Goal: Task Accomplishment & Management: Manage account settings

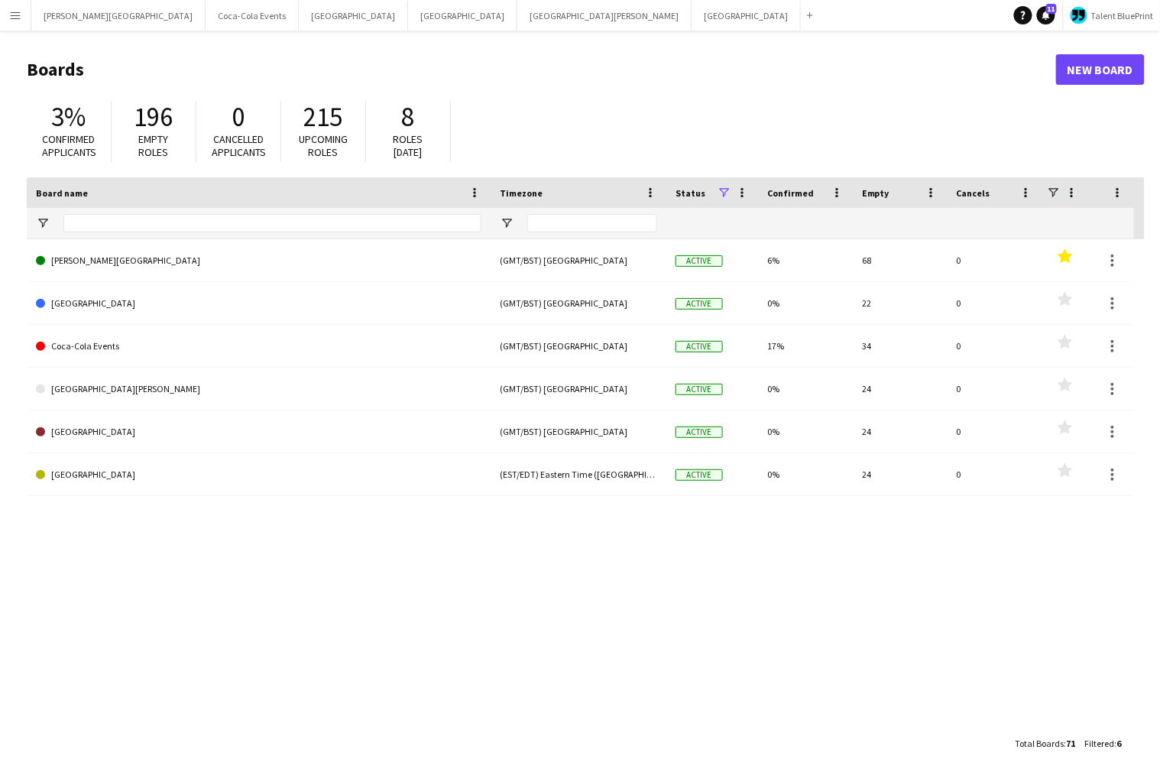
click at [523, 584] on div "King Fahd Stadium (GMT/BST) London Active 6% 68 0 Favourites Al Shabab Stadium …" at bounding box center [586, 483] width 1118 height 489
click at [78, 18] on button "King Fahd Stadium Close" at bounding box center [118, 16] width 174 height 30
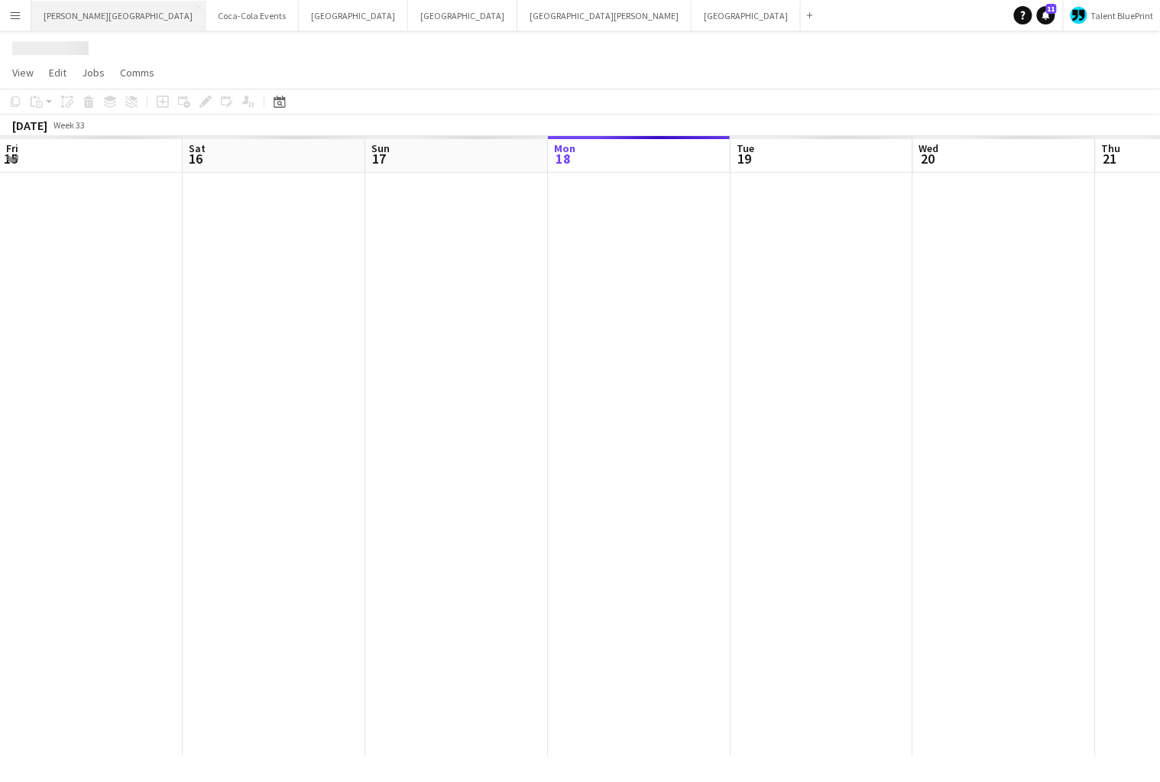
scroll to position [0, 365]
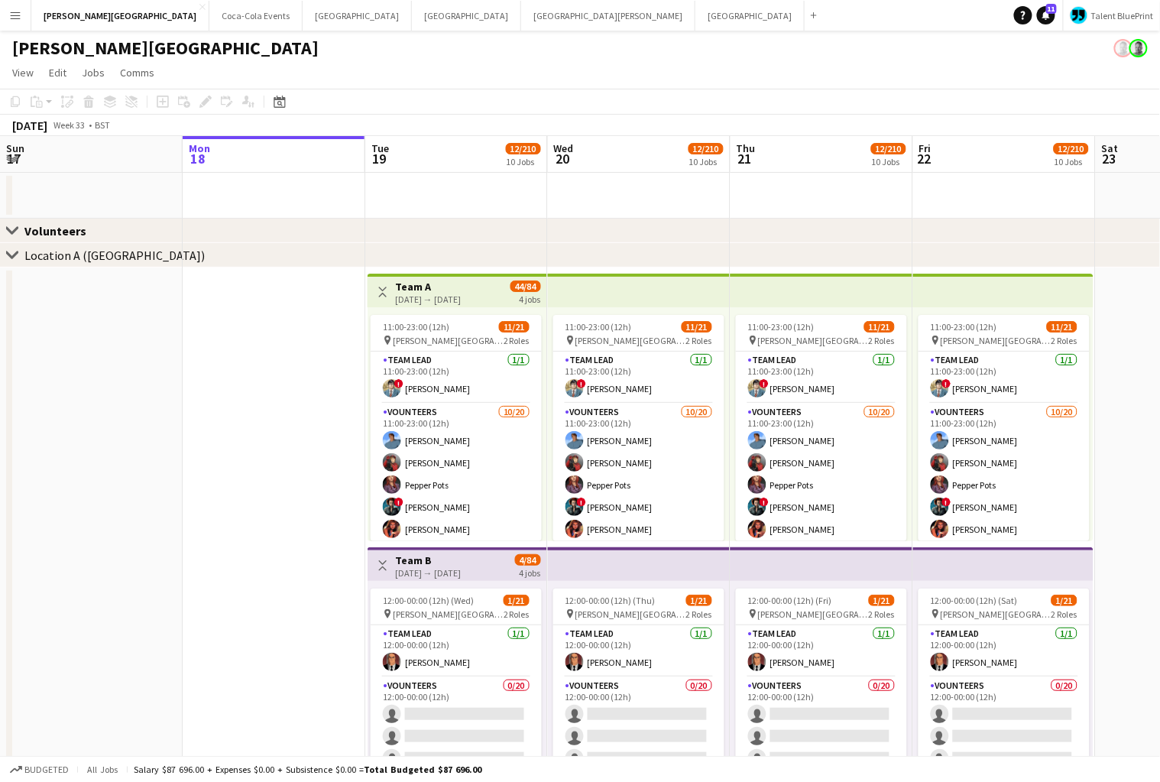
click at [29, 17] on button "Menu" at bounding box center [15, 15] width 31 height 31
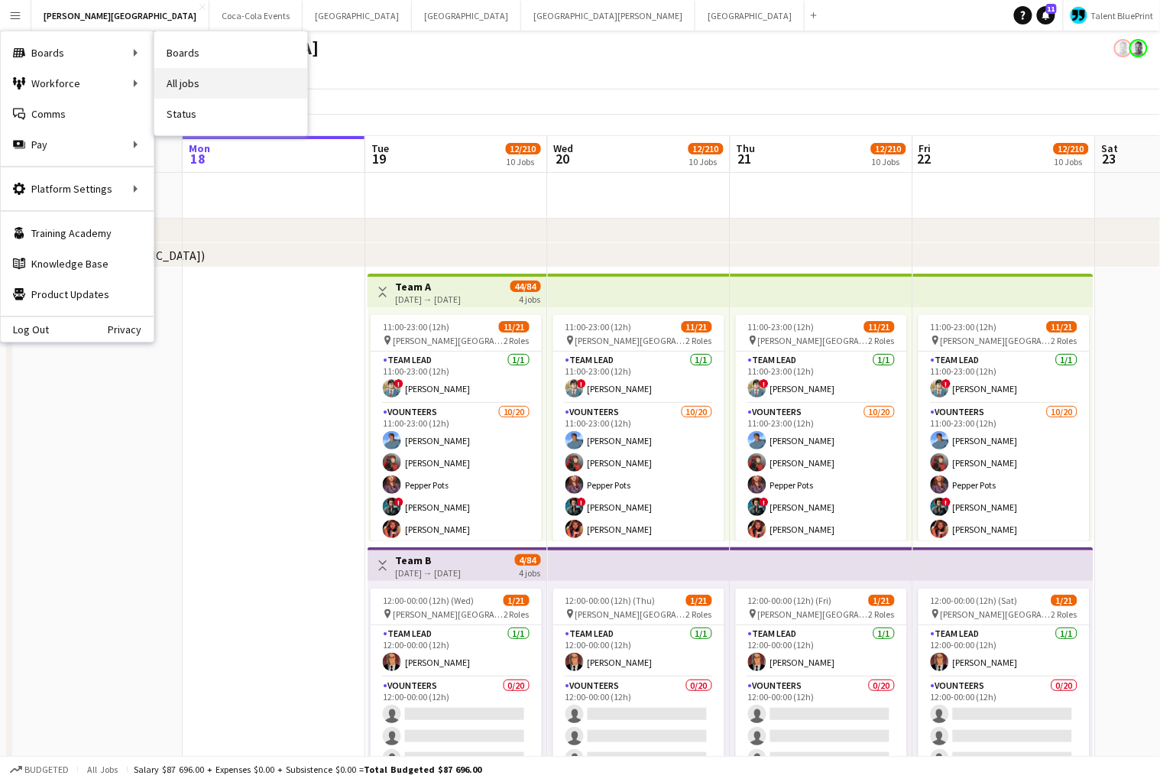
click at [189, 82] on link "All jobs" at bounding box center [230, 83] width 153 height 31
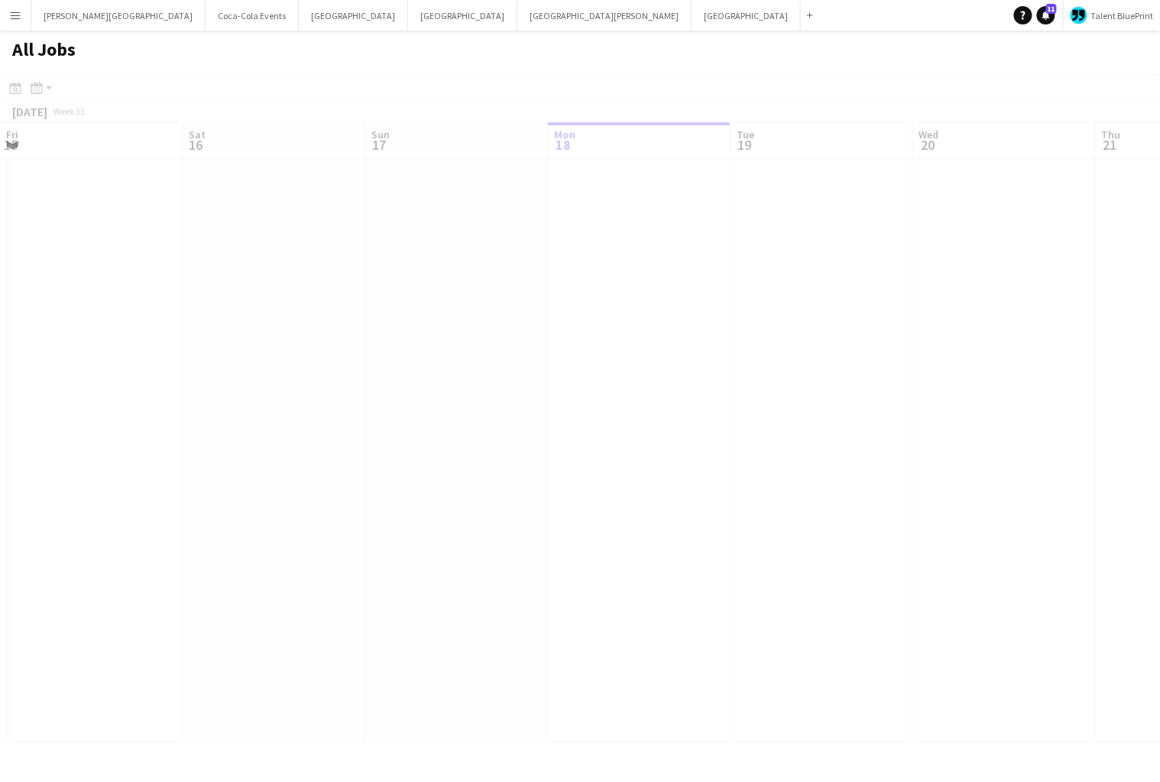
scroll to position [0, 365]
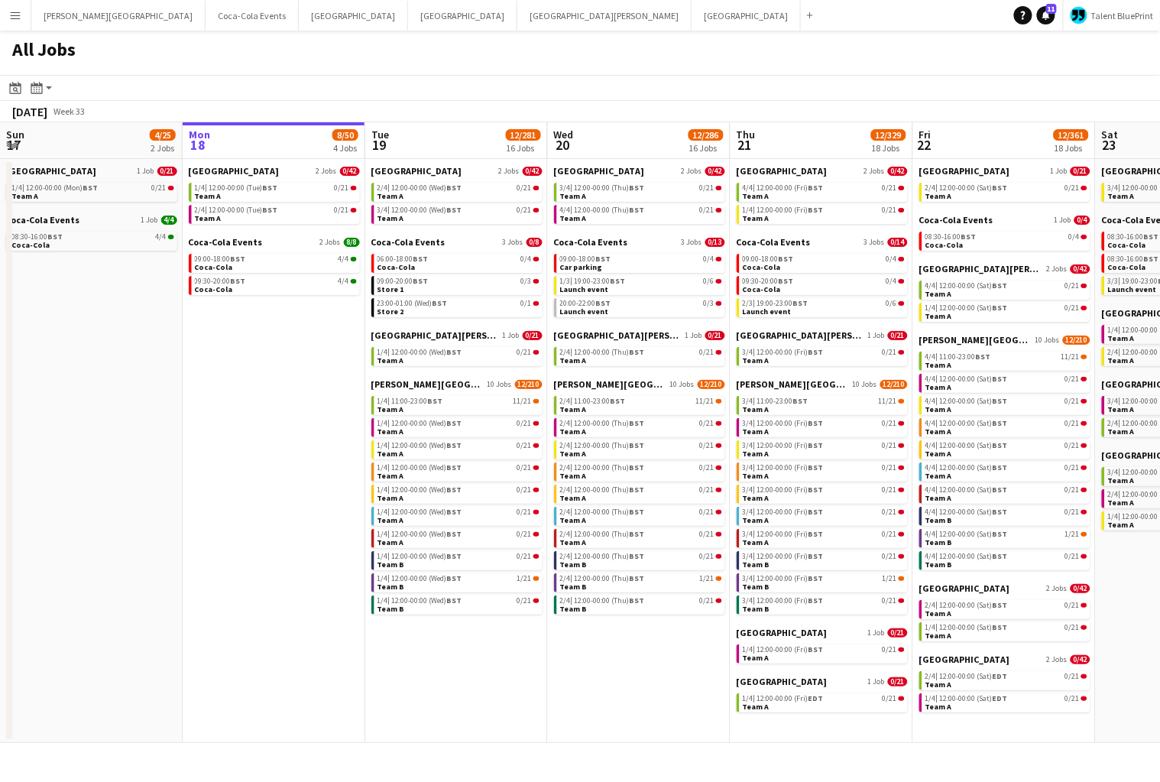
click at [21, 15] on app-icon "Menu" at bounding box center [15, 15] width 12 height 12
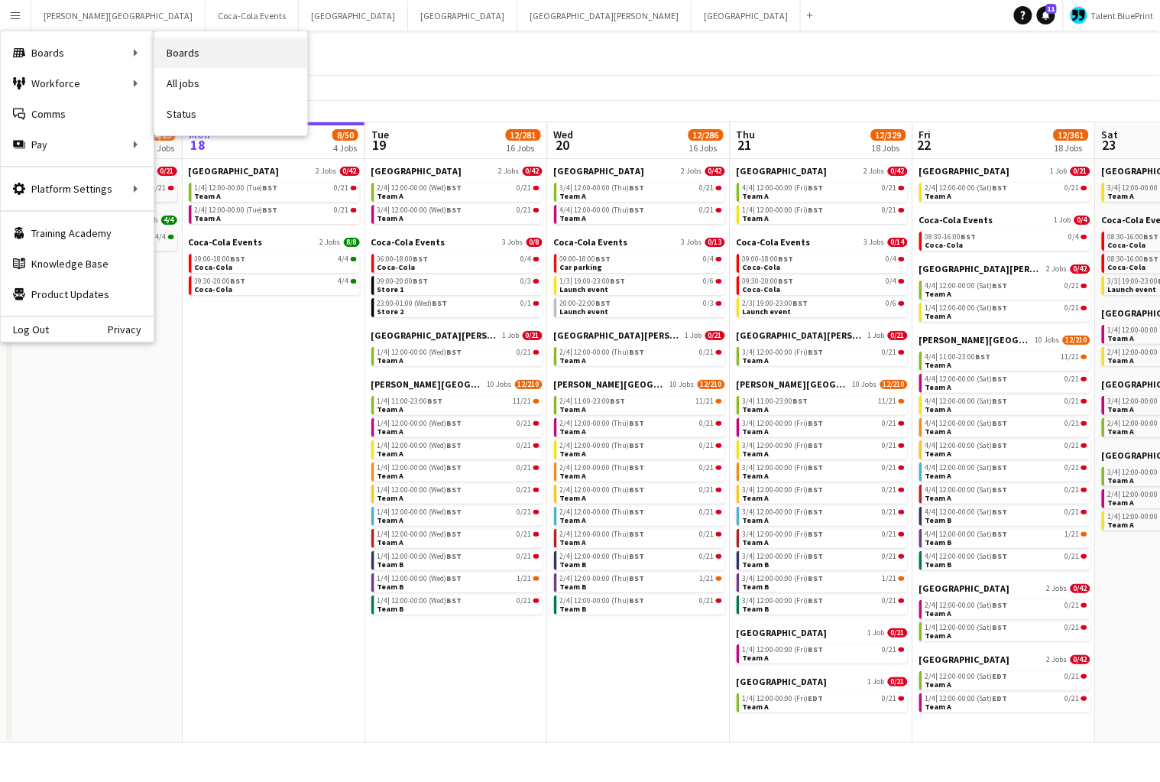
click at [201, 60] on link "Boards" at bounding box center [230, 52] width 153 height 31
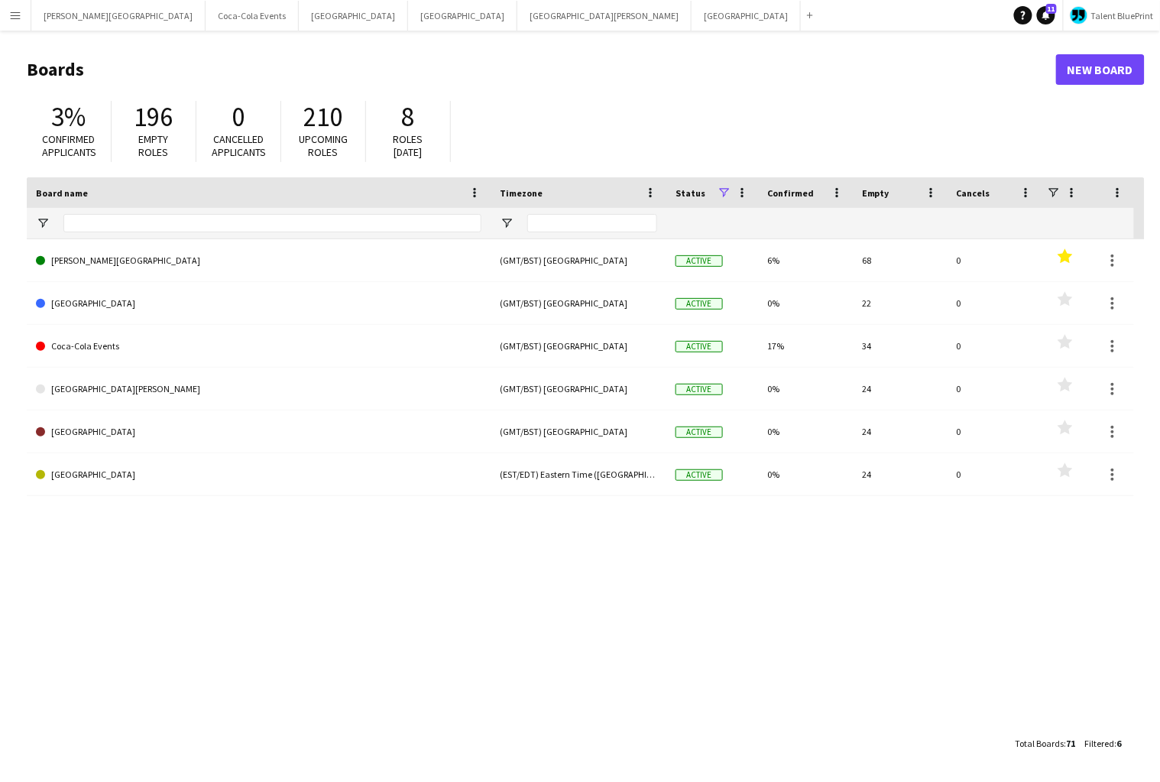
click at [504, 650] on div "King Fahd Stadium (GMT/BST) London Active 6% 68 0 Favourites Al Shabab Stadium …" at bounding box center [586, 483] width 1118 height 489
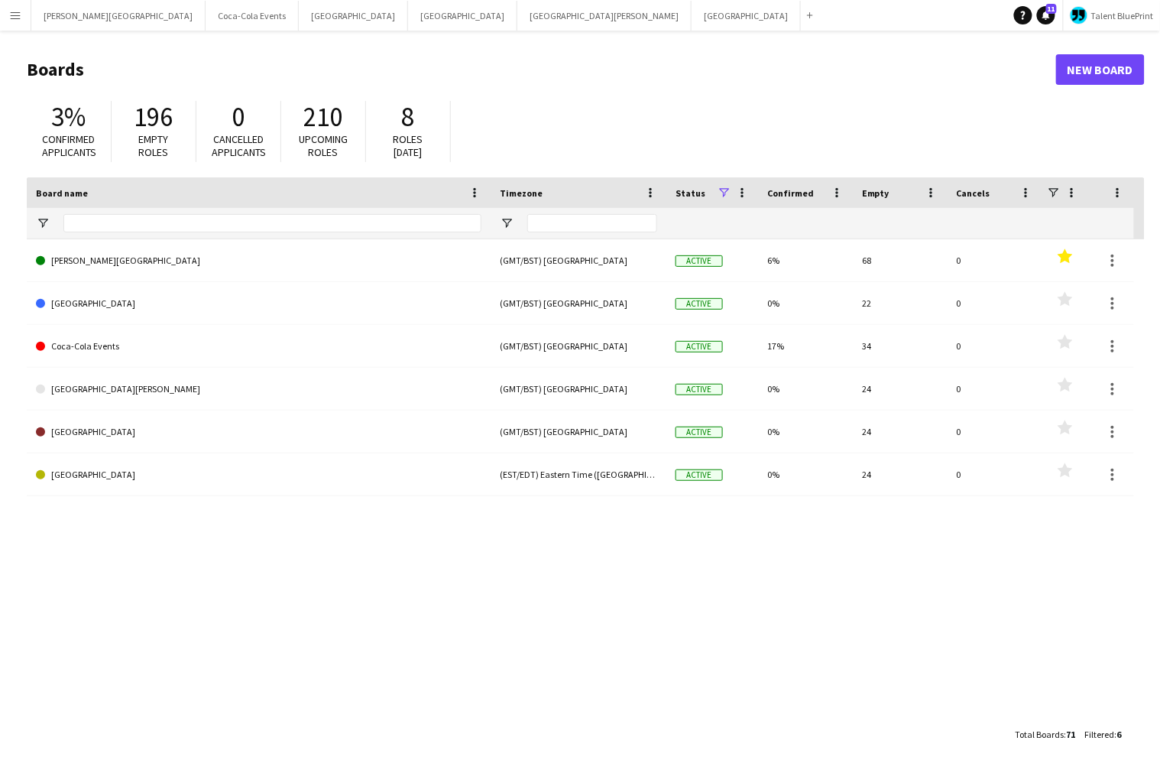
click at [109, 696] on div "King Fahd Stadium (GMT/BST) London Active 6% 68 0 Favourites Al Shabab Stadium …" at bounding box center [586, 479] width 1118 height 480
click at [111, 637] on div "King Fahd Stadium (GMT/BST) London Active 6% 68 0 Favourites Al Shabab Stadium …" at bounding box center [586, 479] width 1118 height 480
click at [23, 18] on button "Menu" at bounding box center [15, 15] width 31 height 31
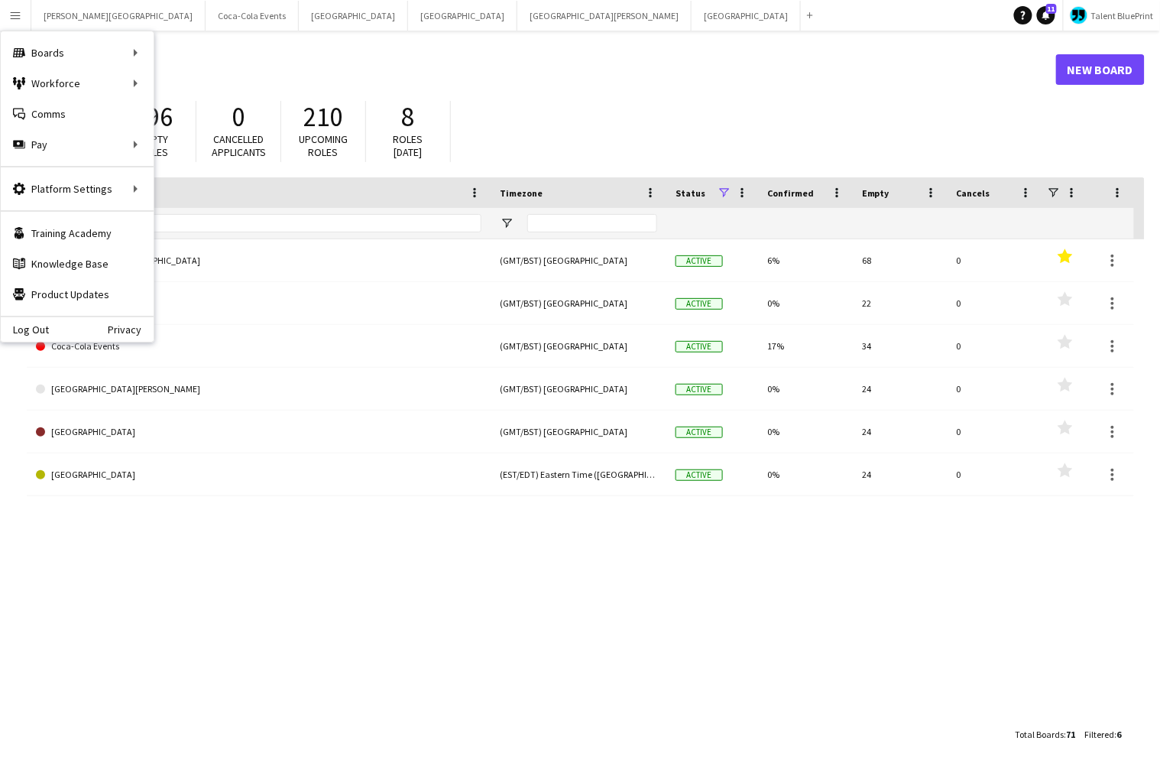
click at [206, 585] on div "King Fahd Stadium (GMT/BST) London Active 6% 68 0 Favourites Al Shabab Stadium …" at bounding box center [586, 479] width 1118 height 480
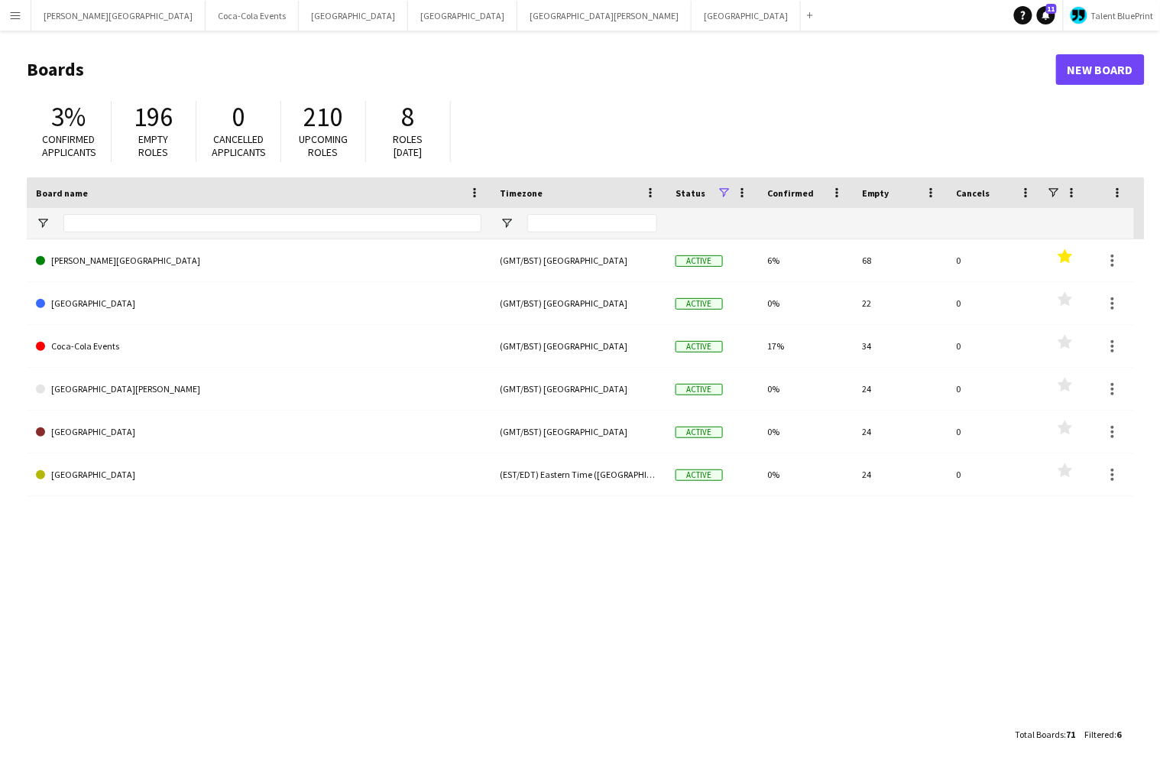
click at [18, 16] on app-icon "Menu" at bounding box center [15, 15] width 12 height 12
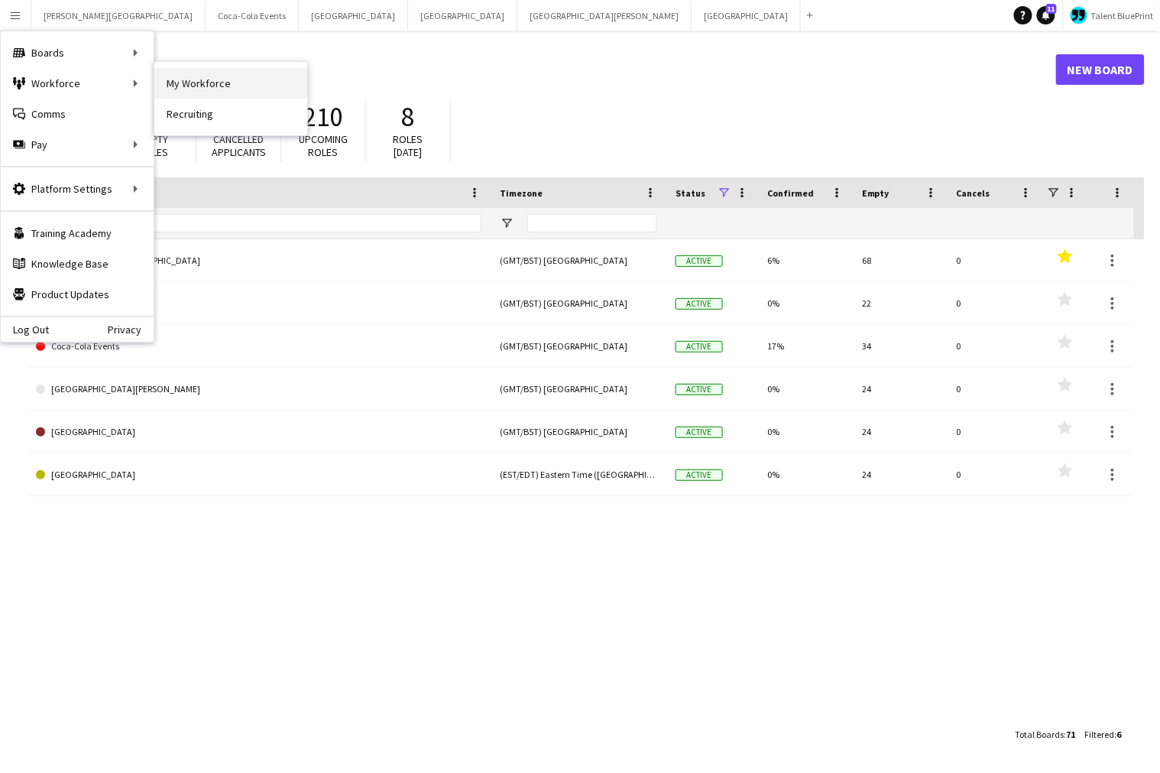
click at [199, 86] on link "My Workforce" at bounding box center [230, 83] width 153 height 31
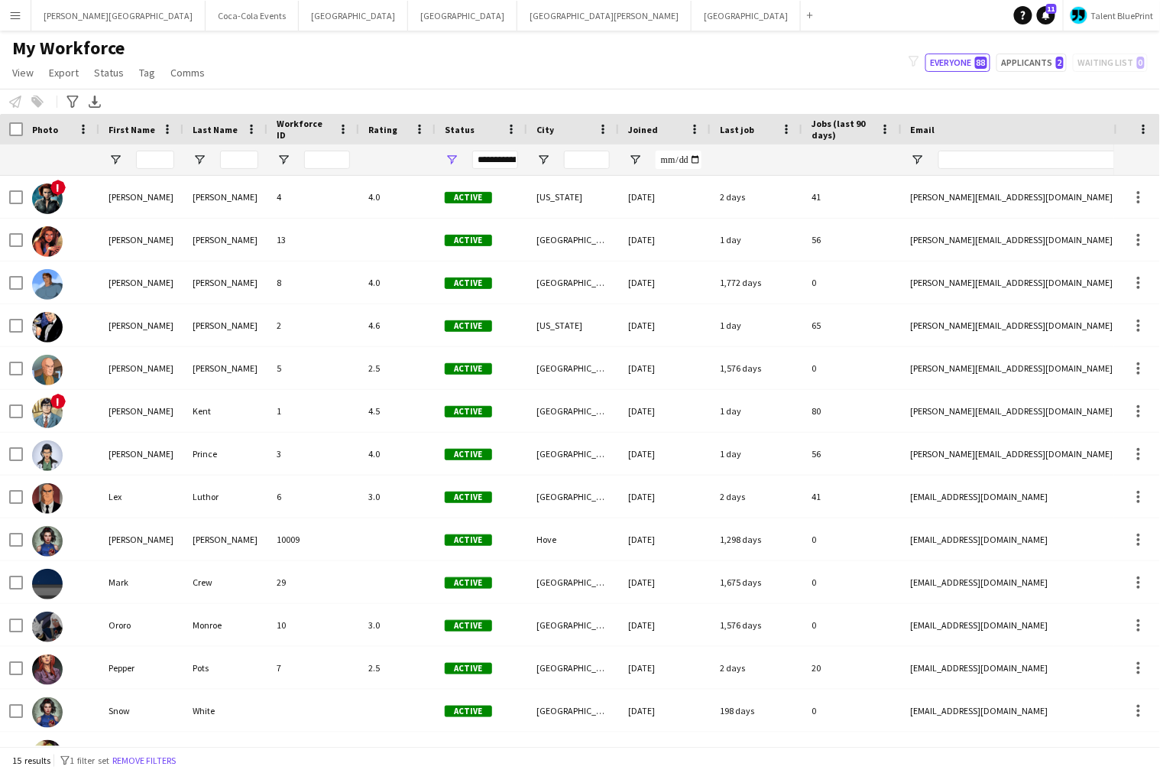
click at [8, 15] on button "Menu" at bounding box center [15, 15] width 31 height 31
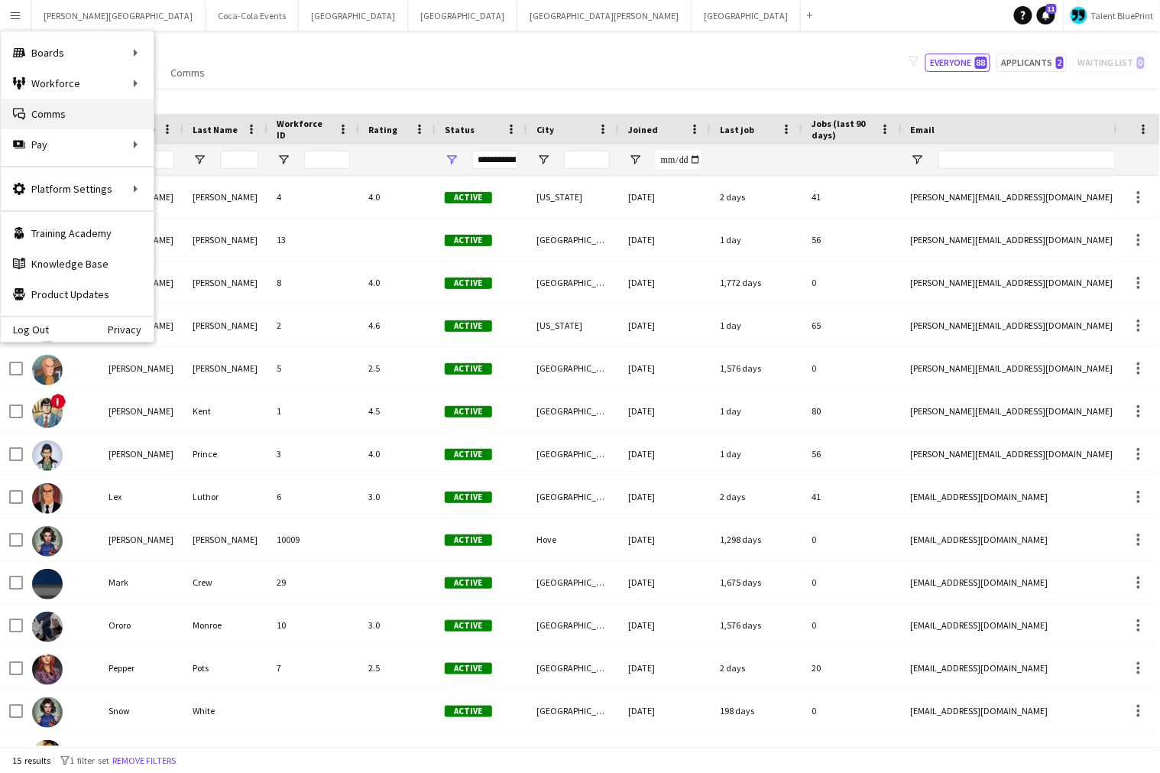
click at [86, 114] on link "Comms Comms" at bounding box center [77, 114] width 153 height 31
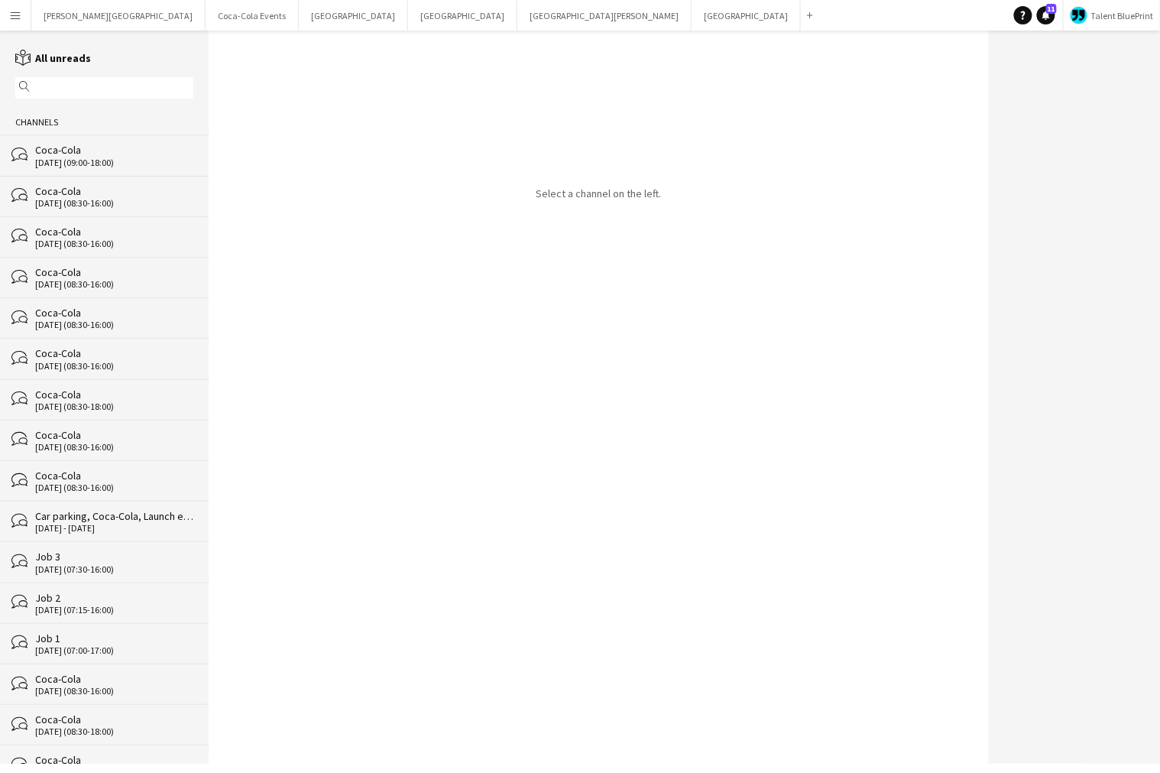
click at [80, 160] on div "28-07-2025 (09:00-18:00)" at bounding box center [114, 162] width 158 height 11
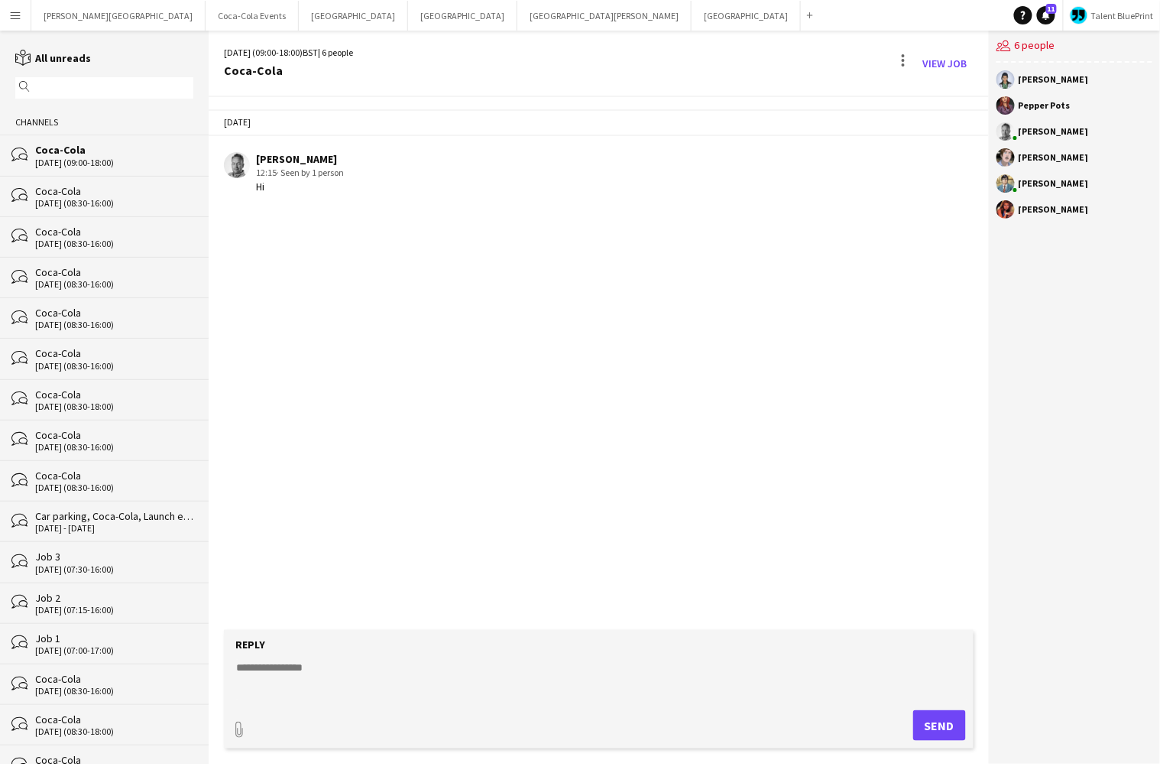
click at [12, 17] on app-icon "Menu" at bounding box center [15, 15] width 12 height 12
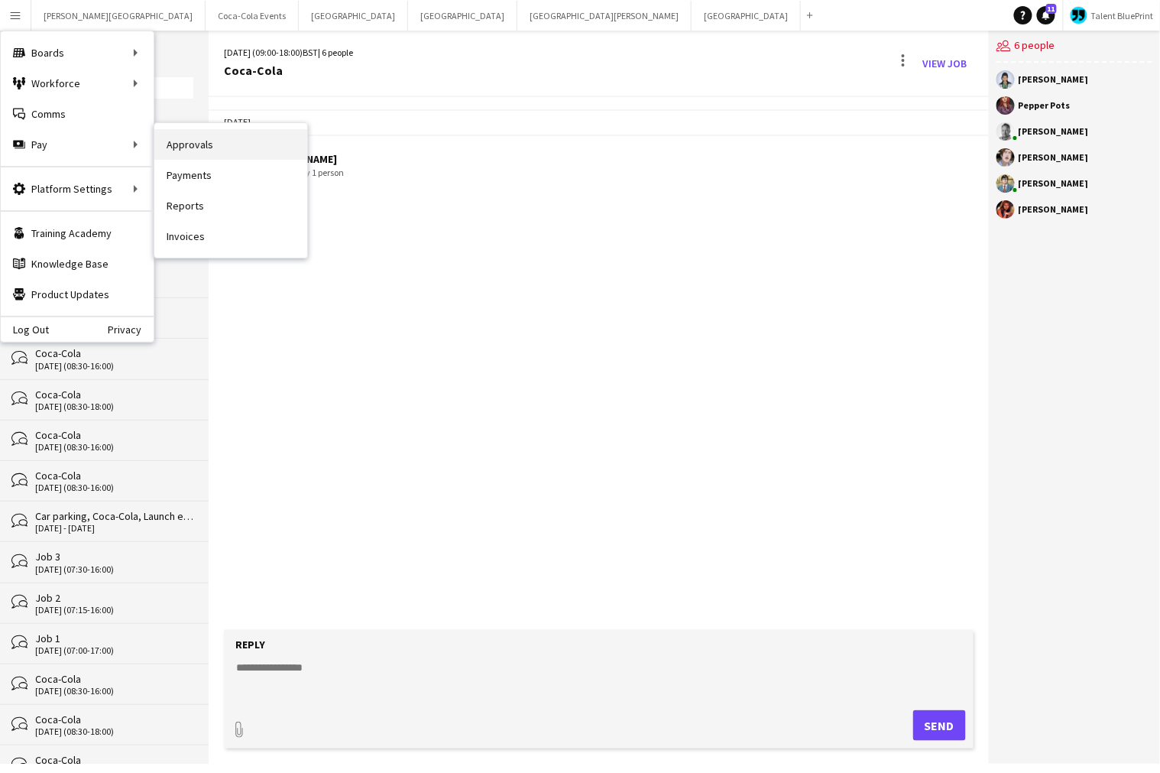
click at [239, 151] on link "Approvals" at bounding box center [230, 144] width 153 height 31
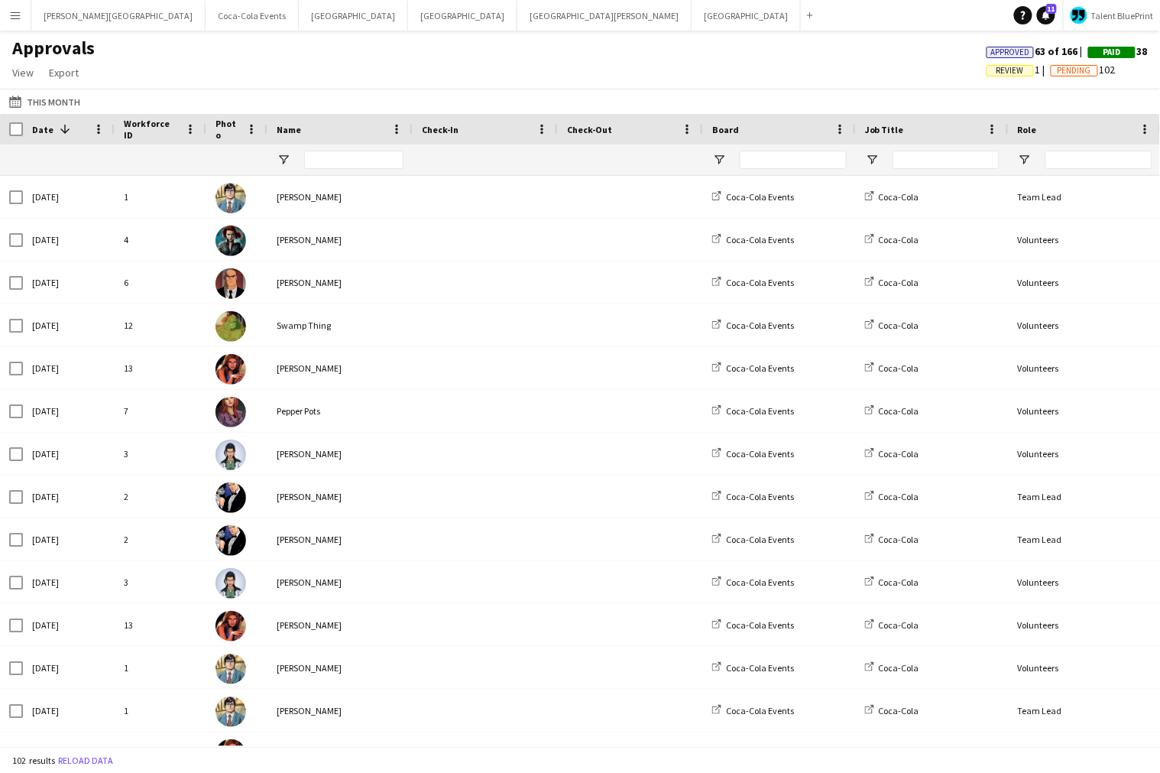
click at [19, 18] on app-icon "Menu" at bounding box center [15, 15] width 12 height 12
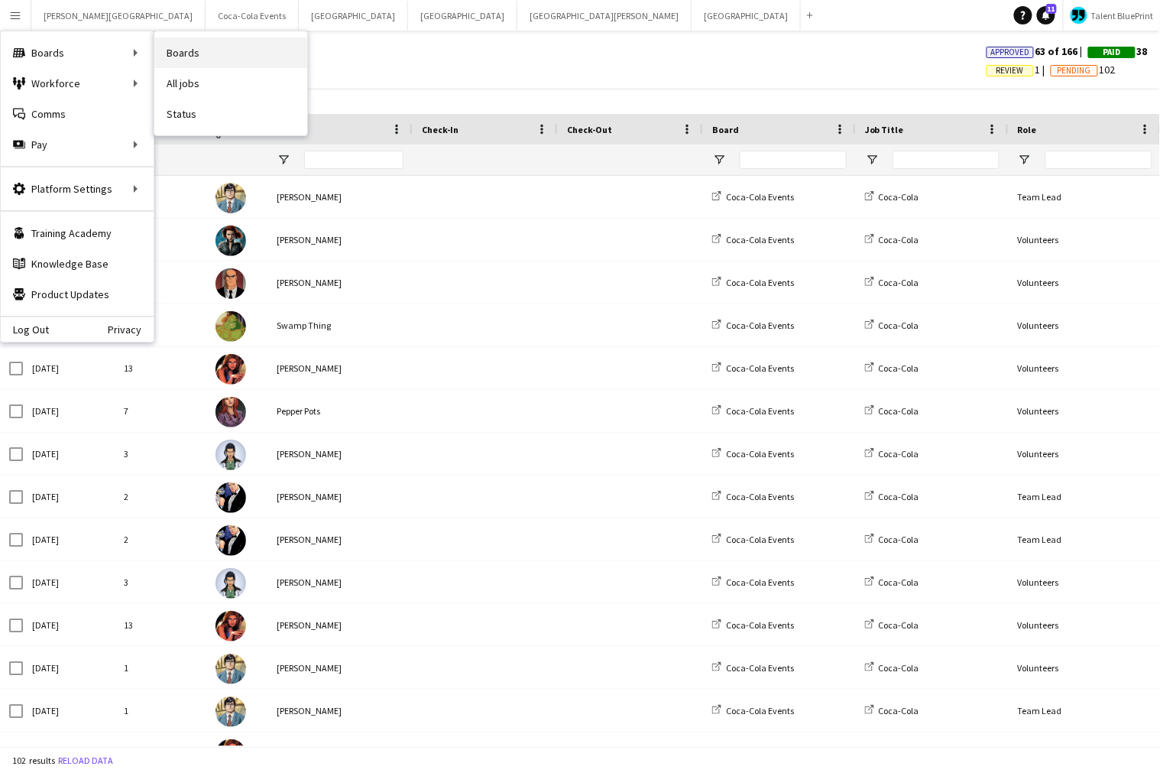
click at [206, 61] on link "Boards" at bounding box center [230, 52] width 153 height 31
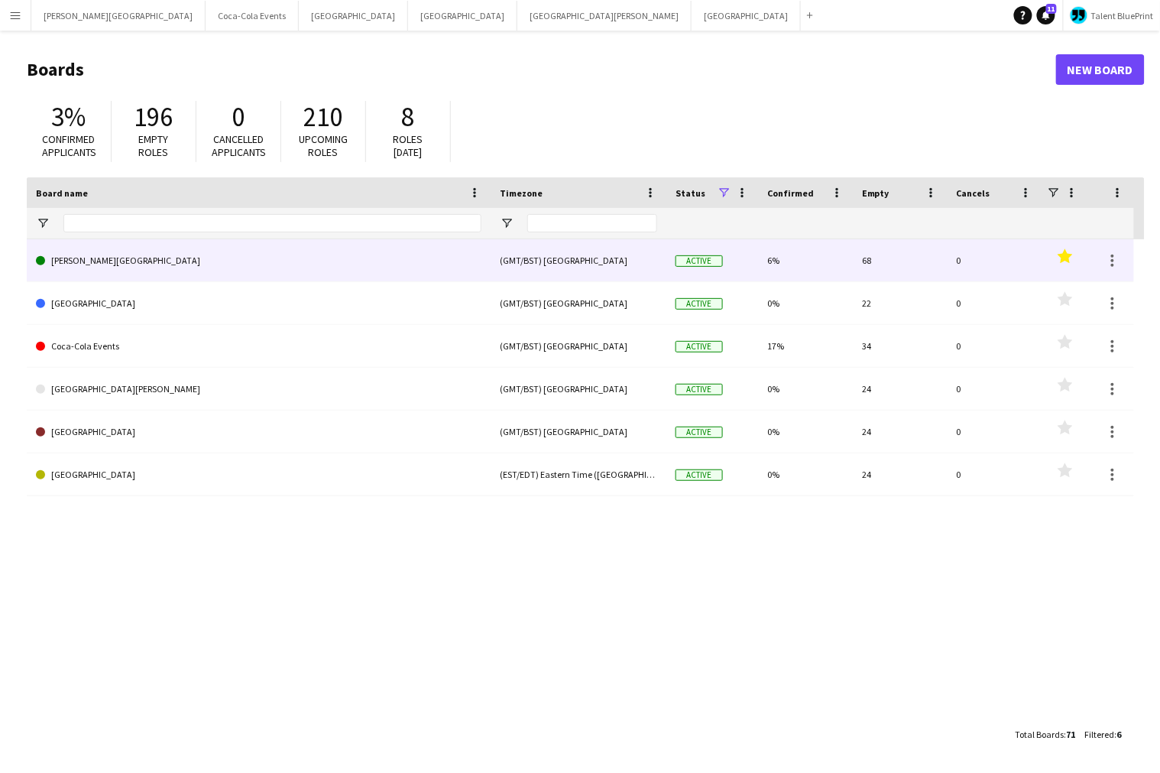
click at [120, 264] on link "[PERSON_NAME][GEOGRAPHIC_DATA]" at bounding box center [259, 260] width 446 height 43
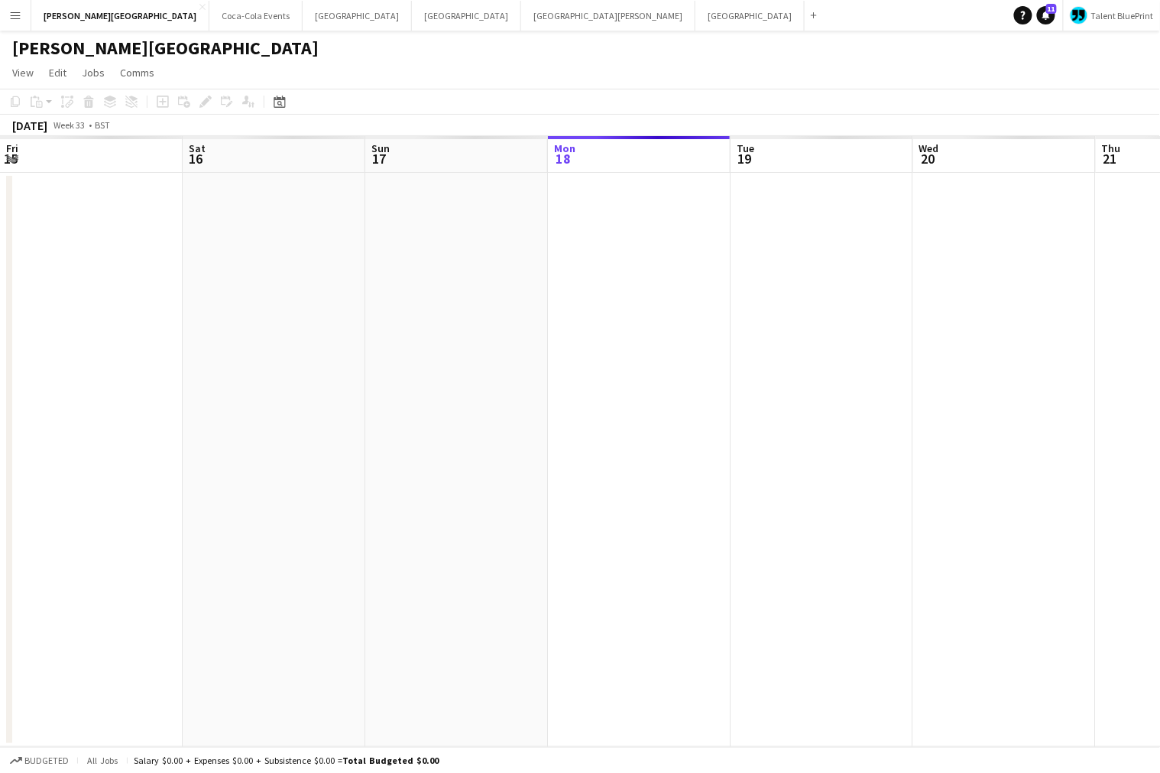
scroll to position [0, 365]
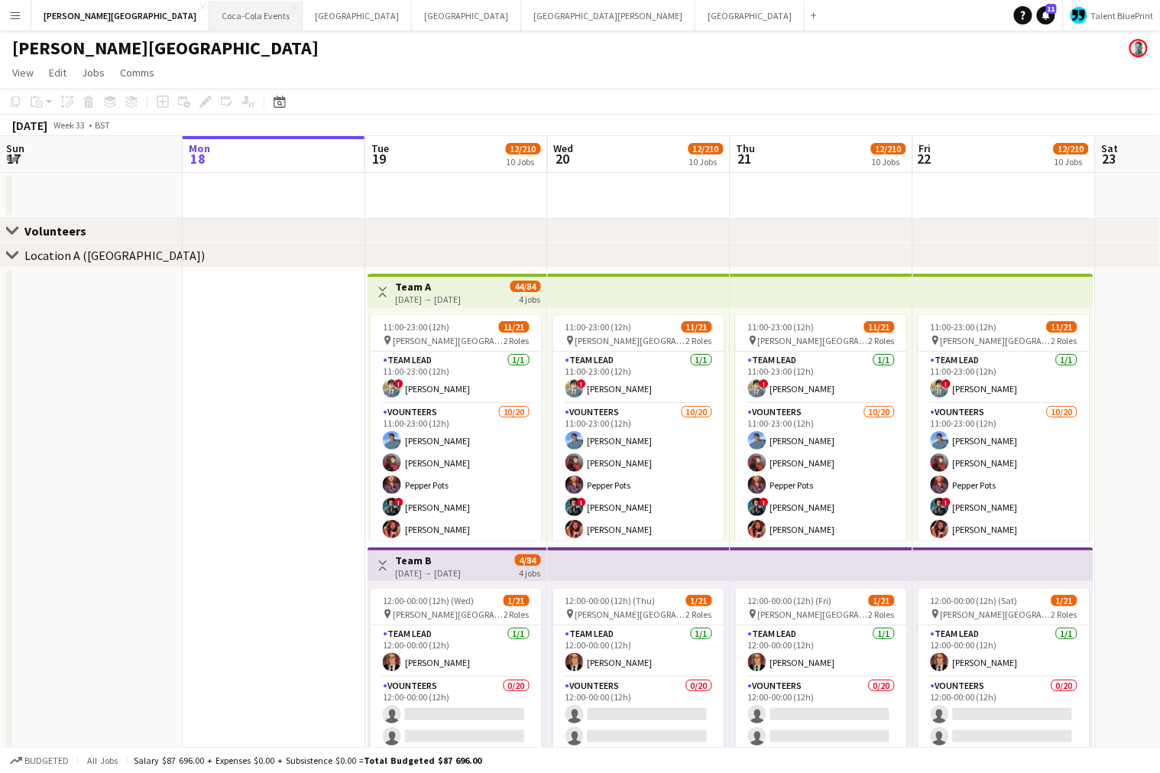
click at [209, 8] on button "Coca-Cola Events Close" at bounding box center [255, 16] width 93 height 30
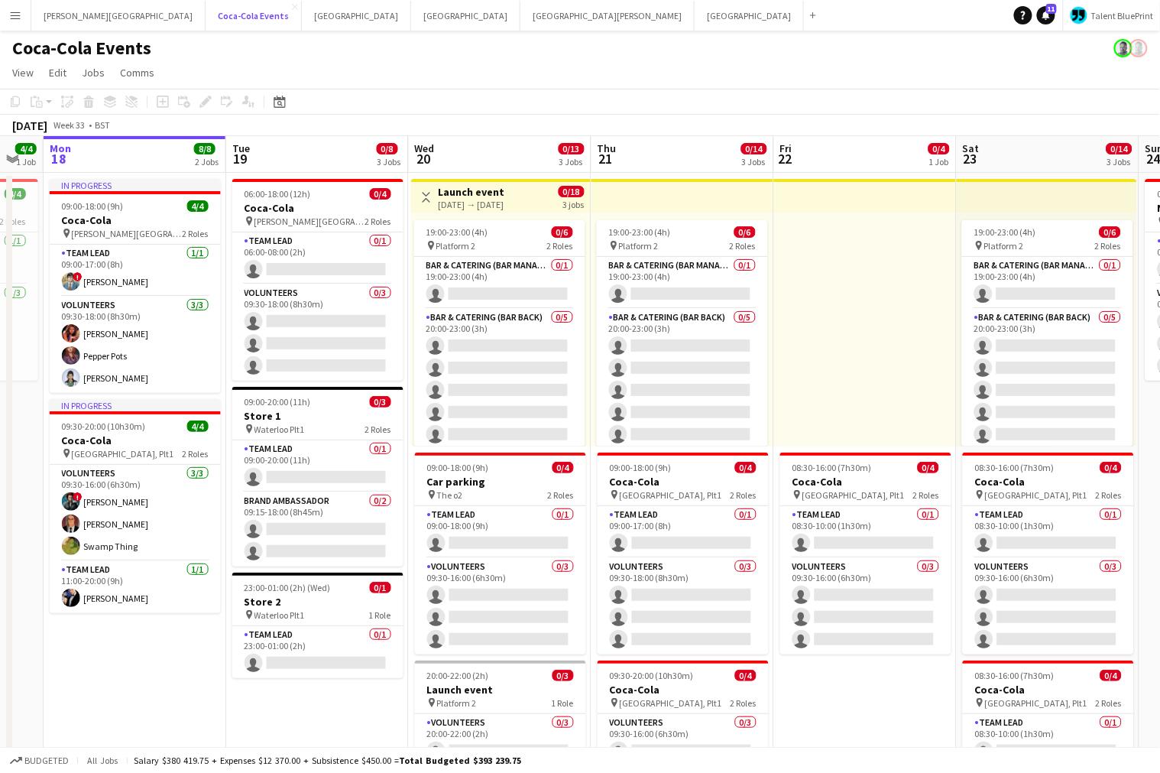
scroll to position [0, 509]
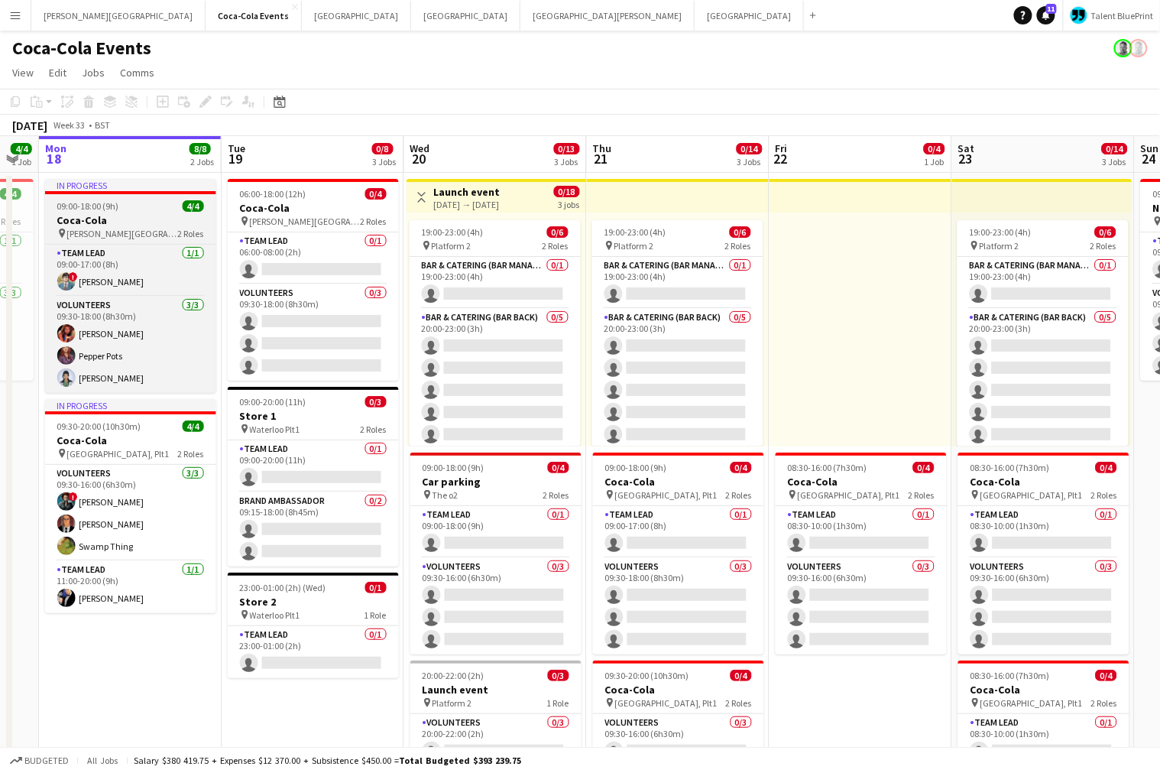
click at [135, 207] on div "09:00-18:00 (9h) 4/4" at bounding box center [130, 205] width 171 height 11
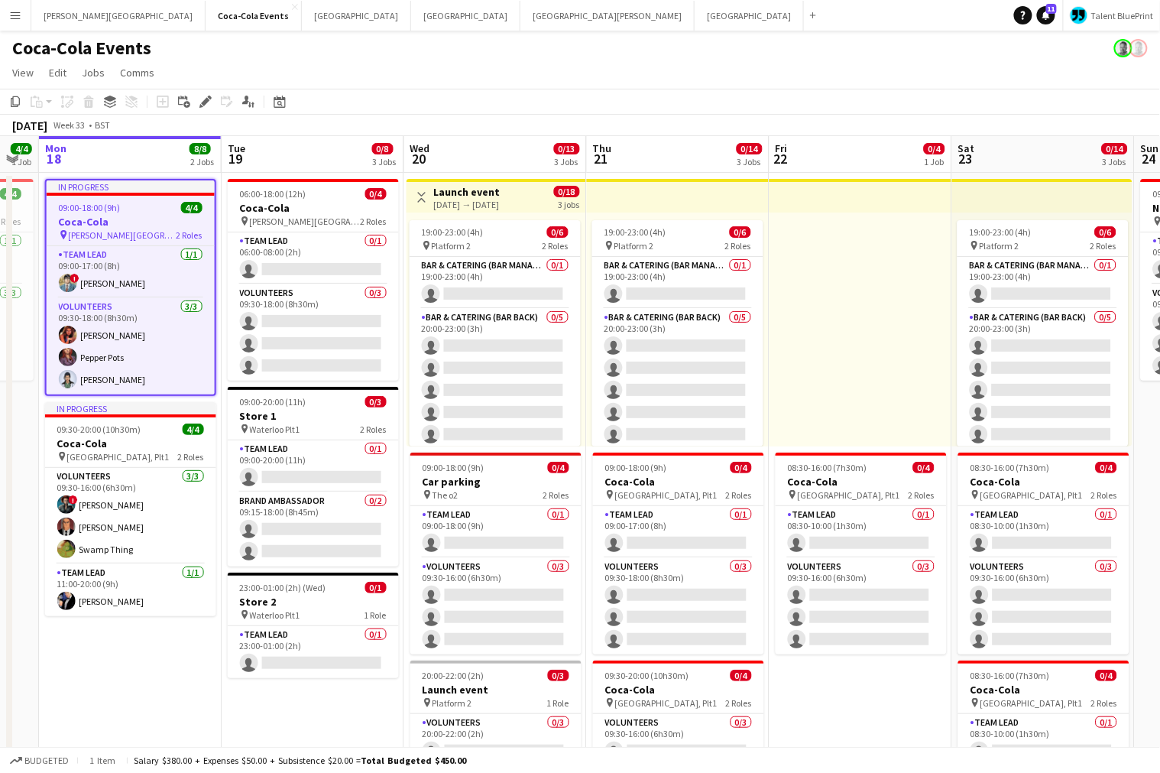
click at [449, 196] on h3 "Launch event" at bounding box center [467, 192] width 66 height 14
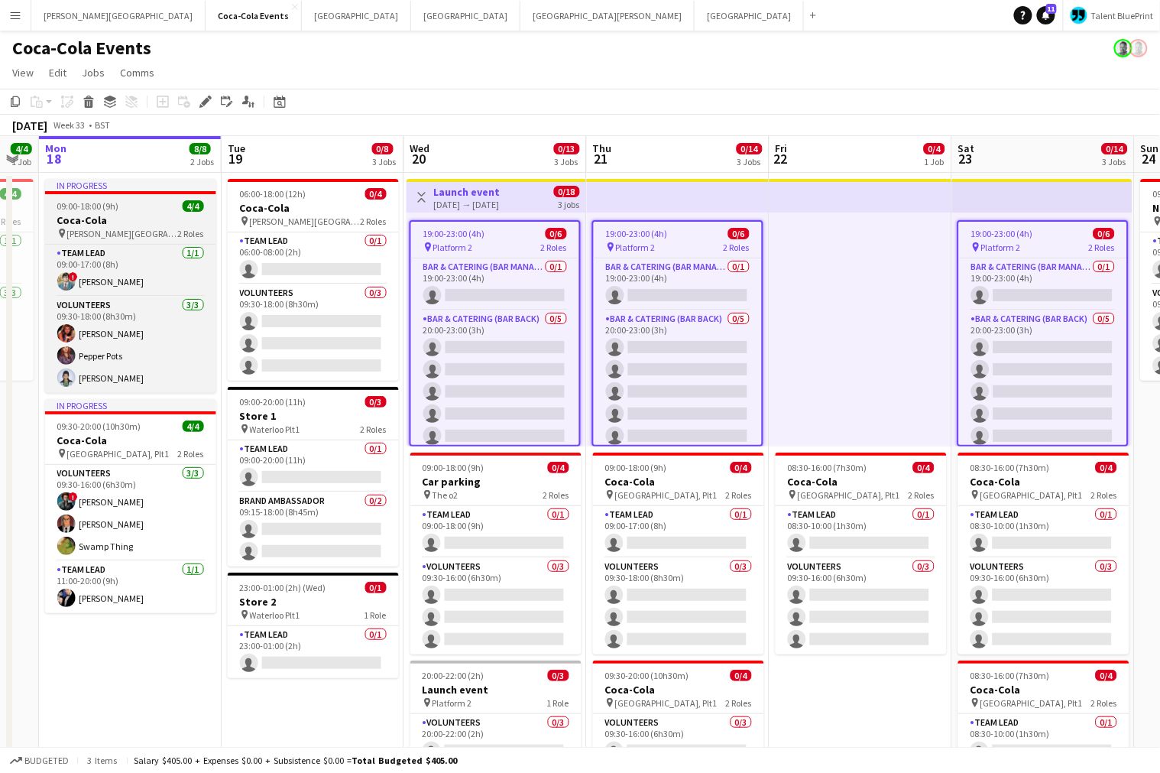
click at [131, 222] on h3 "Coca-Cola" at bounding box center [130, 220] width 171 height 14
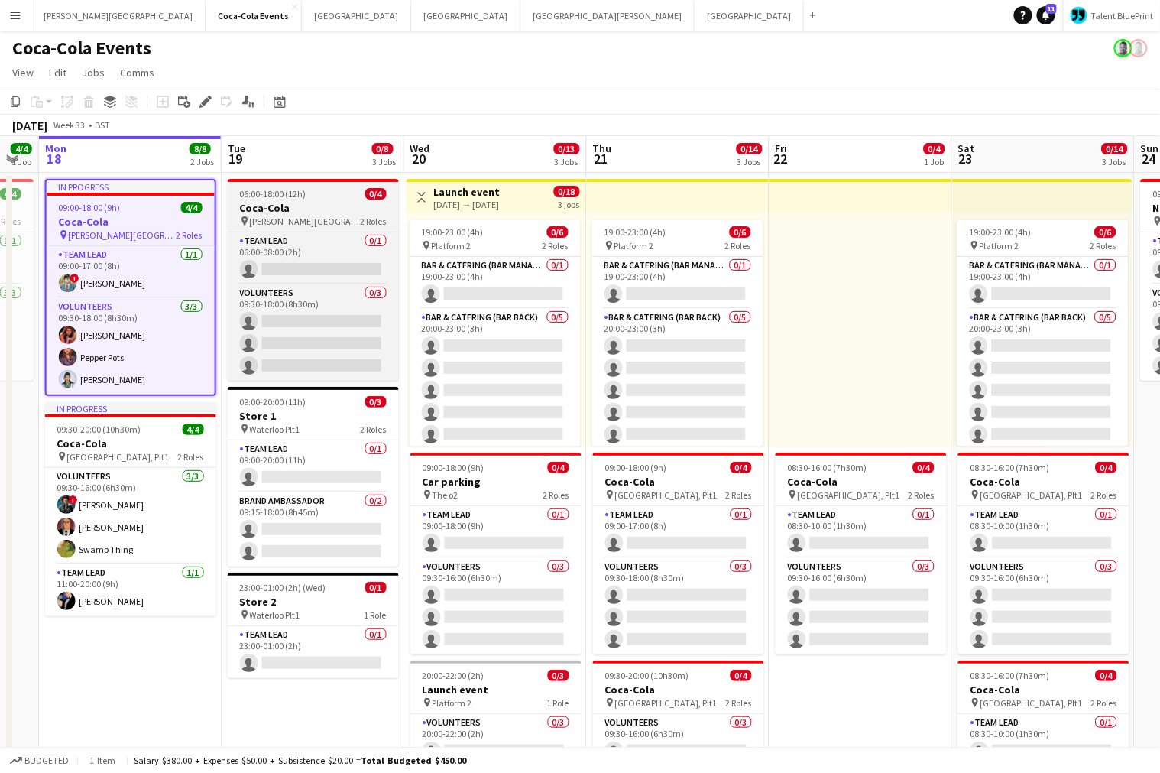
click at [362, 205] on h3 "Coca-Cola" at bounding box center [313, 208] width 171 height 14
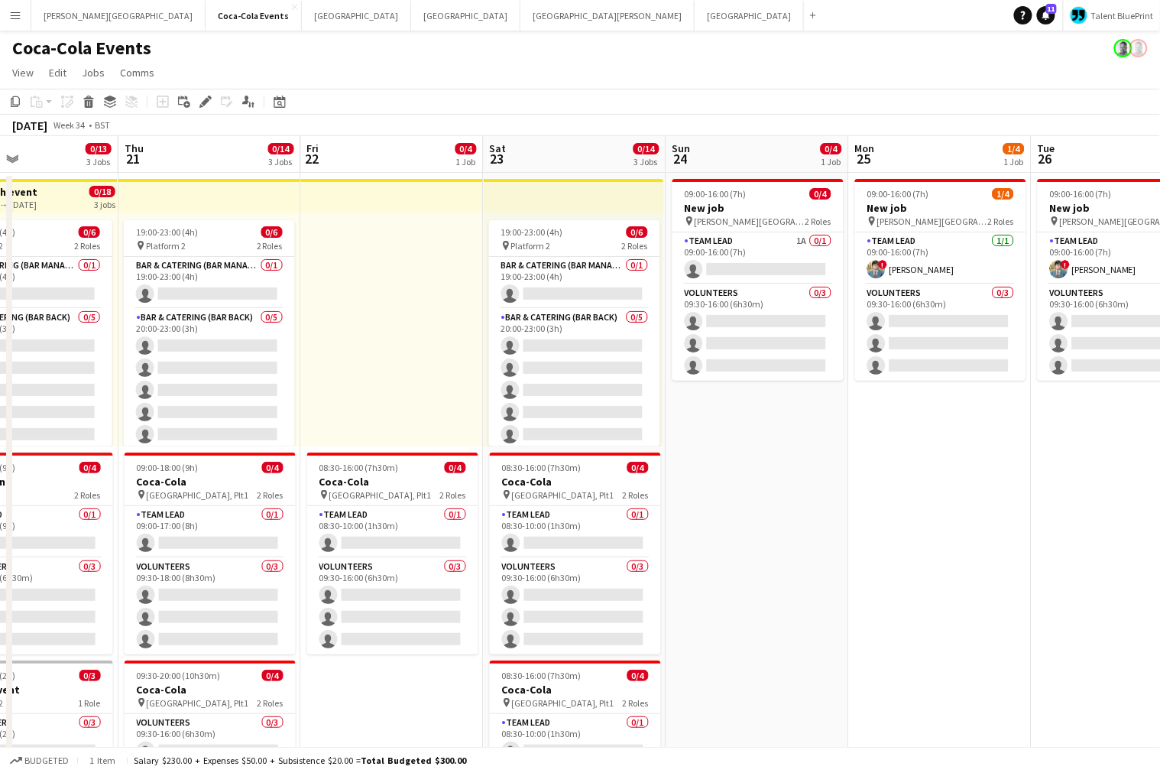
scroll to position [0, 615]
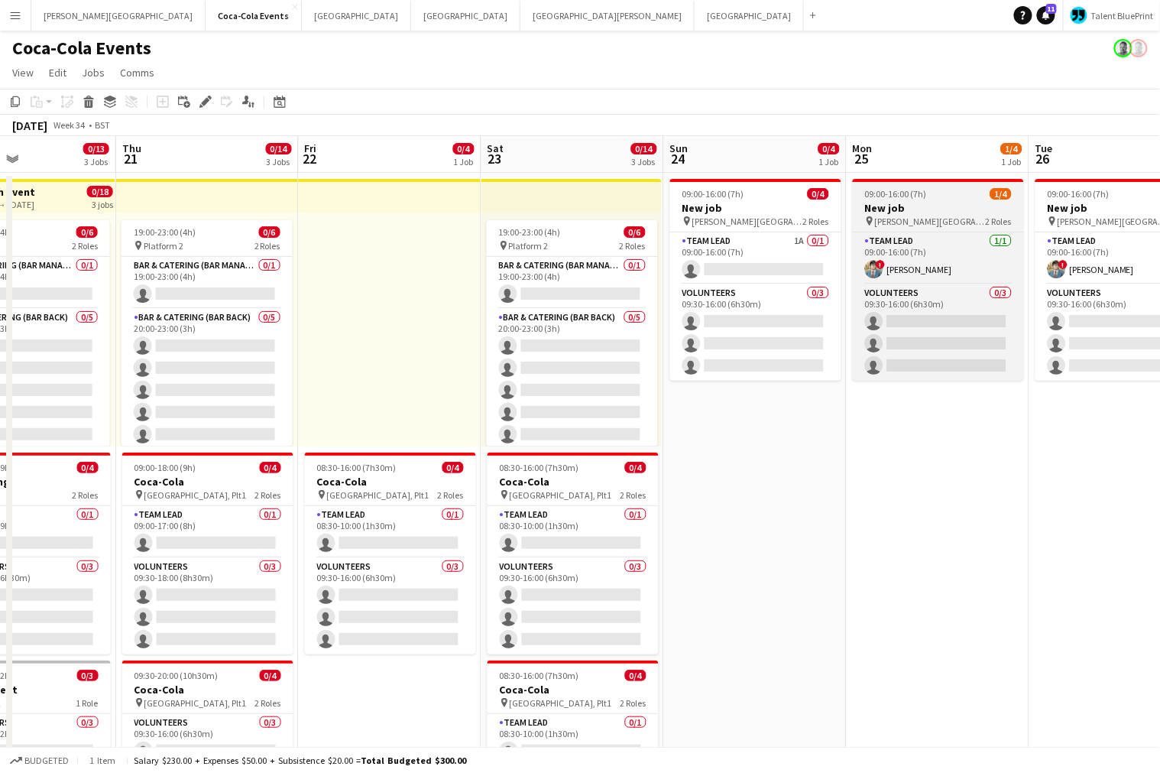
click at [927, 205] on h3 "New job" at bounding box center [938, 208] width 171 height 14
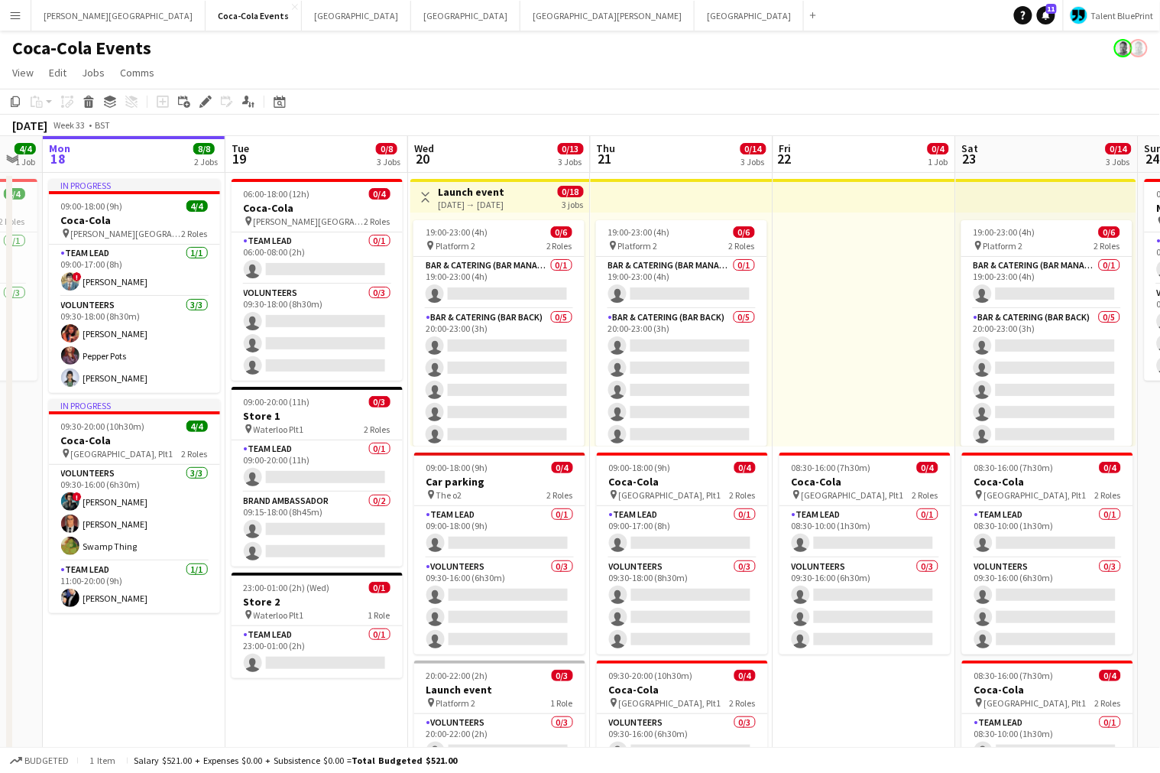
scroll to position [0, 313]
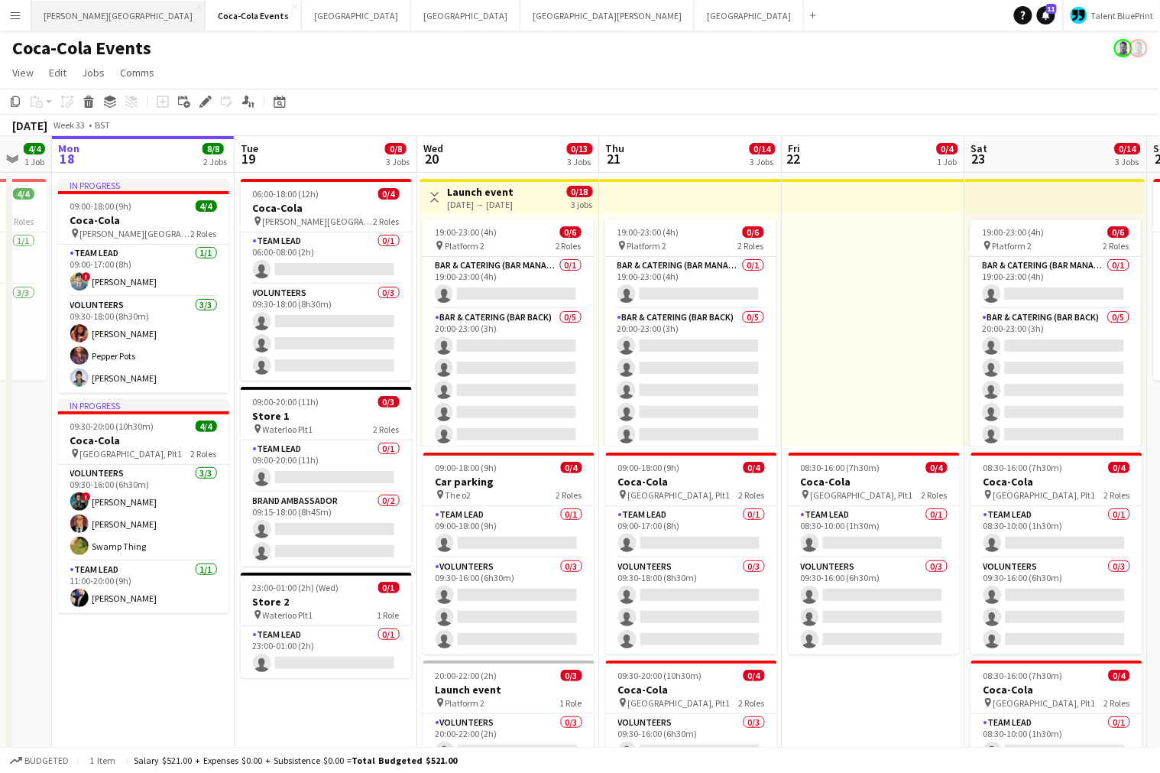
click at [70, 17] on button "[PERSON_NAME][GEOGRAPHIC_DATA] Close" at bounding box center [118, 16] width 174 height 30
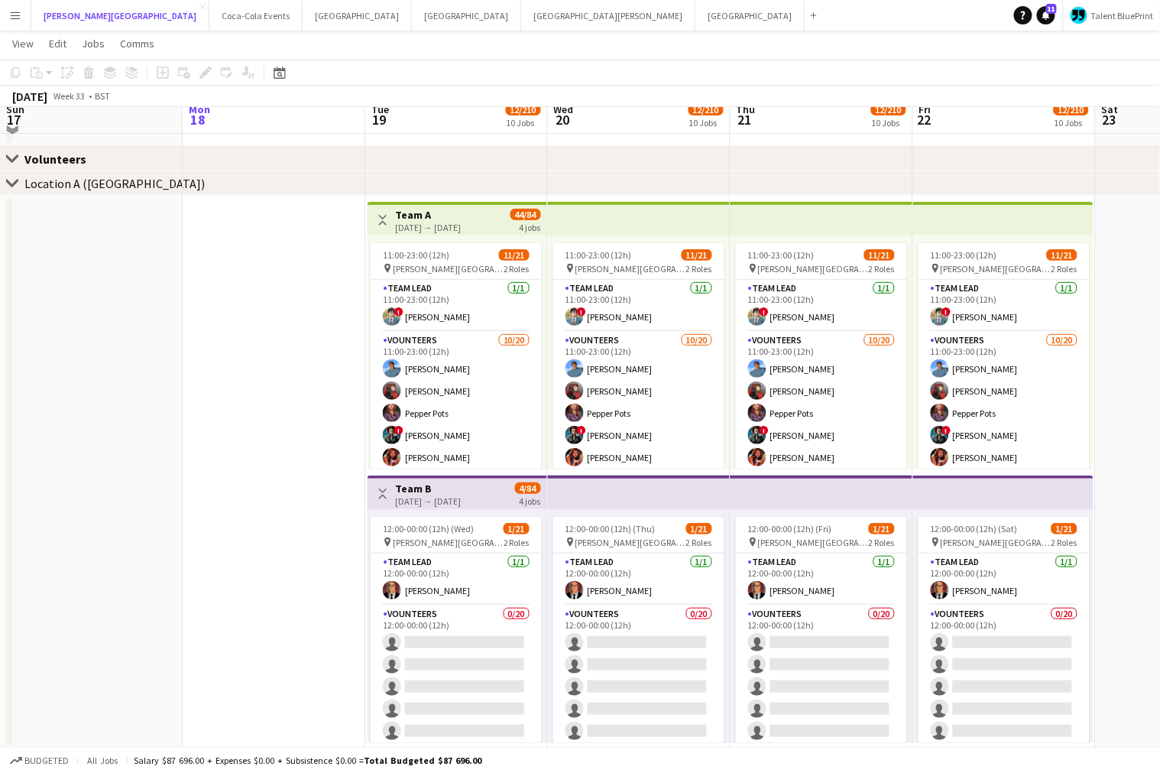
scroll to position [73, 0]
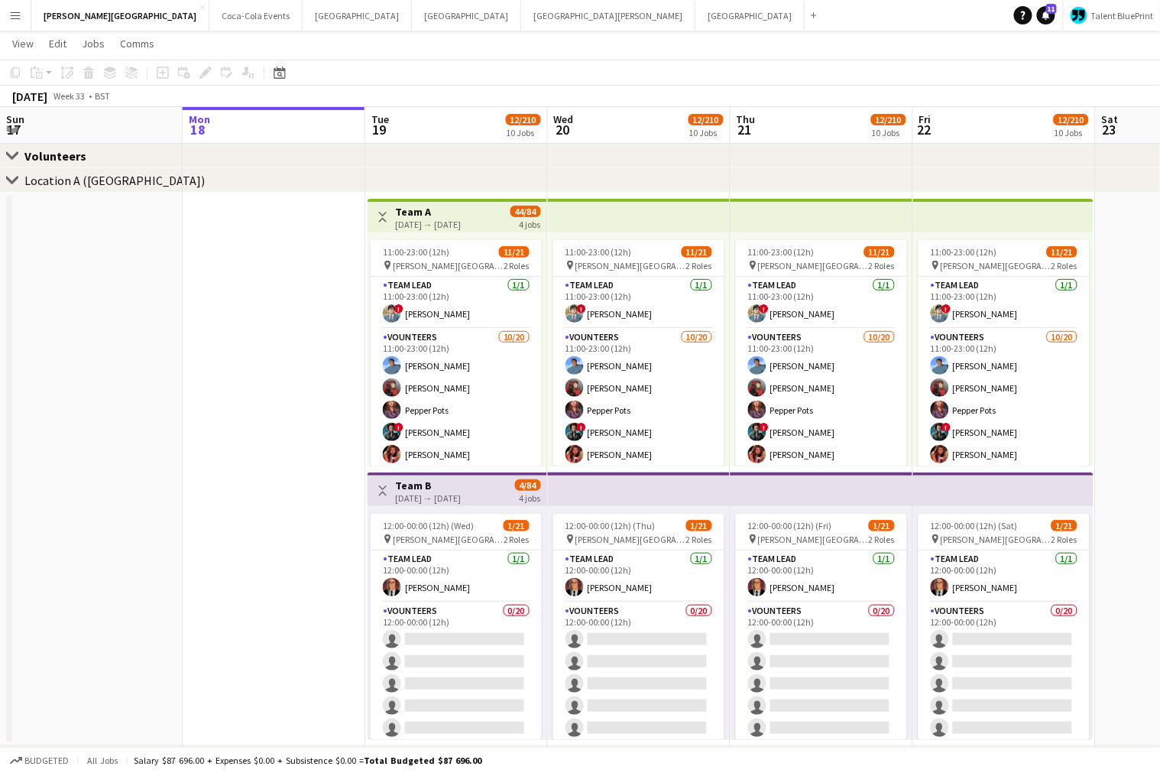
drag, startPoint x: 15, startPoint y: 180, endPoint x: 83, endPoint y: 232, distance: 86.2
click at [424, 217] on h3 "Team A" at bounding box center [428, 212] width 66 height 14
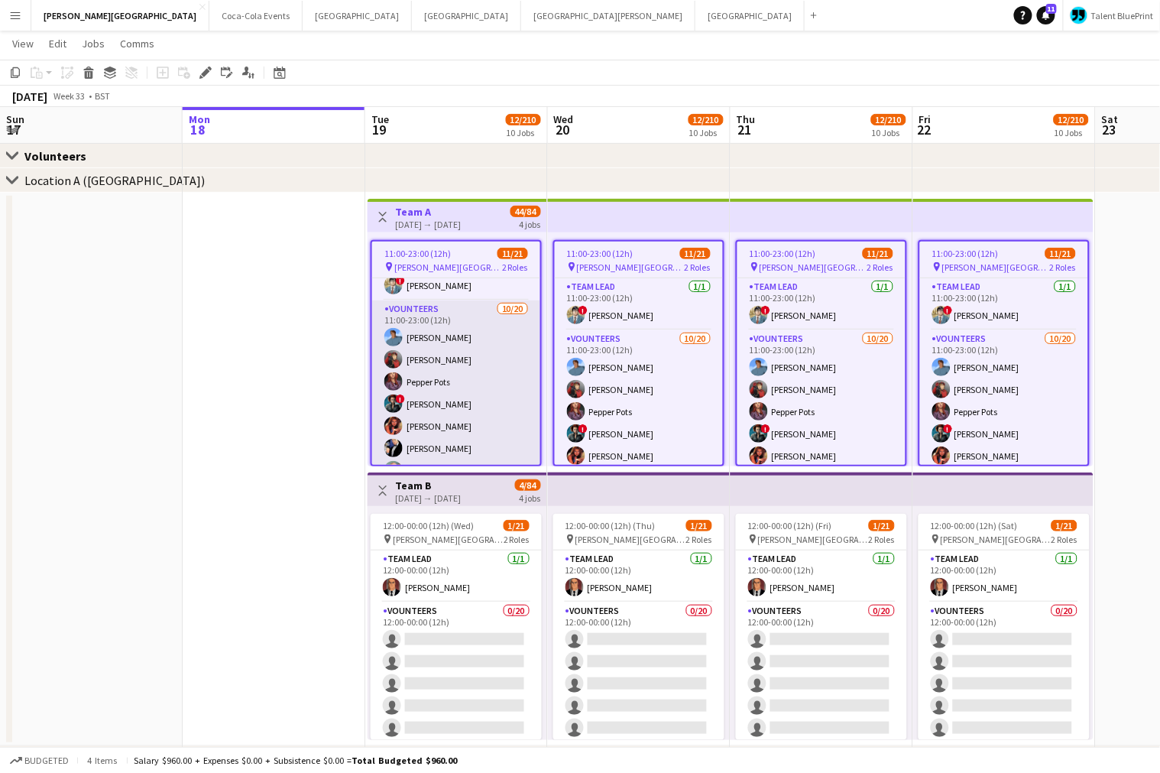
scroll to position [28, 0]
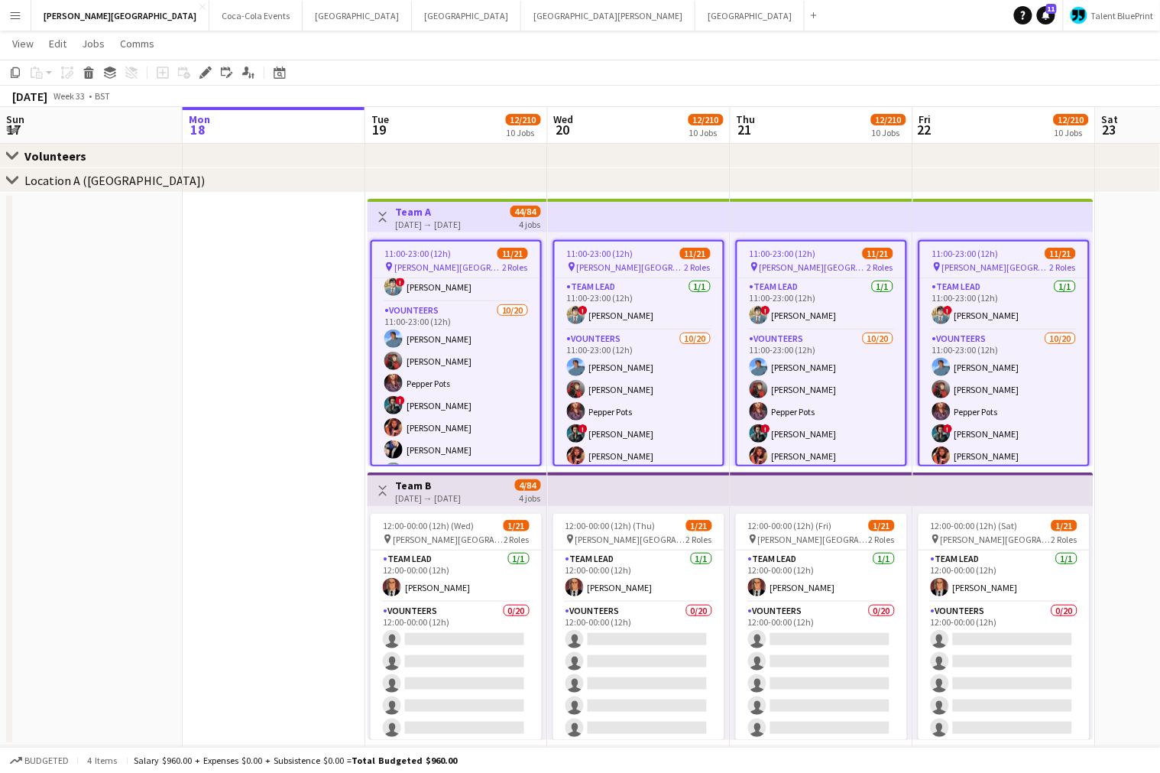
click at [10, 175] on icon "chevron-right" at bounding box center [12, 180] width 12 height 12
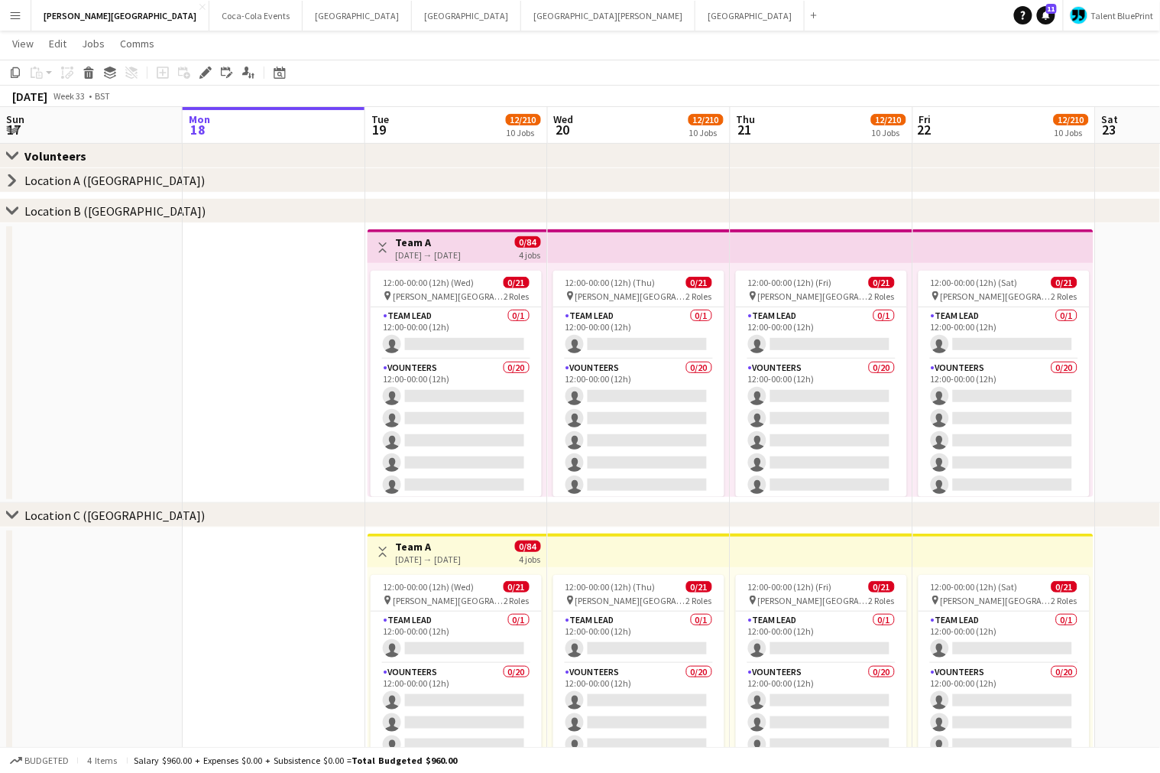
click at [12, 208] on icon "chevron-right" at bounding box center [12, 211] width 12 height 12
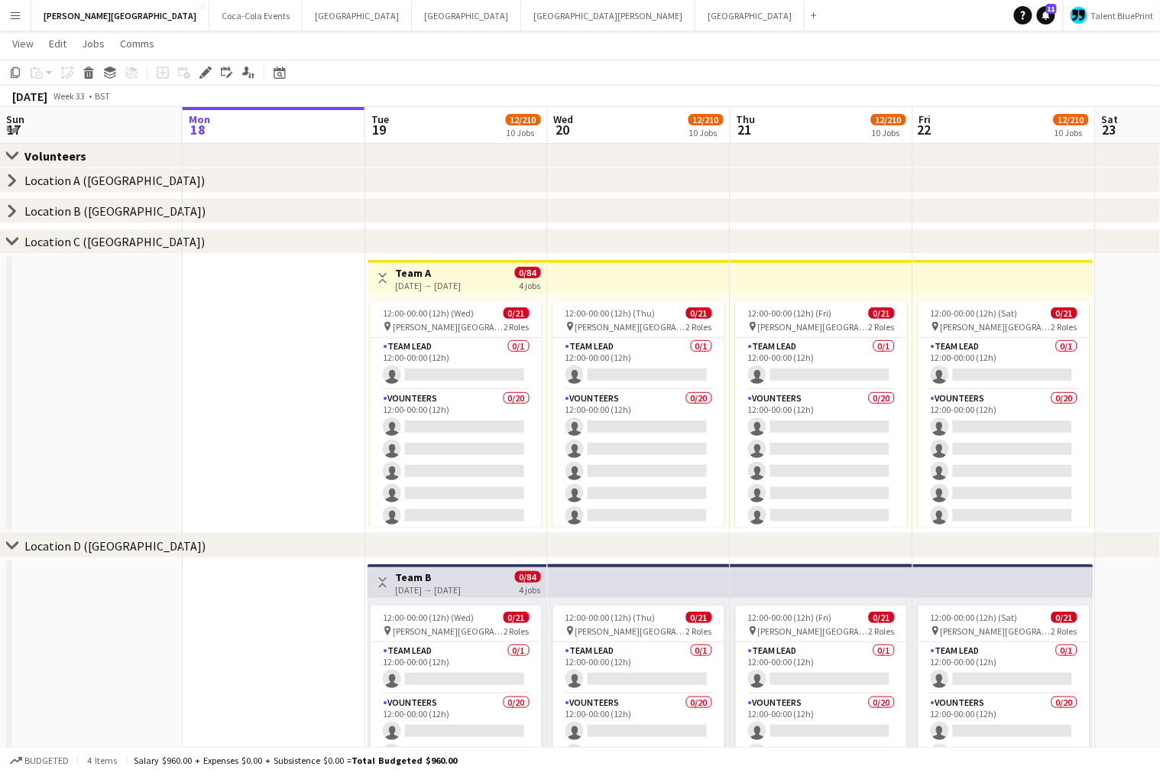
click at [11, 242] on icon at bounding box center [11, 241] width 11 height 6
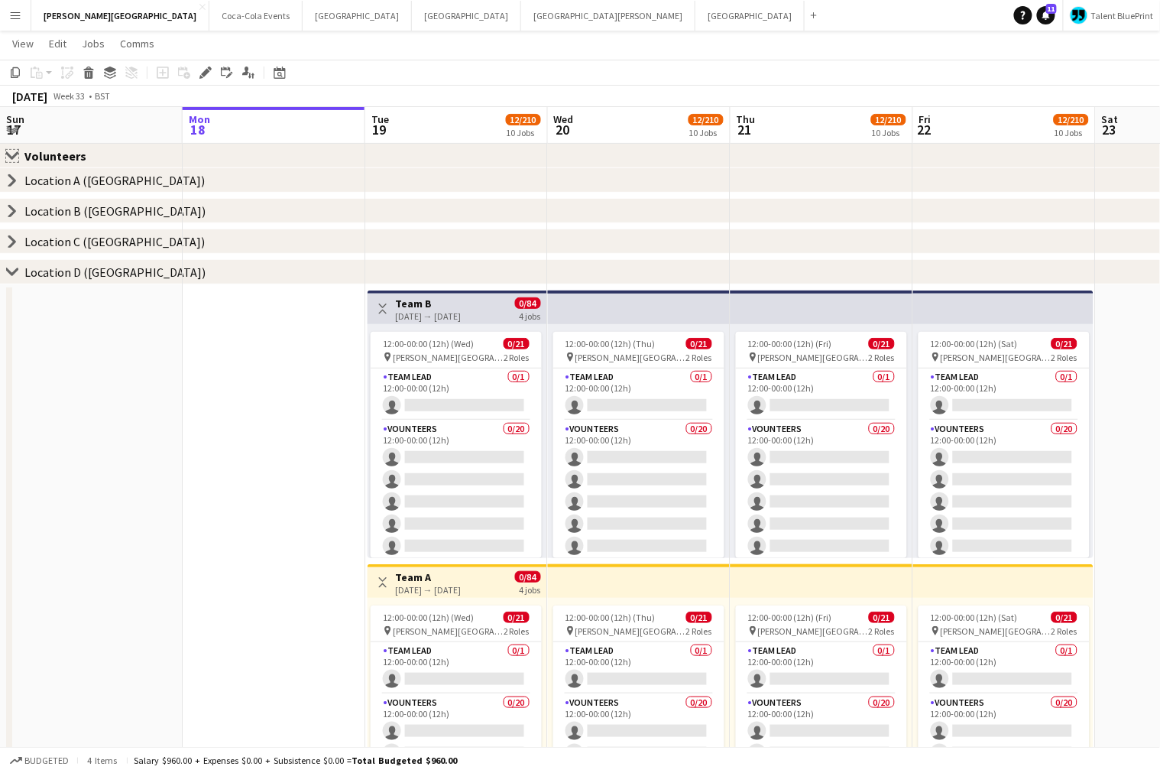
click at [11, 151] on app-icon "Close set" at bounding box center [12, 156] width 12 height 12
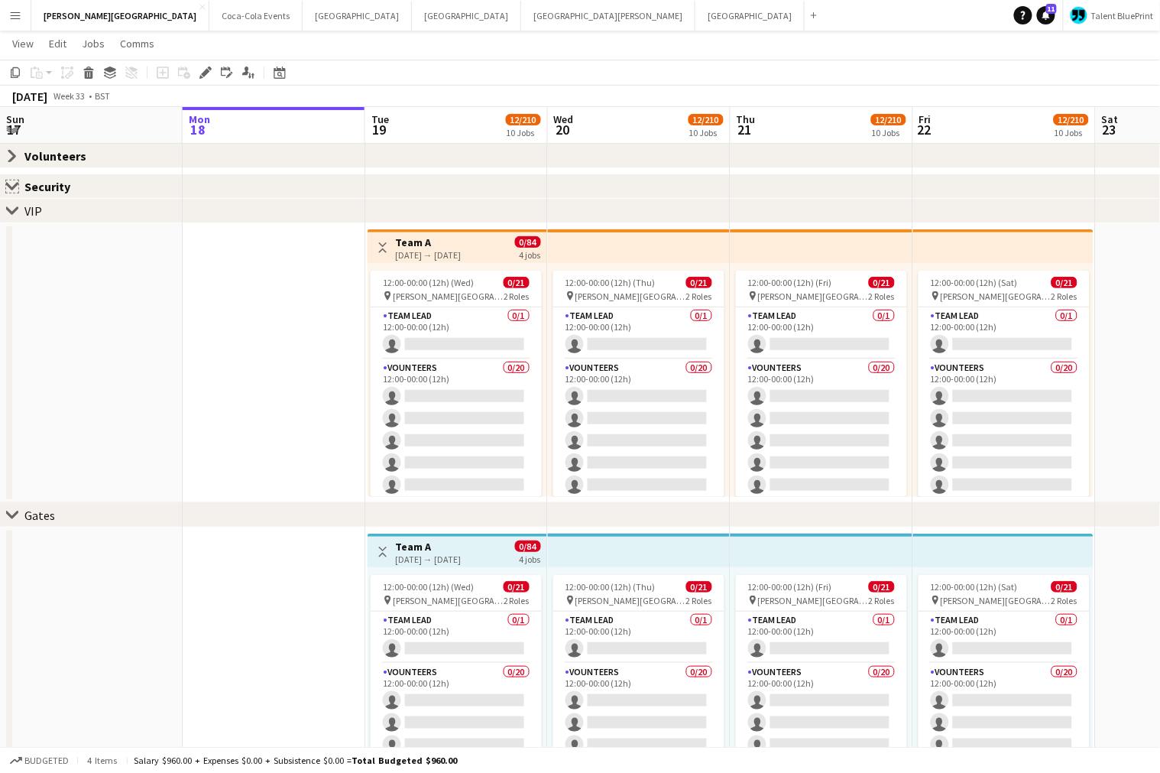
click at [10, 183] on app-icon "Close set" at bounding box center [12, 186] width 12 height 12
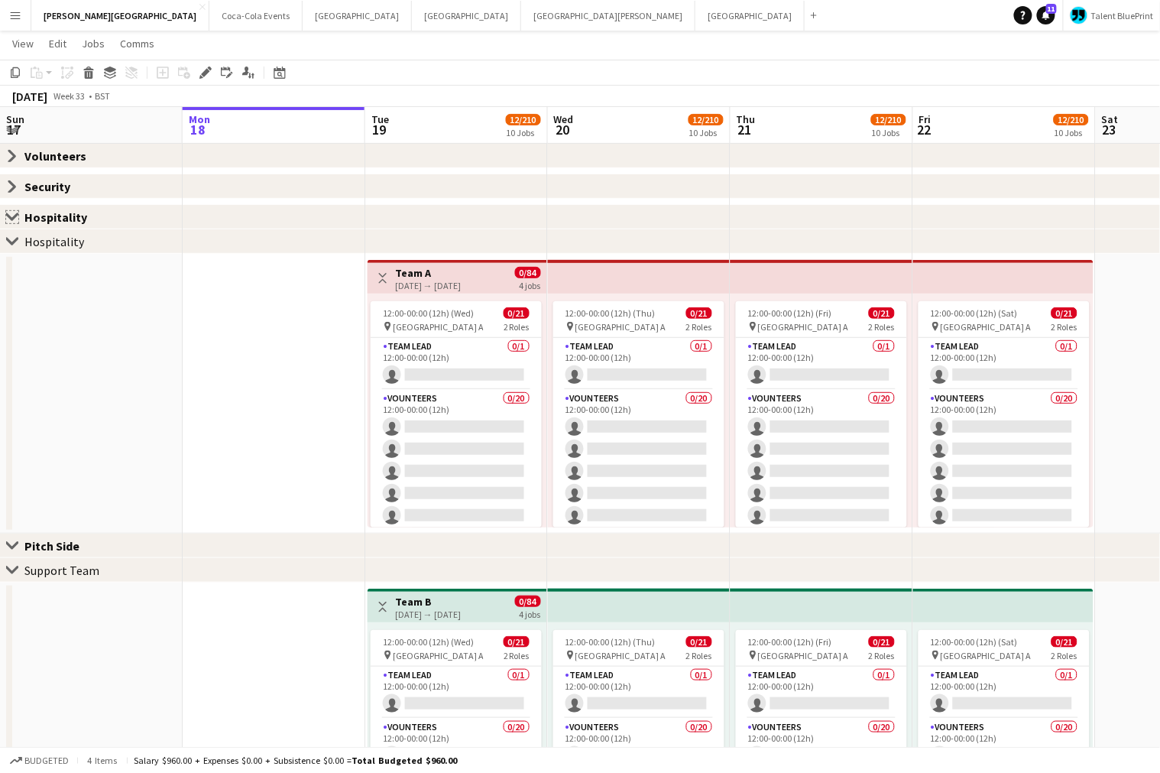
click at [16, 215] on app-icon "Close set" at bounding box center [12, 217] width 12 height 12
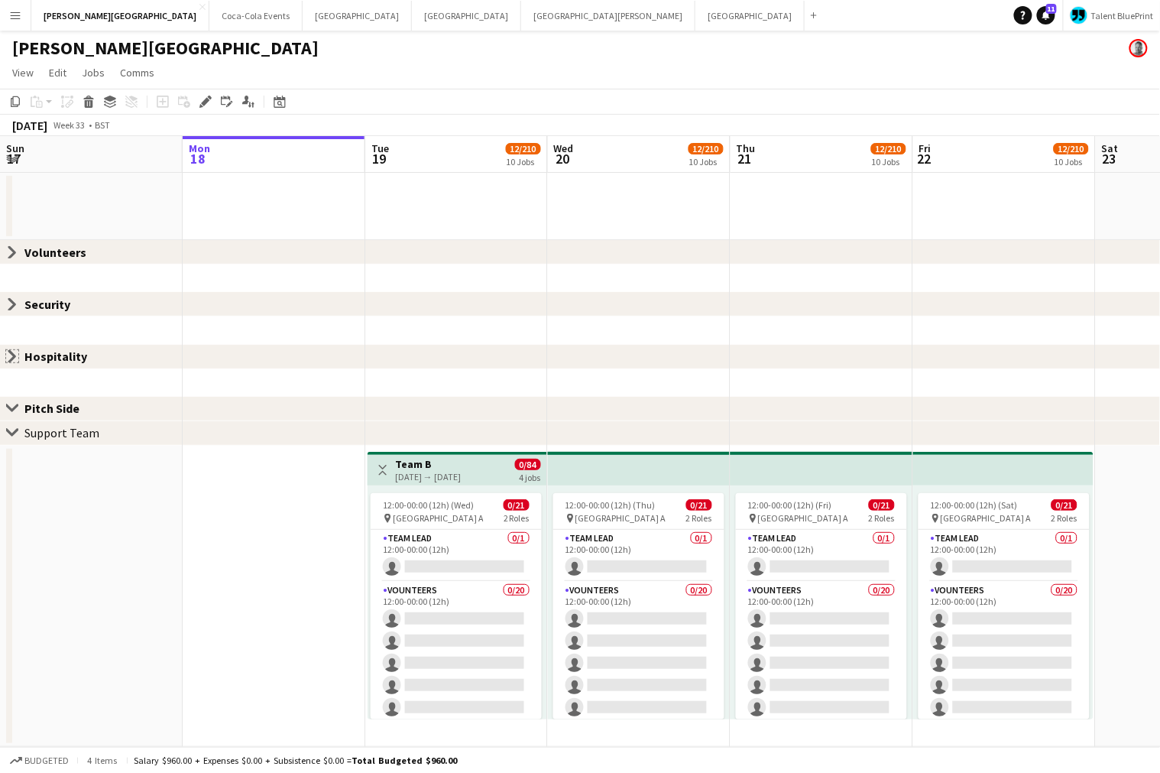
scroll to position [0, 0]
click at [12, 251] on app-icon "Close set" at bounding box center [12, 252] width 12 height 12
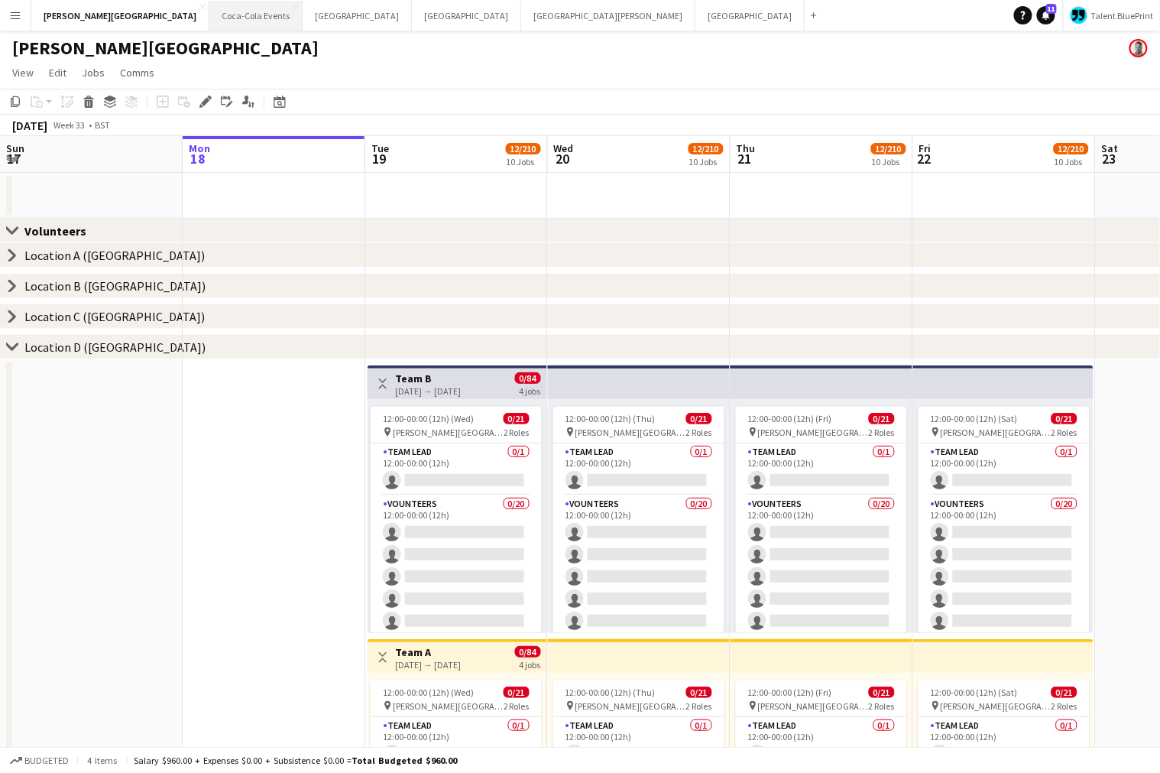
click at [209, 15] on button "Coca-Cola Events Close" at bounding box center [255, 16] width 93 height 30
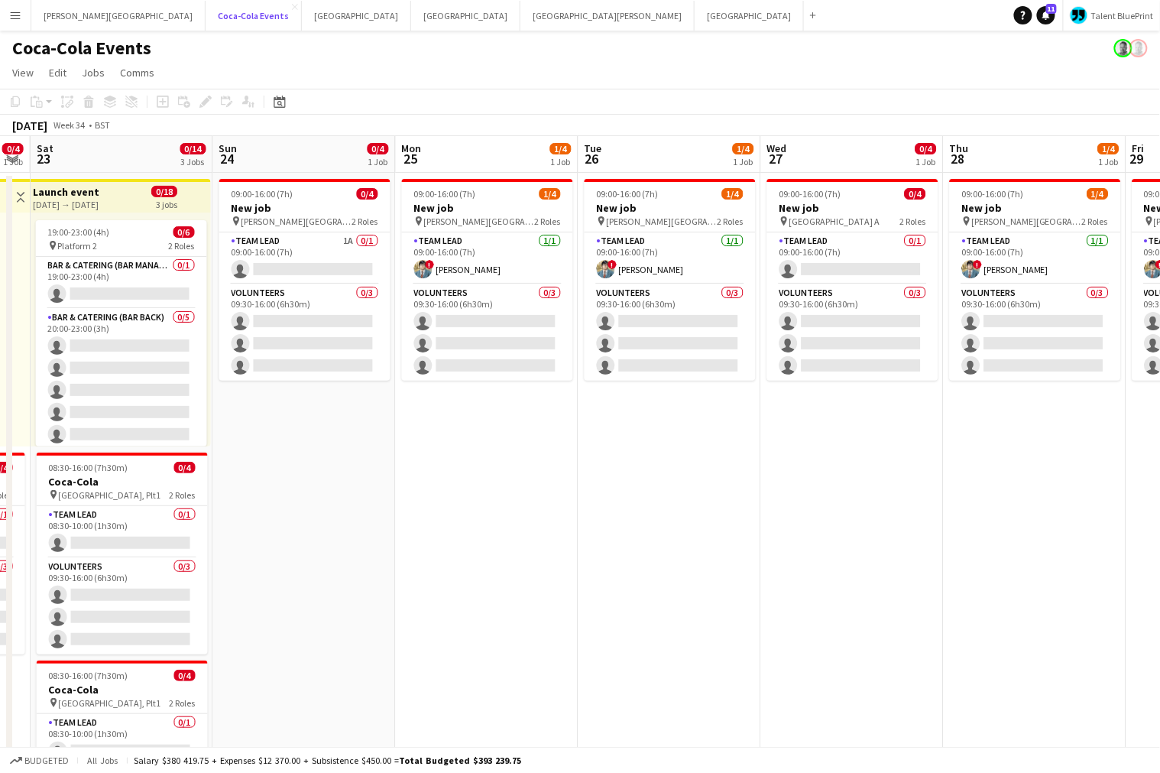
scroll to position [0, 711]
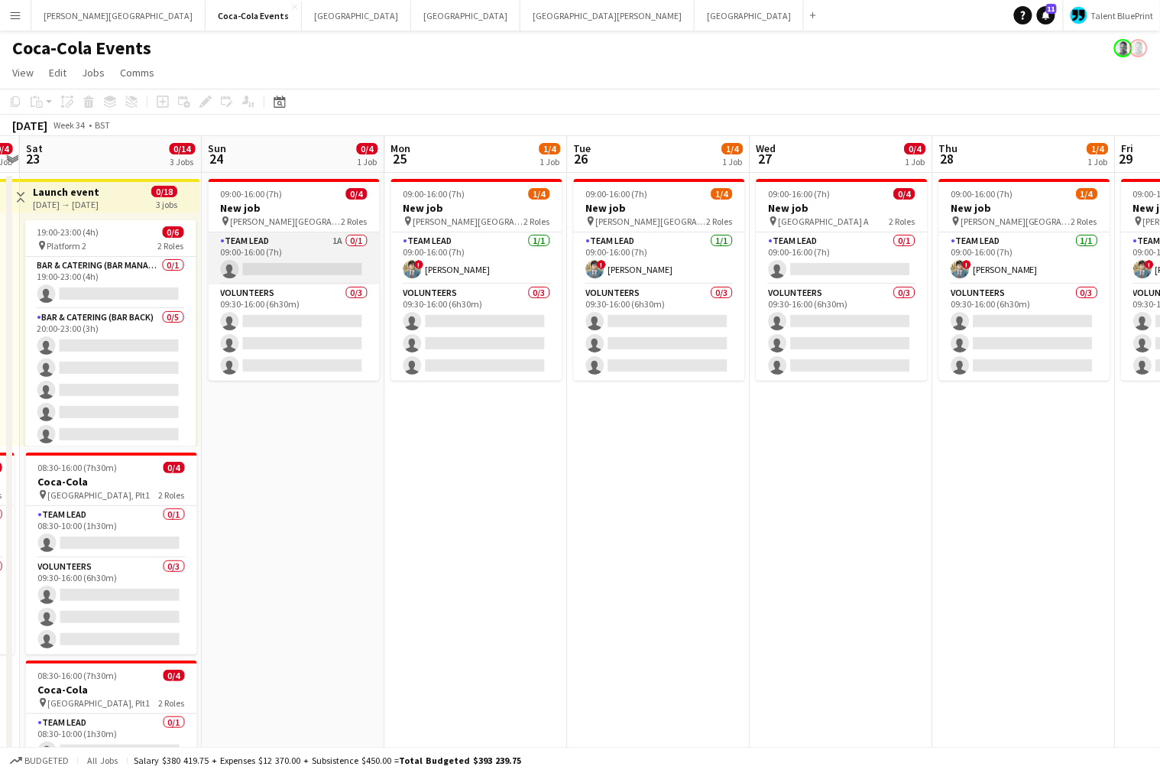
click at [270, 255] on app-card-role "Team Lead 1A 0/1 09:00-16:00 (7h) single-neutral-actions" at bounding box center [294, 258] width 171 height 52
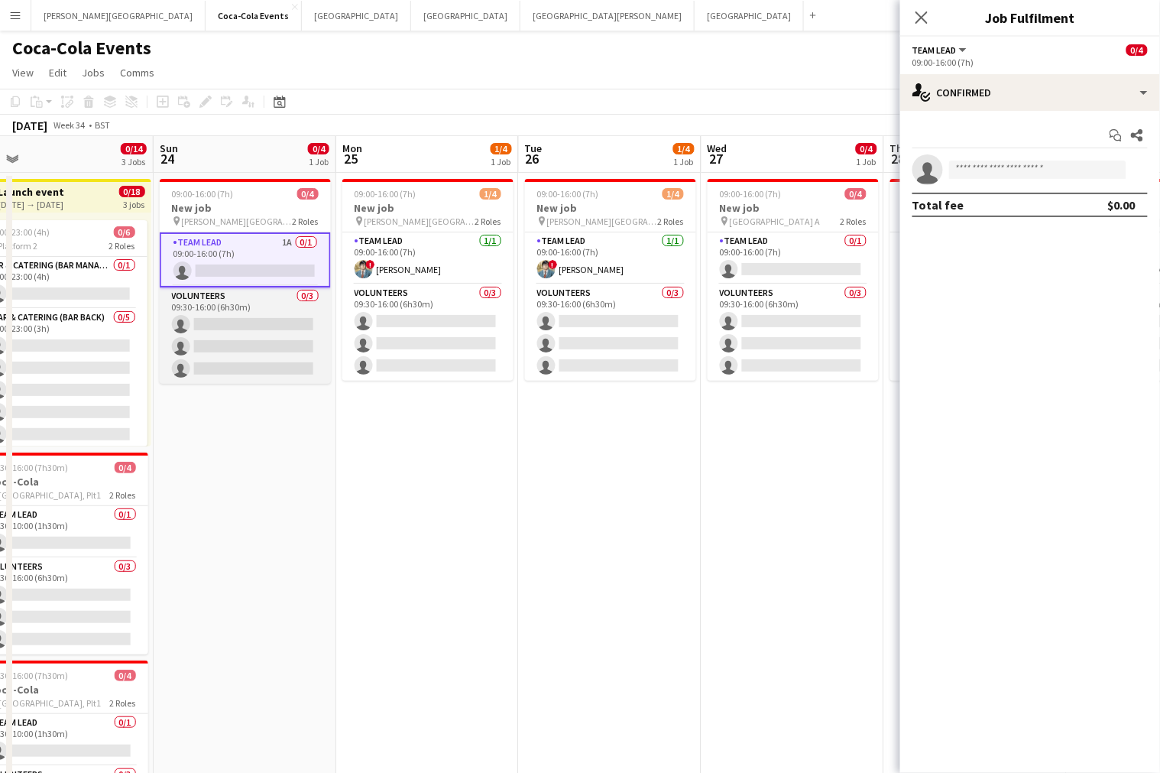
scroll to position [0, 396]
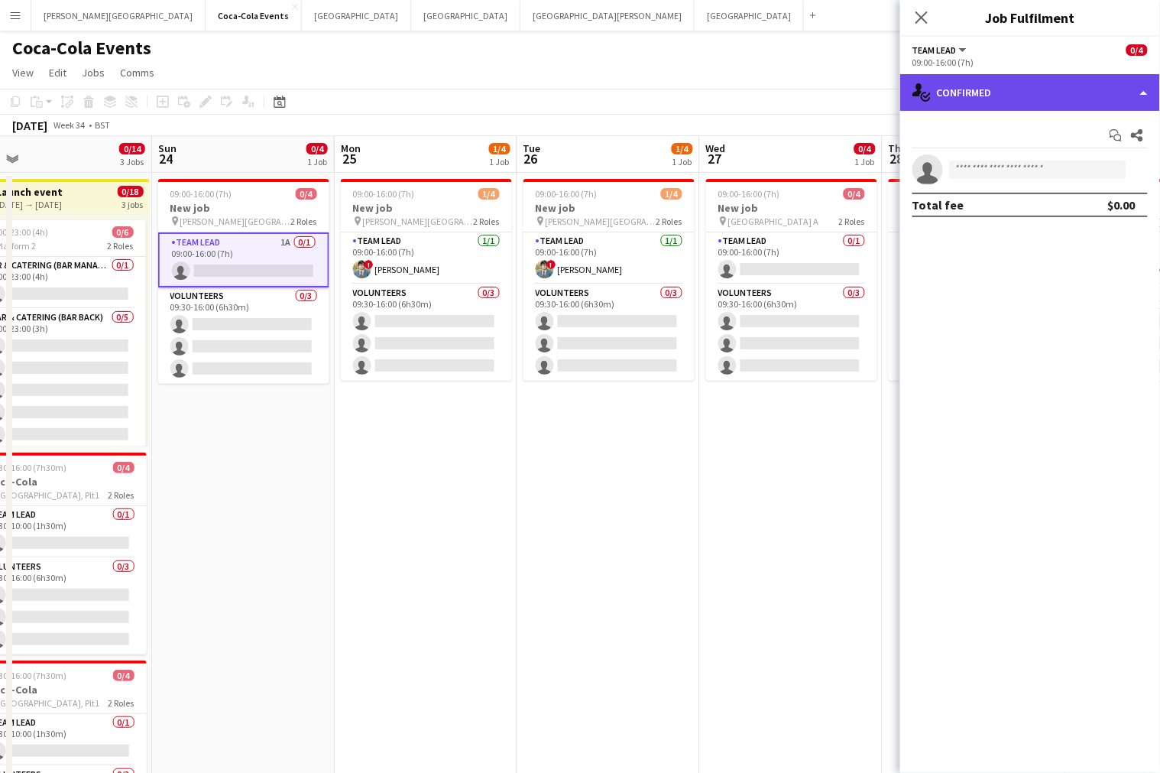
click at [987, 99] on div "single-neutral-actions-check-2 Confirmed" at bounding box center [1030, 92] width 260 height 37
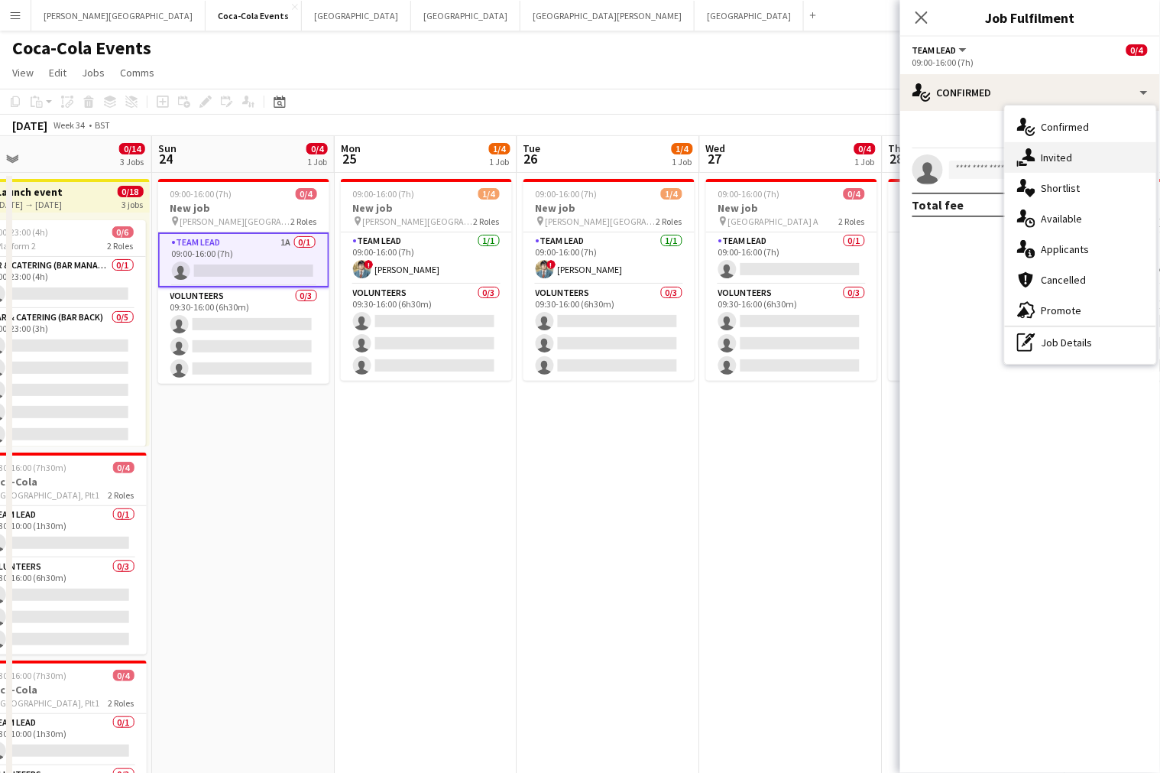
click at [1054, 162] on div "single-neutral-actions-share-1 Invited" at bounding box center [1080, 157] width 151 height 31
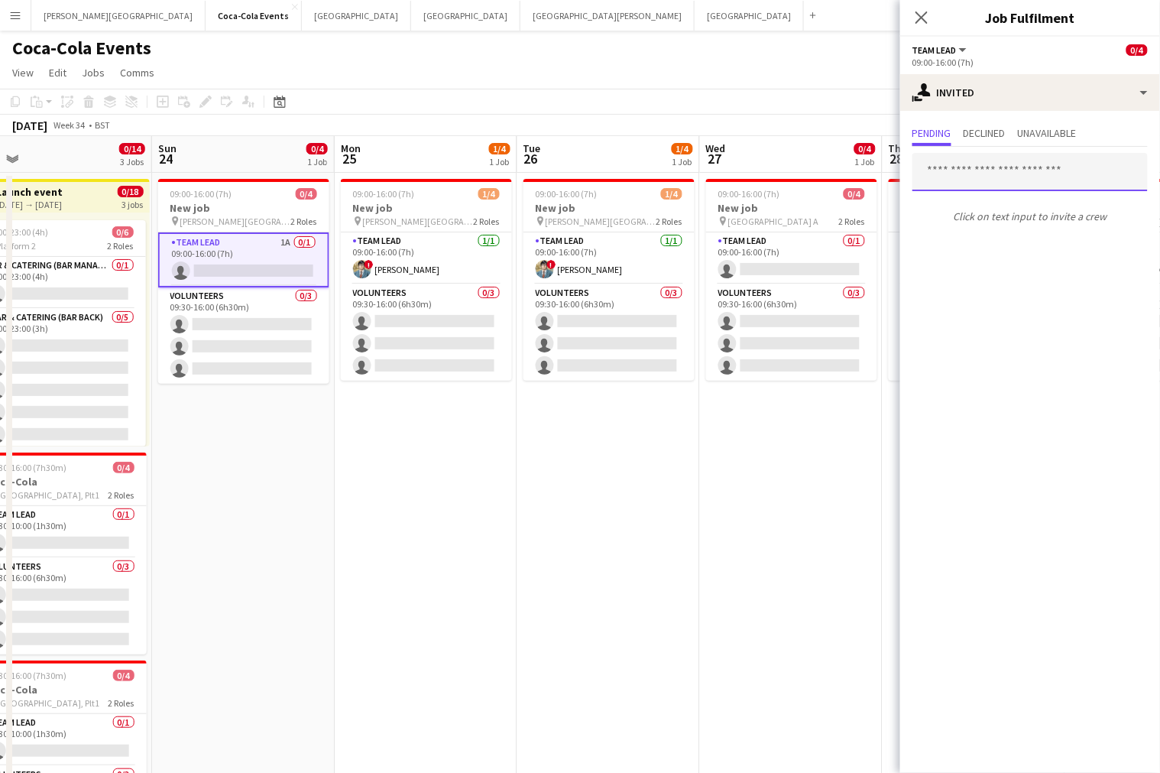
click at [976, 171] on input "text" at bounding box center [1030, 172] width 235 height 38
click at [913, 153] on div at bounding box center [913, 153] width 0 height 0
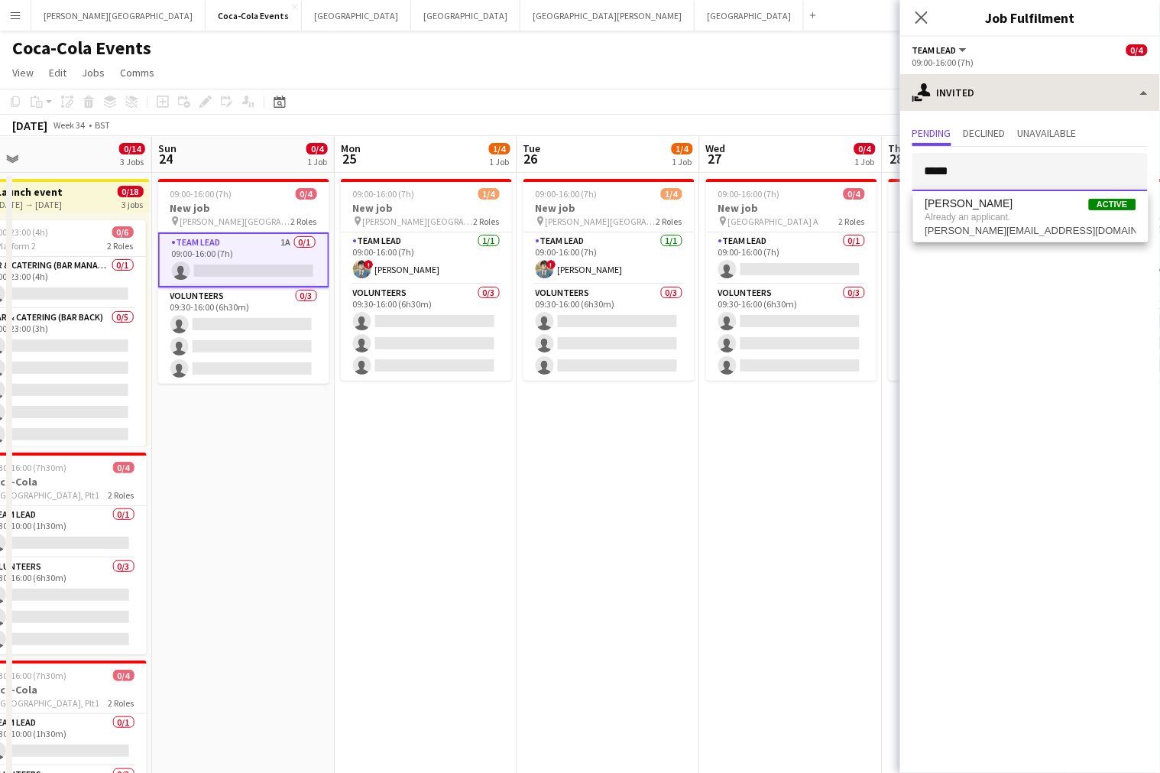
type input "*****"
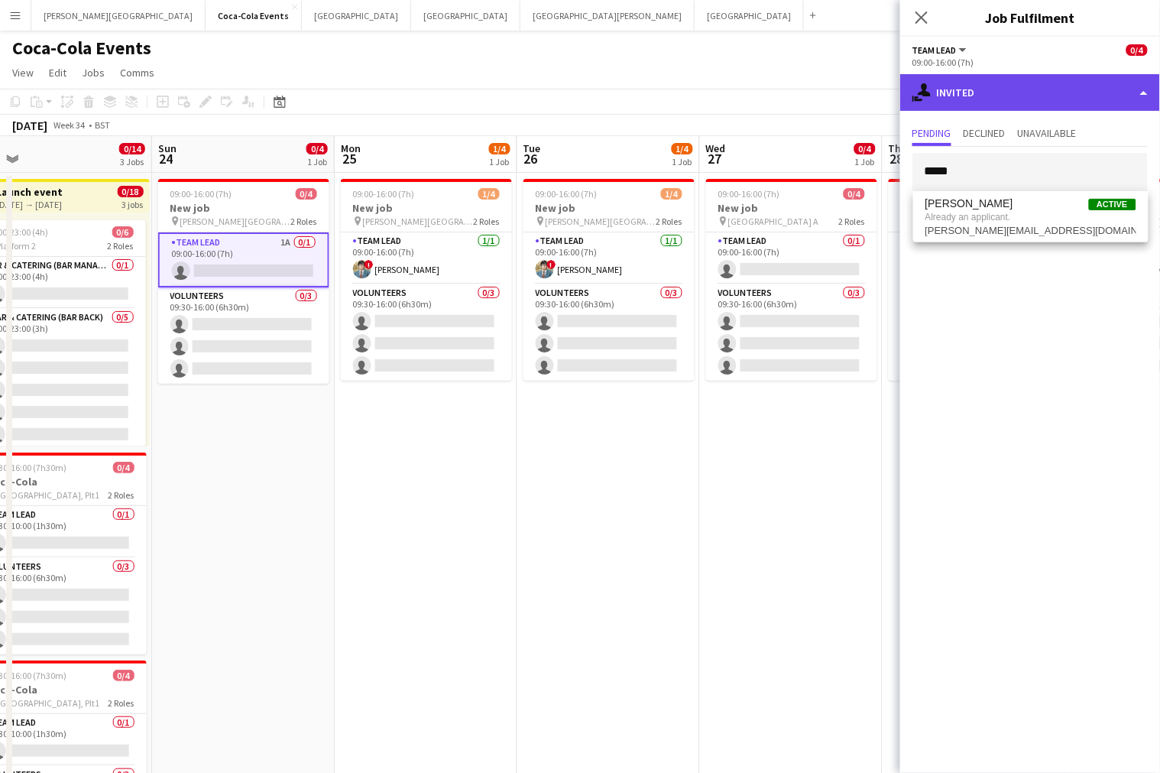
click at [974, 98] on div "single-neutral-actions-share-1 Invited" at bounding box center [1030, 92] width 260 height 37
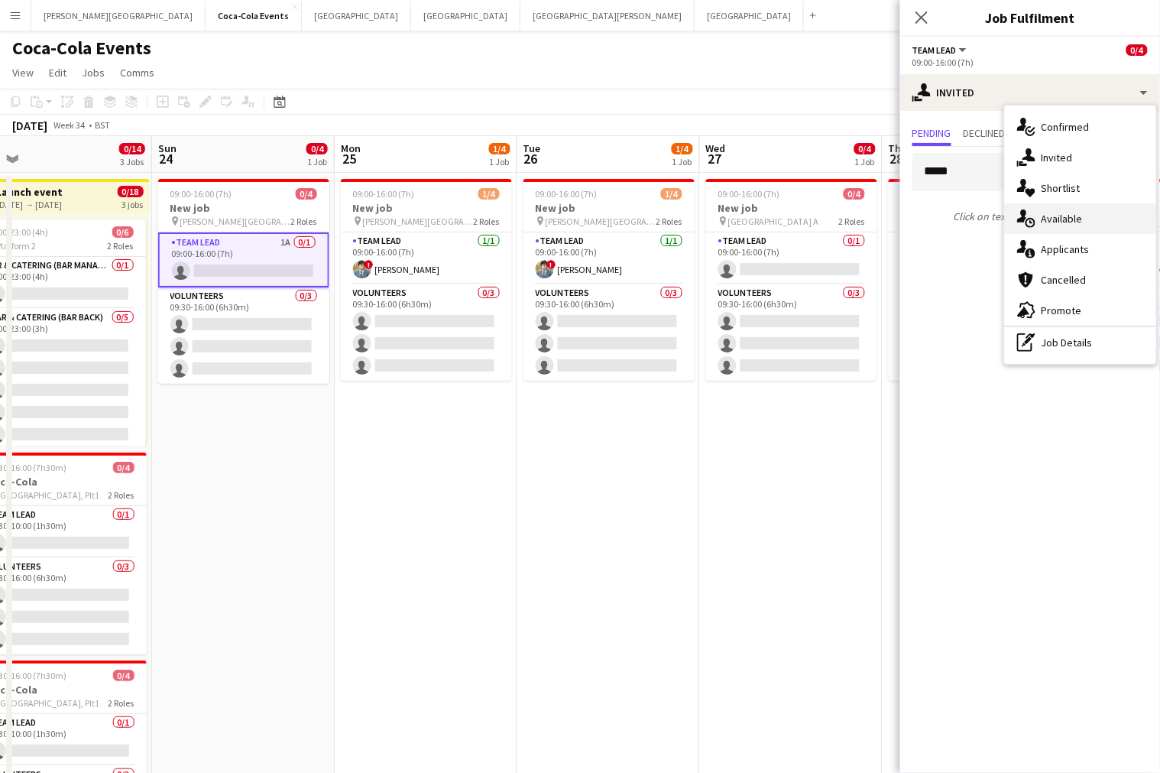
click at [1058, 222] on div "single-neutral-actions-upload Available" at bounding box center [1080, 218] width 151 height 31
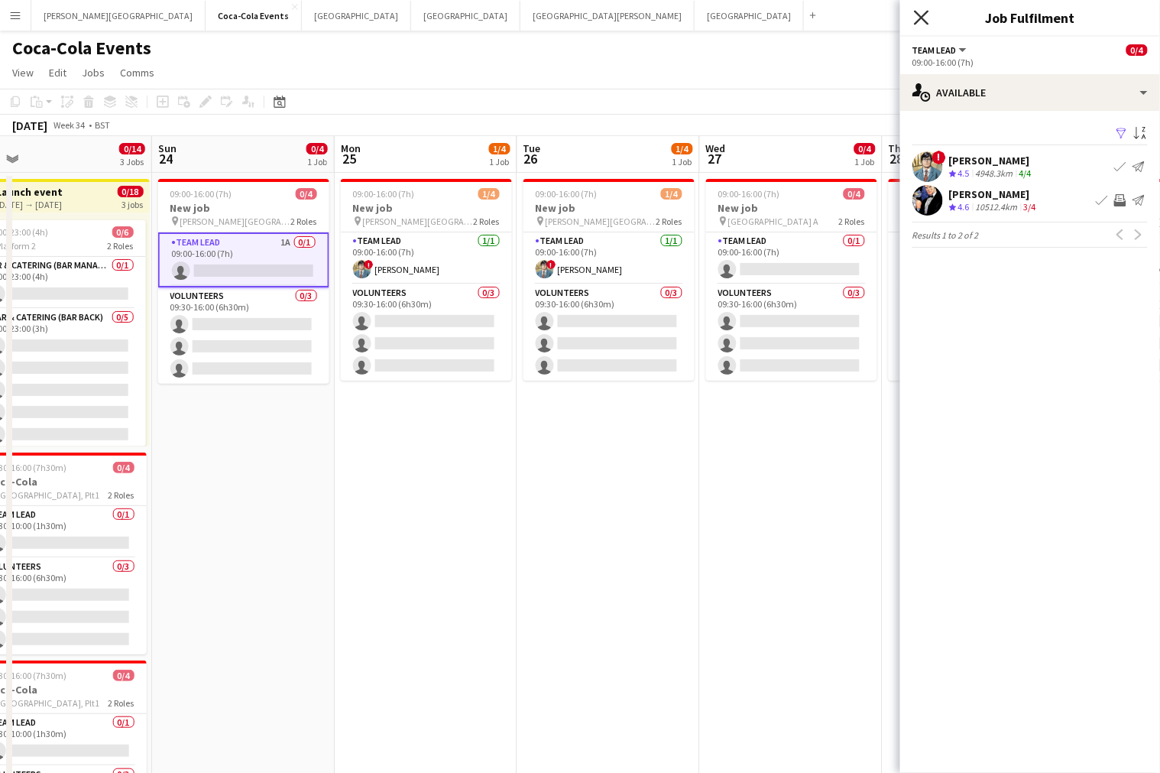
click at [925, 16] on icon "Close pop-in" at bounding box center [921, 17] width 15 height 15
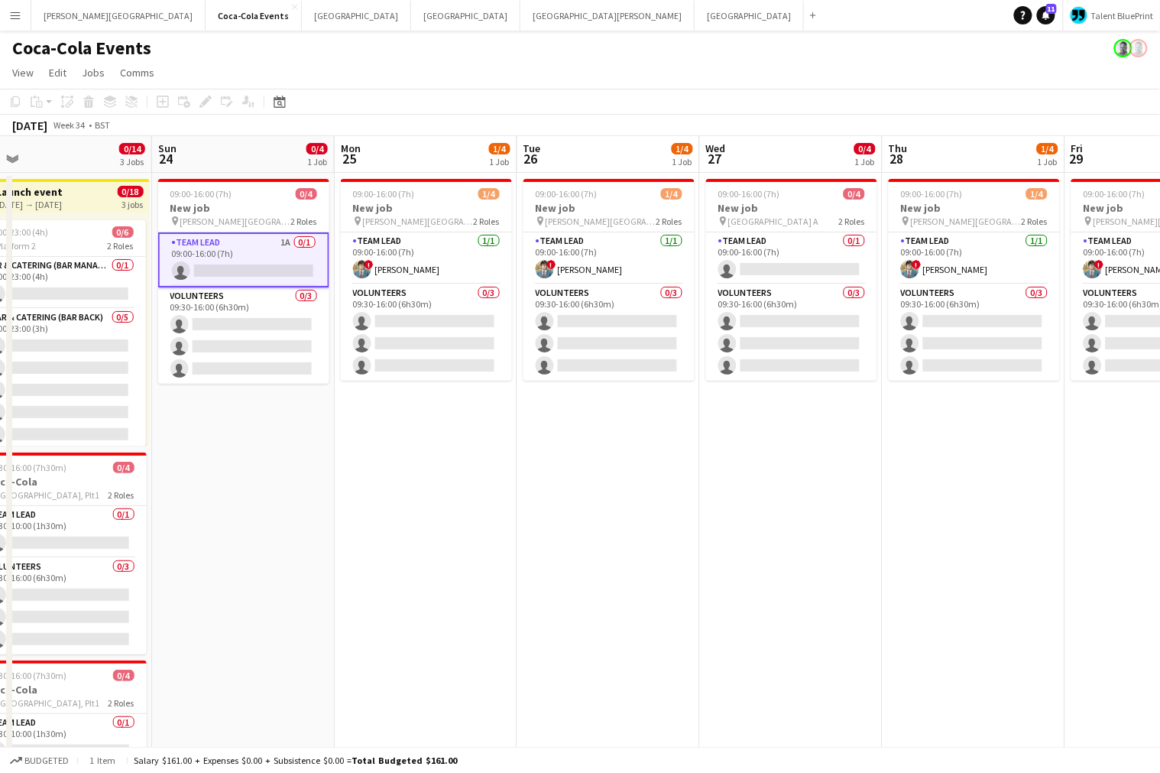
click at [426, 490] on app-date-cell "09:00-16:00 (7h) 1/4 New job pin King Fahd Stadium 2 Roles Team Lead 1/1 09:00-…" at bounding box center [426, 534] width 183 height 722
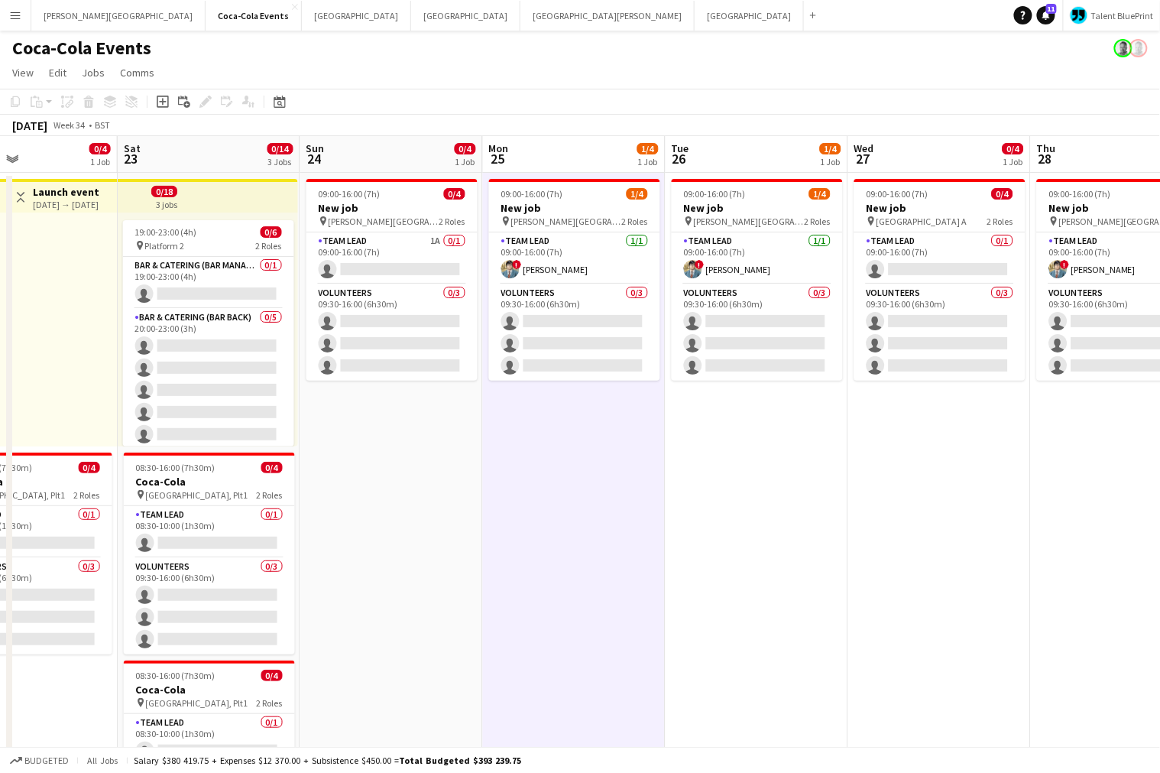
scroll to position [0, 623]
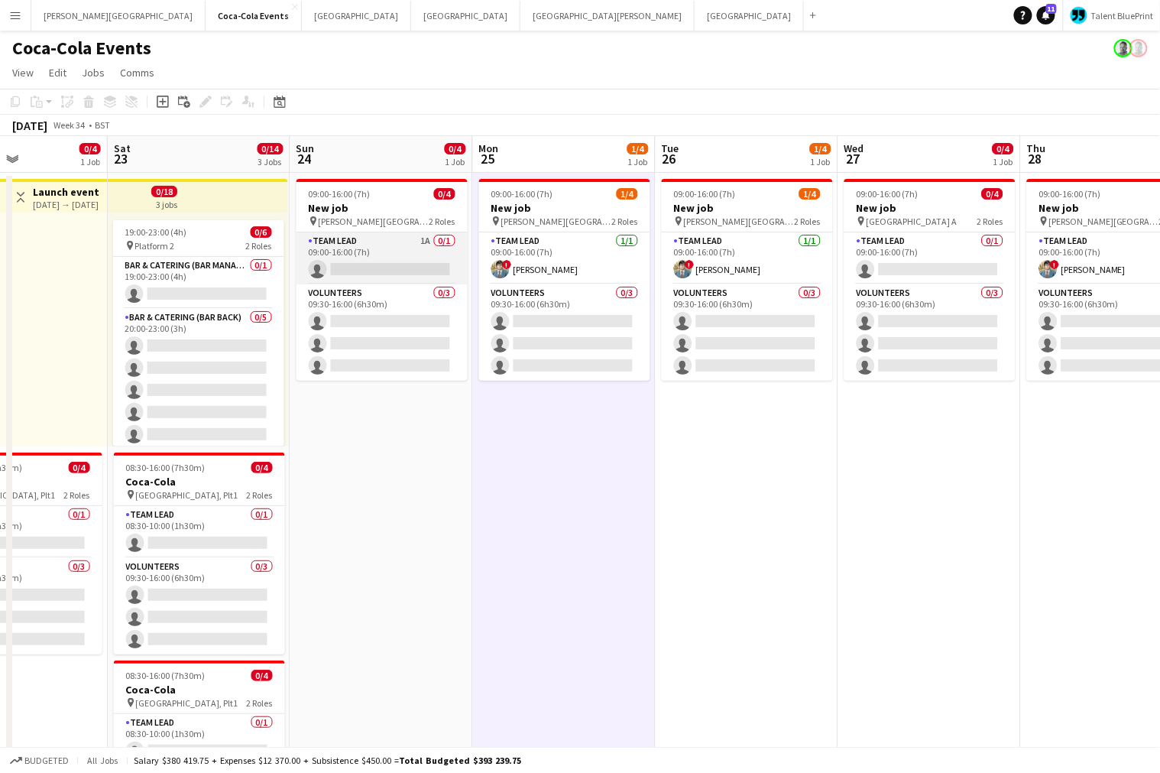
click at [336, 255] on app-card-role "Team Lead 1A 0/1 09:00-16:00 (7h) single-neutral-actions" at bounding box center [382, 258] width 171 height 52
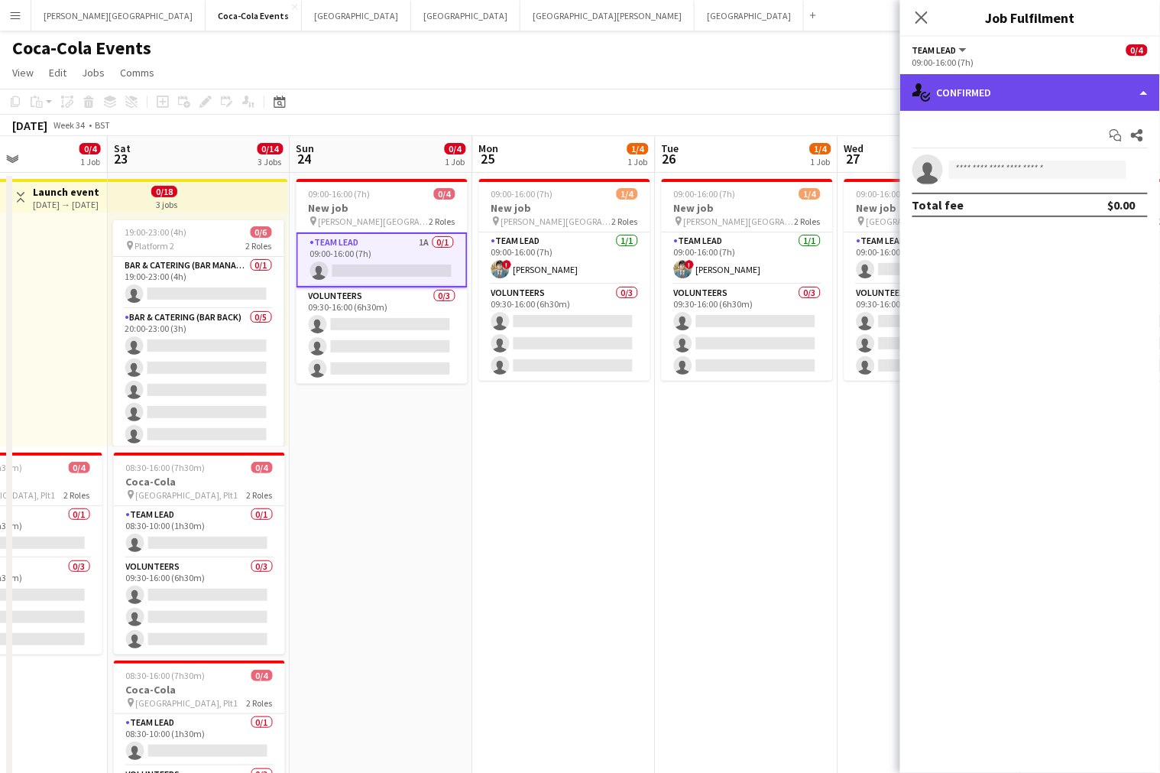
click at [974, 95] on div "single-neutral-actions-check-2 Confirmed" at bounding box center [1030, 92] width 260 height 37
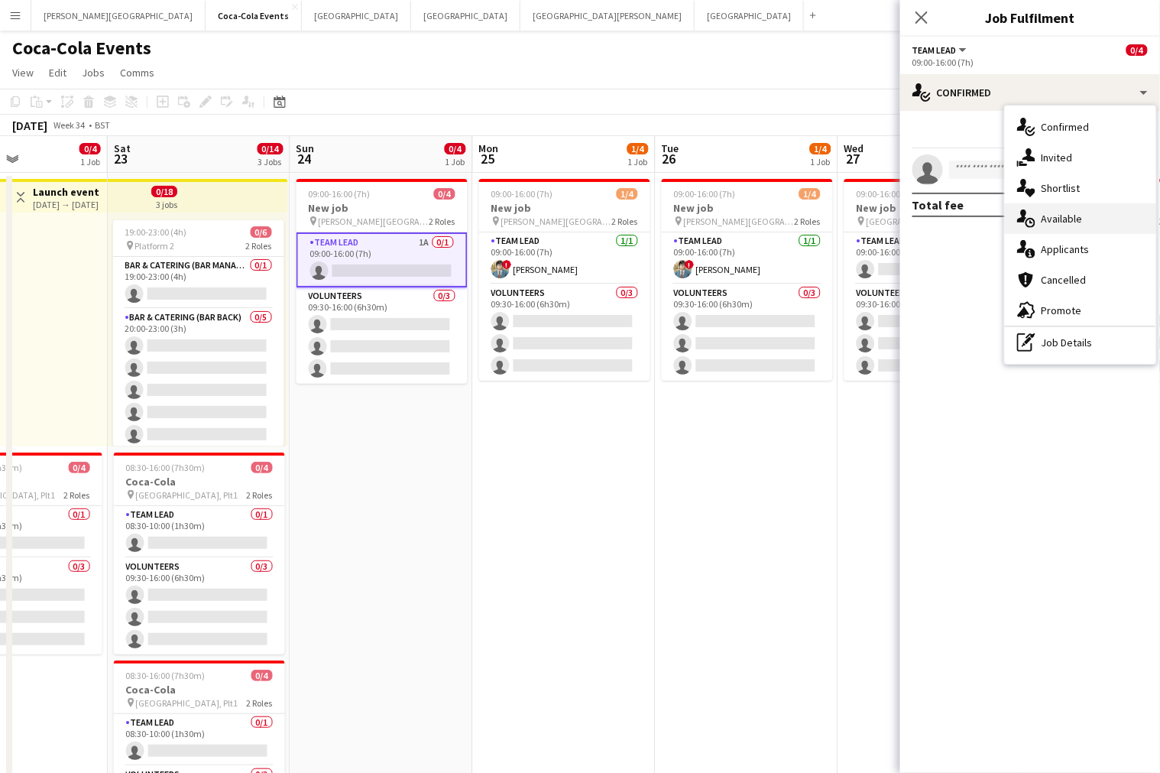
click at [1069, 223] on div "single-neutral-actions-upload Available" at bounding box center [1080, 218] width 151 height 31
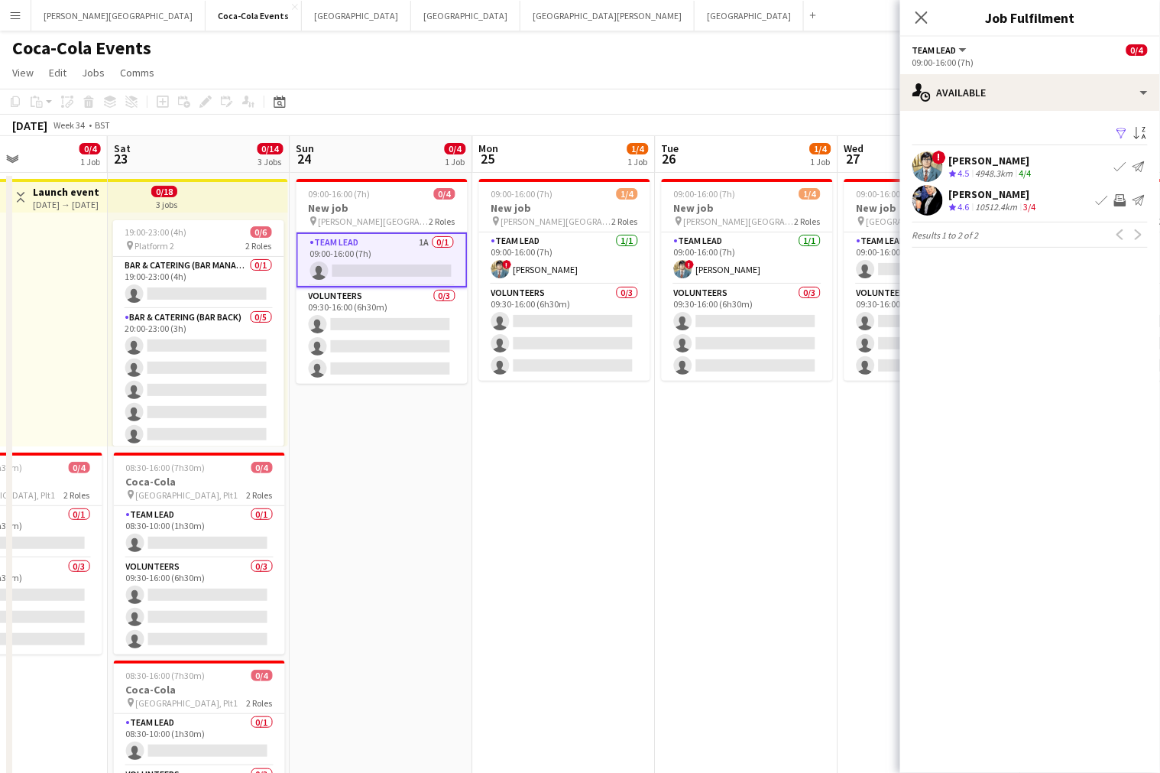
click at [1120, 204] on app-icon "Invite crew" at bounding box center [1120, 200] width 12 height 12
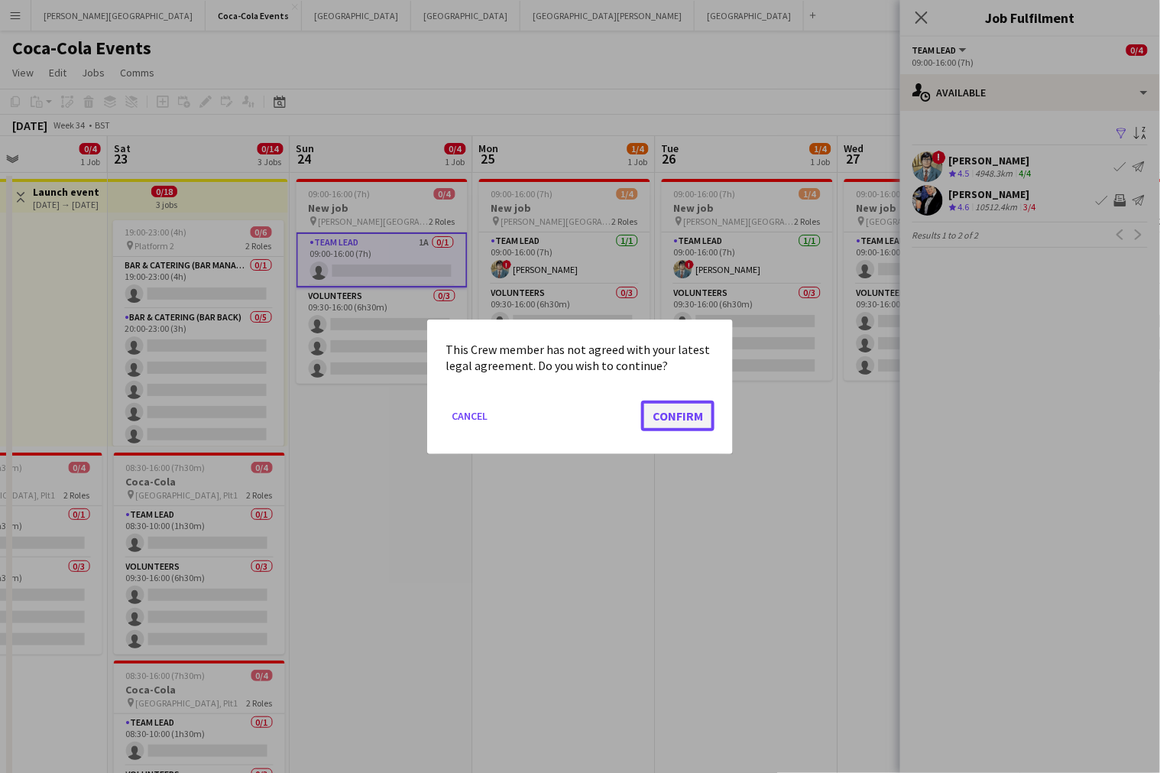
click at [670, 413] on button "Confirm" at bounding box center [677, 415] width 73 height 31
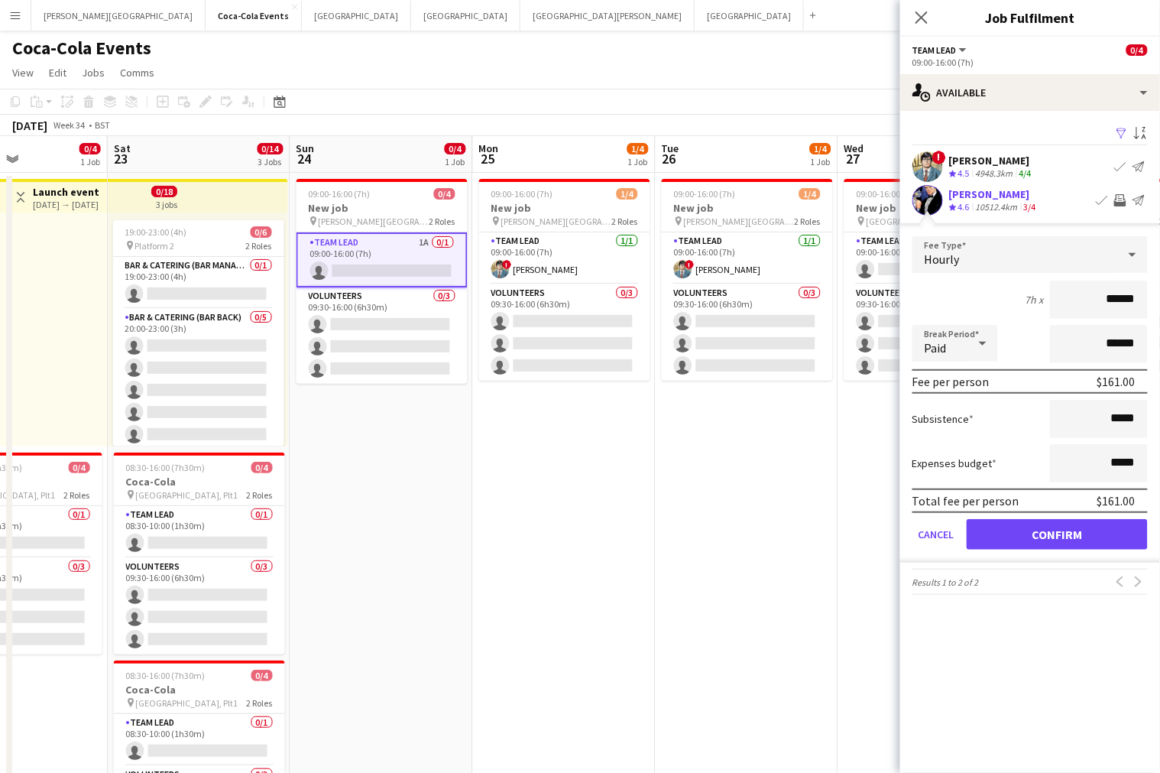
click at [973, 172] on div "Crew rating 4.5" at bounding box center [961, 173] width 24 height 13
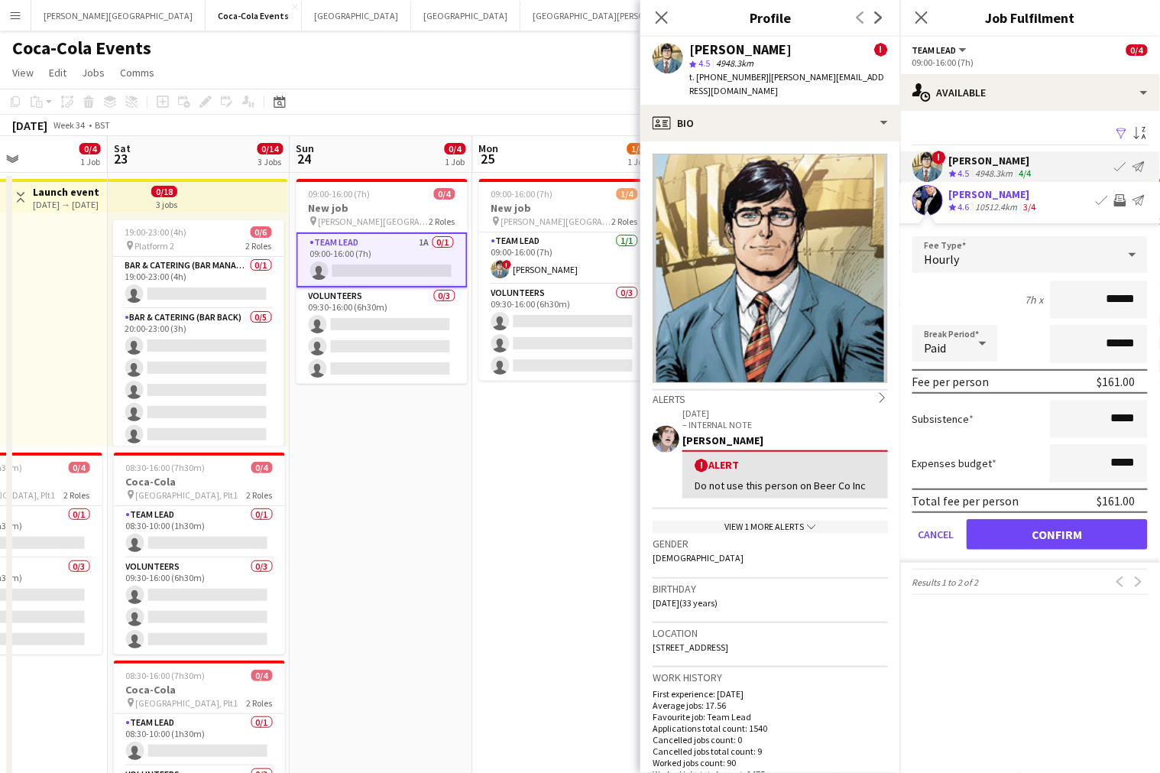
click at [976, 206] on div "10512.4km" at bounding box center [997, 207] width 48 height 13
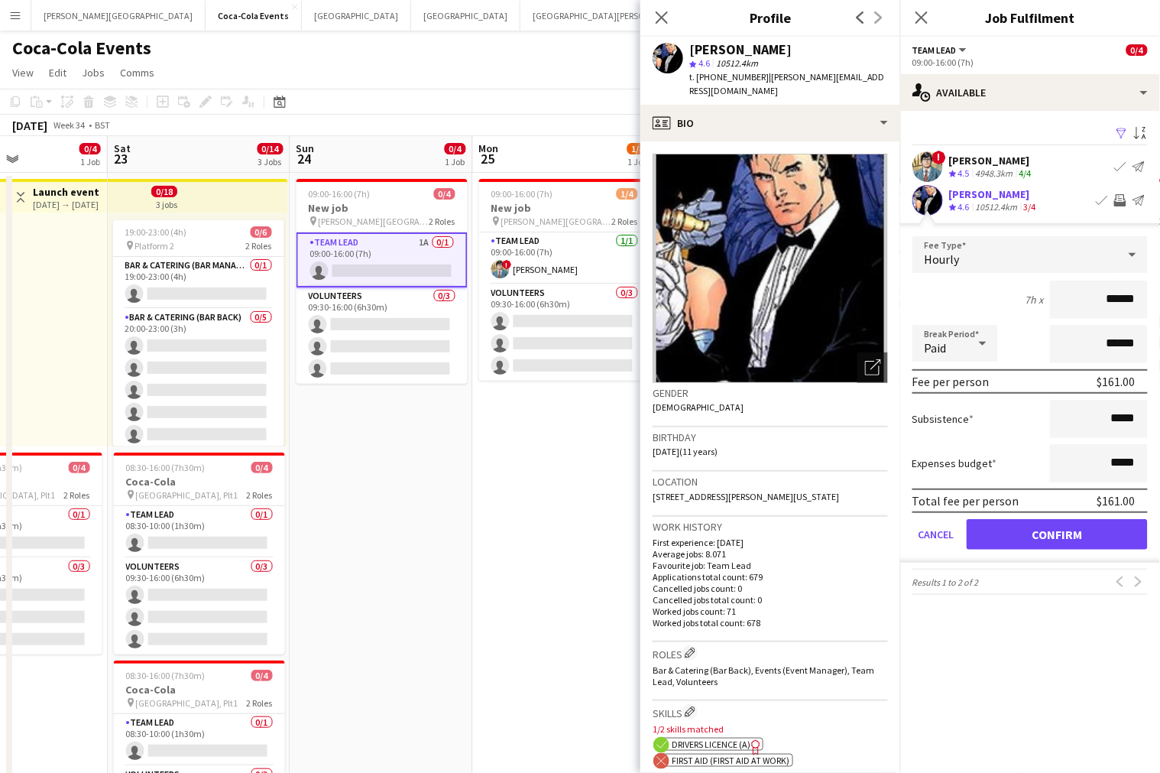
click at [980, 154] on div "[PERSON_NAME]" at bounding box center [992, 161] width 86 height 14
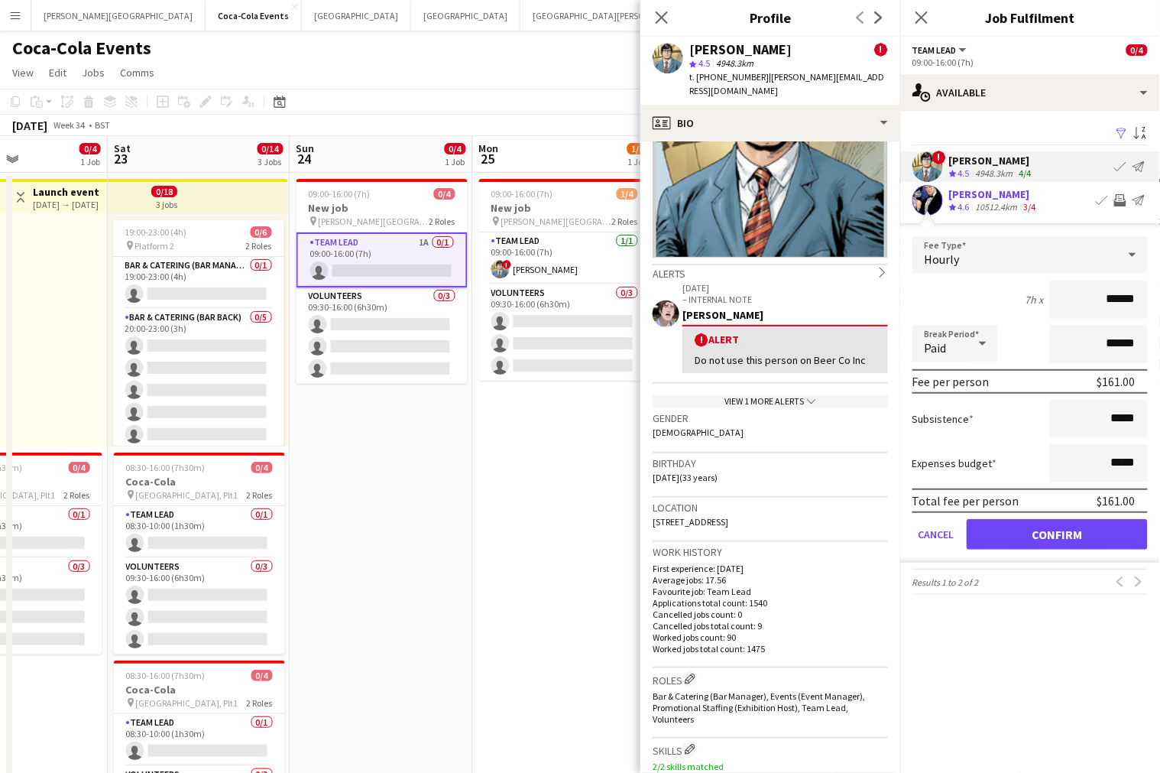
scroll to position [0, 0]
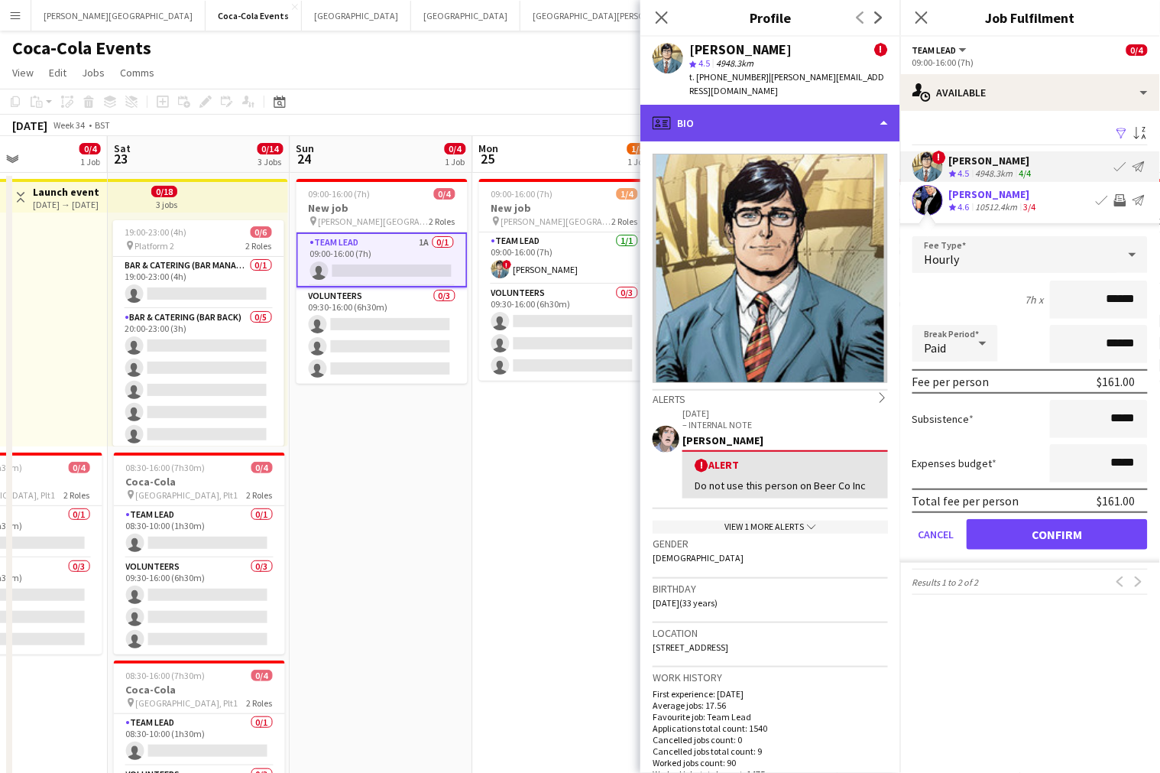
click at [729, 117] on div "profile Bio" at bounding box center [770, 123] width 260 height 37
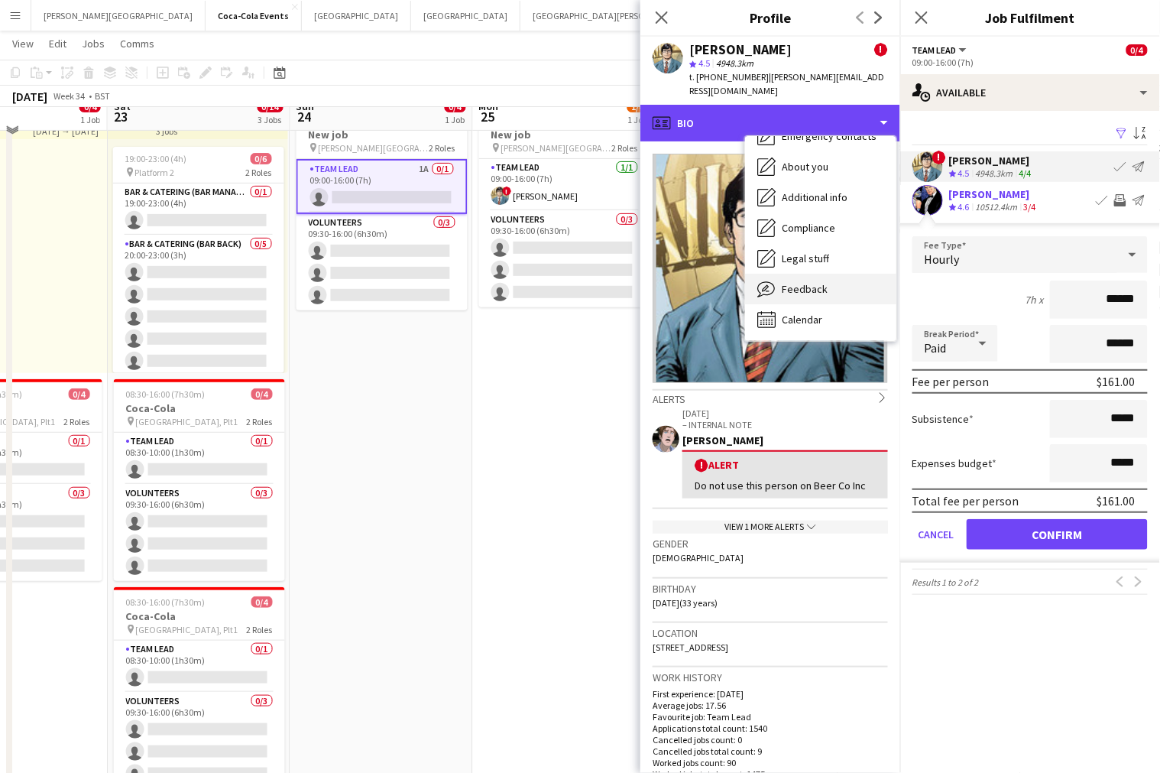
scroll to position [76, 0]
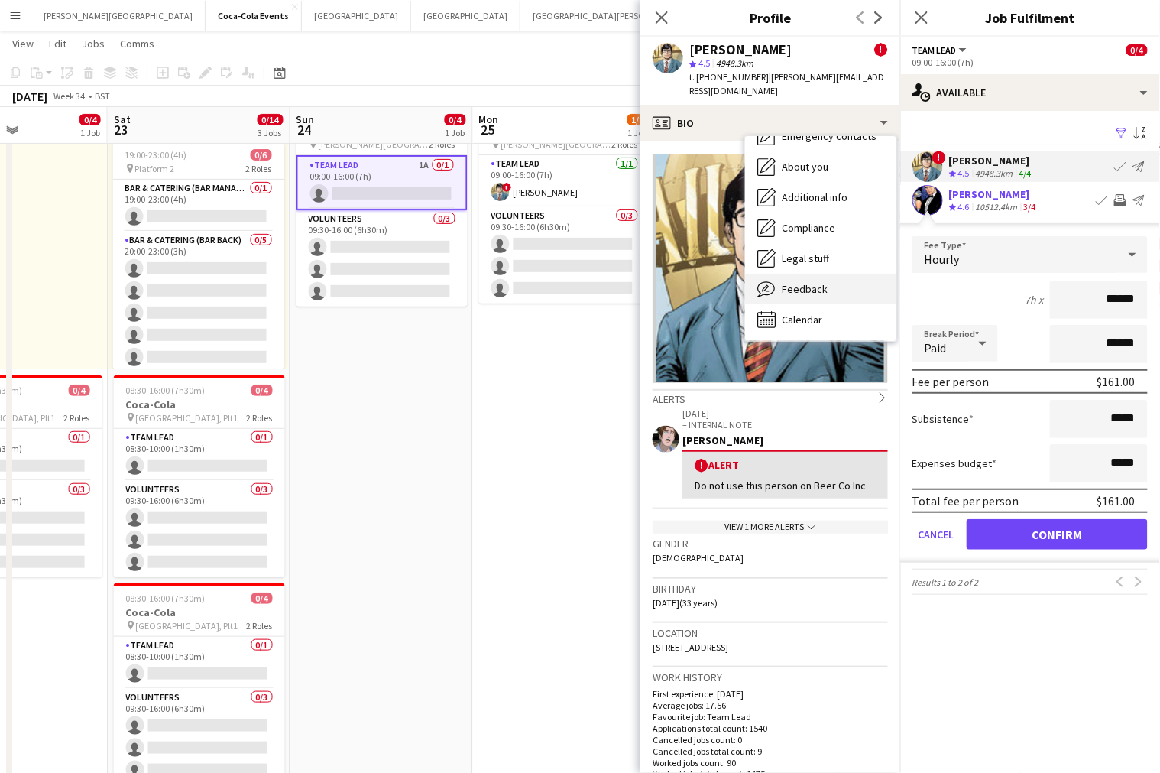
click at [812, 282] on span "Feedback" at bounding box center [805, 289] width 46 height 14
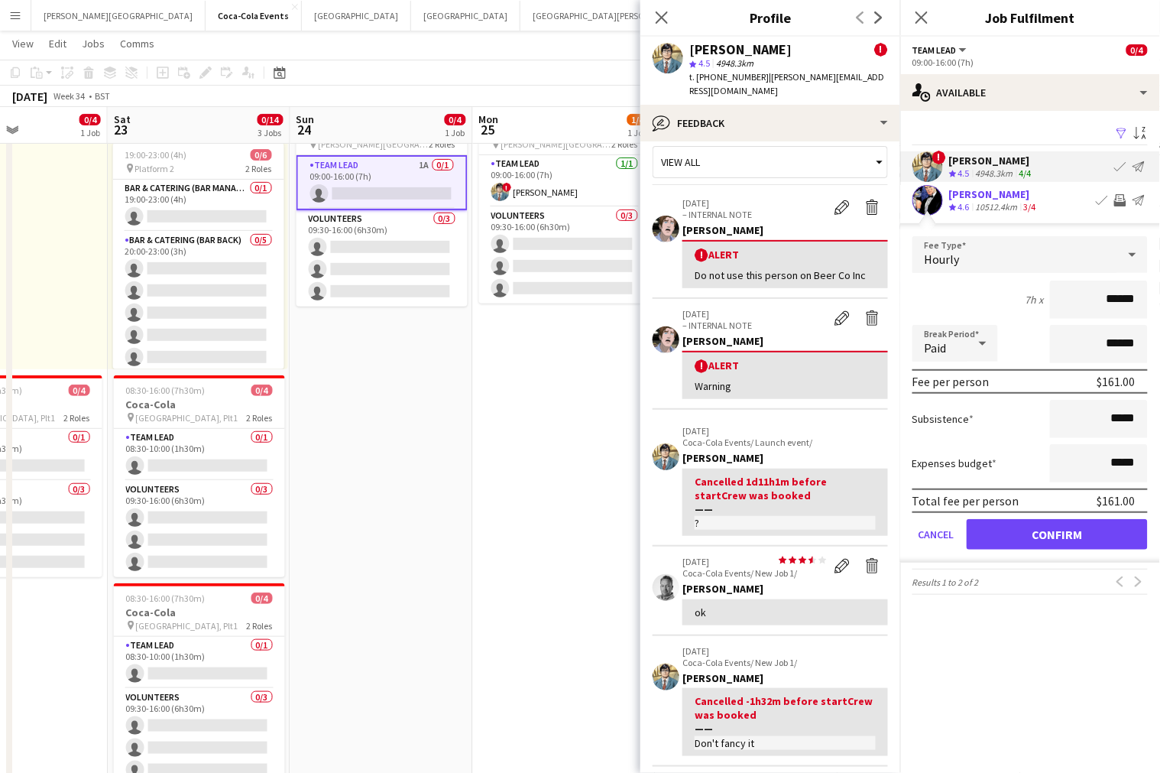
scroll to position [0, 0]
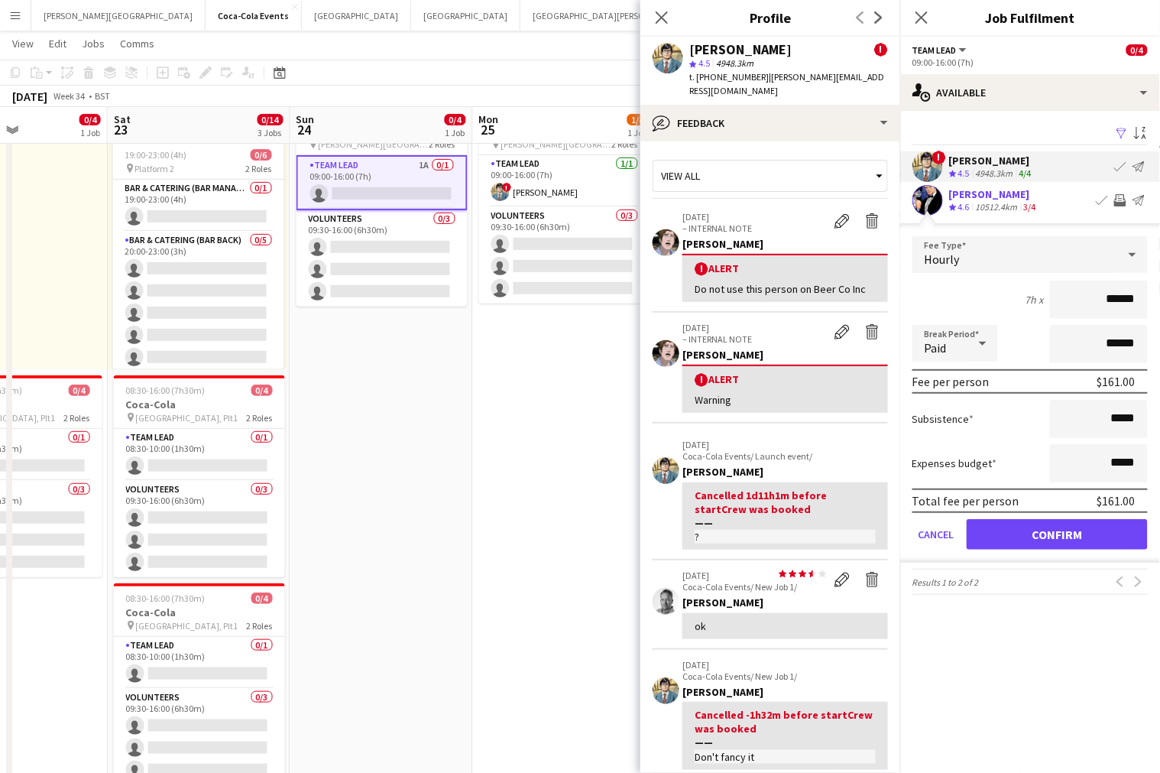
click at [728, 372] on div "! Alert" at bounding box center [785, 379] width 181 height 15
click at [475, 467] on app-date-cell "09:00-16:00 (7h) 1/4 New job pin King Fahd Stadium 2 Roles Team Lead 1/1 09:00-…" at bounding box center [564, 457] width 183 height 722
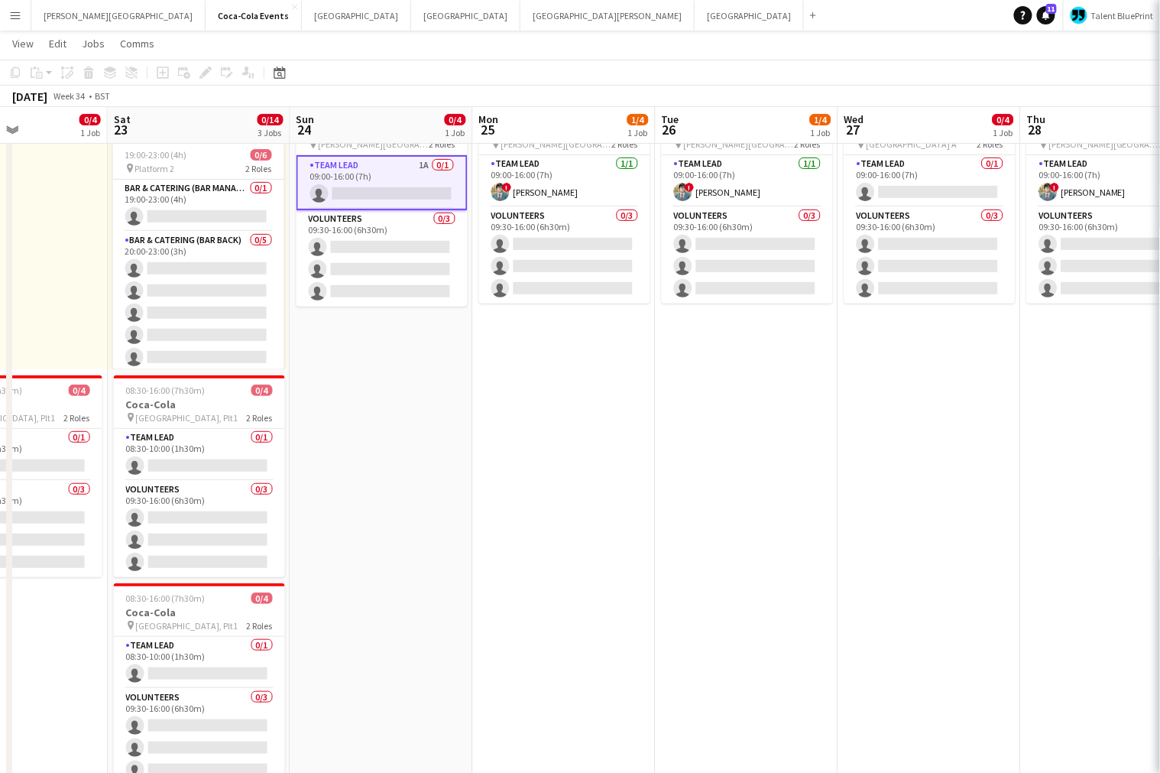
click at [475, 467] on app-date-cell "09:00-16:00 (7h) 1/4 New job pin King Fahd Stadium 2 Roles Team Lead 1/1 09:00-…" at bounding box center [564, 457] width 183 height 722
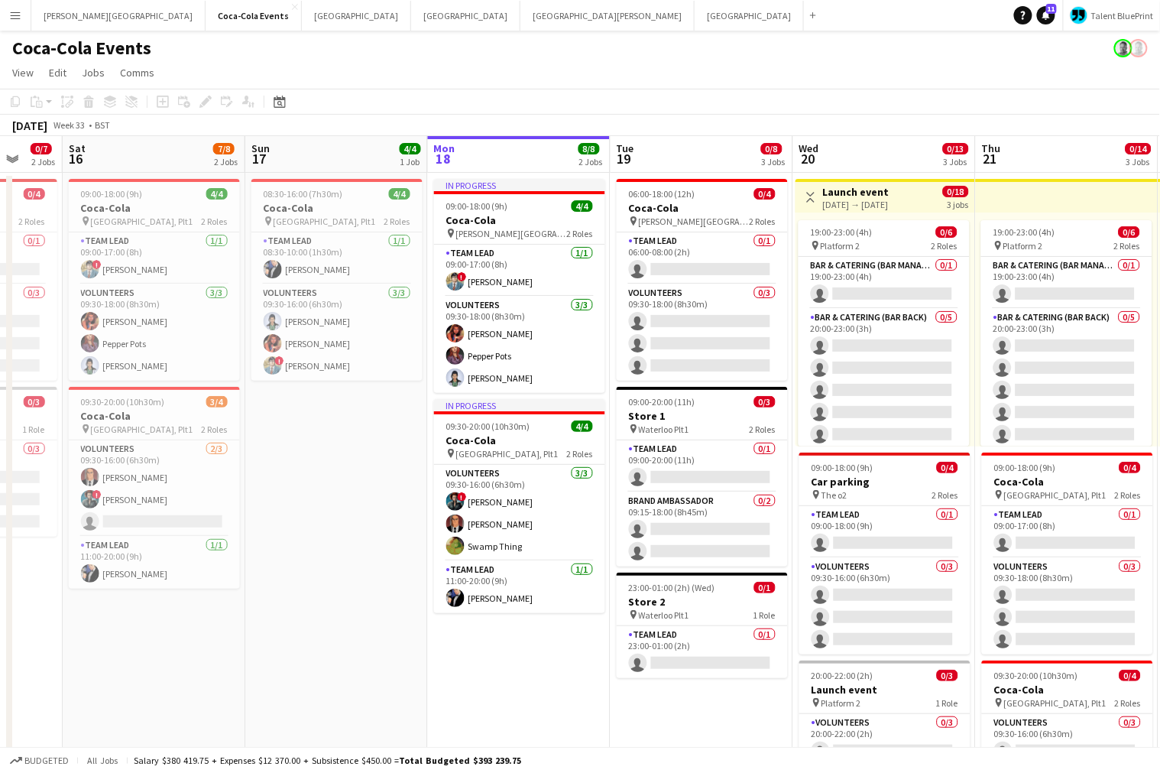
scroll to position [0, 484]
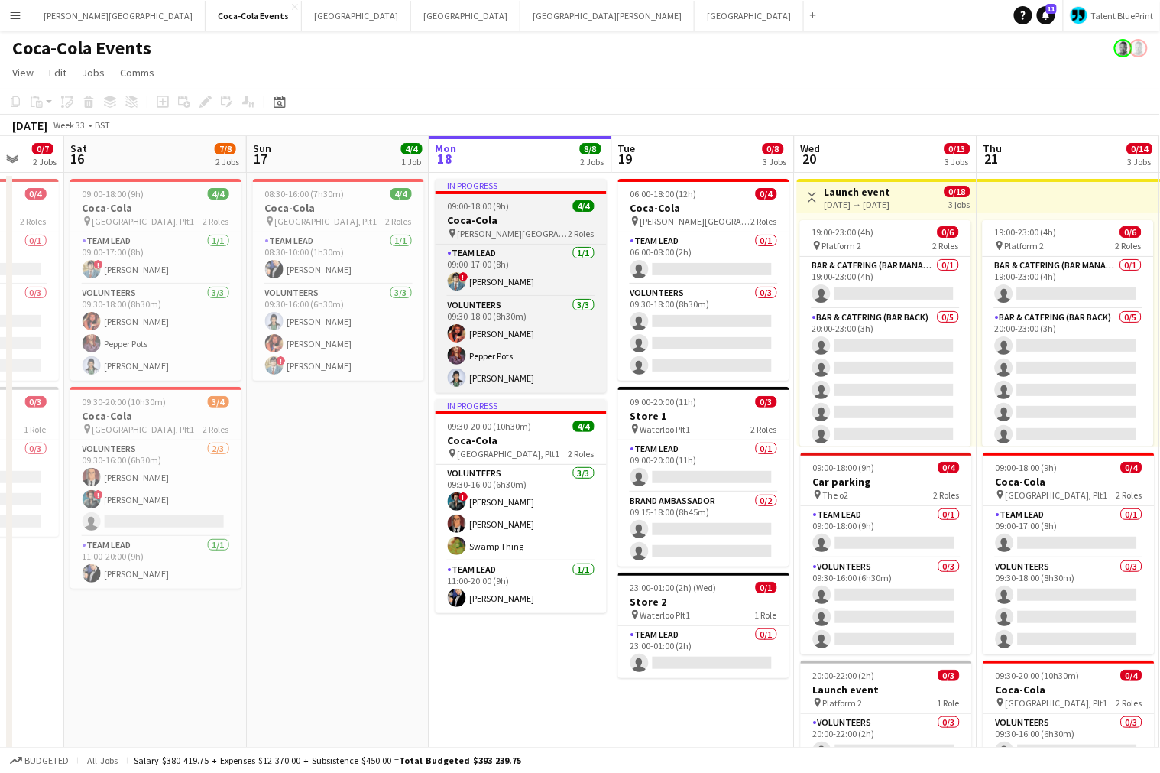
click at [518, 203] on div "09:00-18:00 (9h) 4/4" at bounding box center [521, 205] width 171 height 11
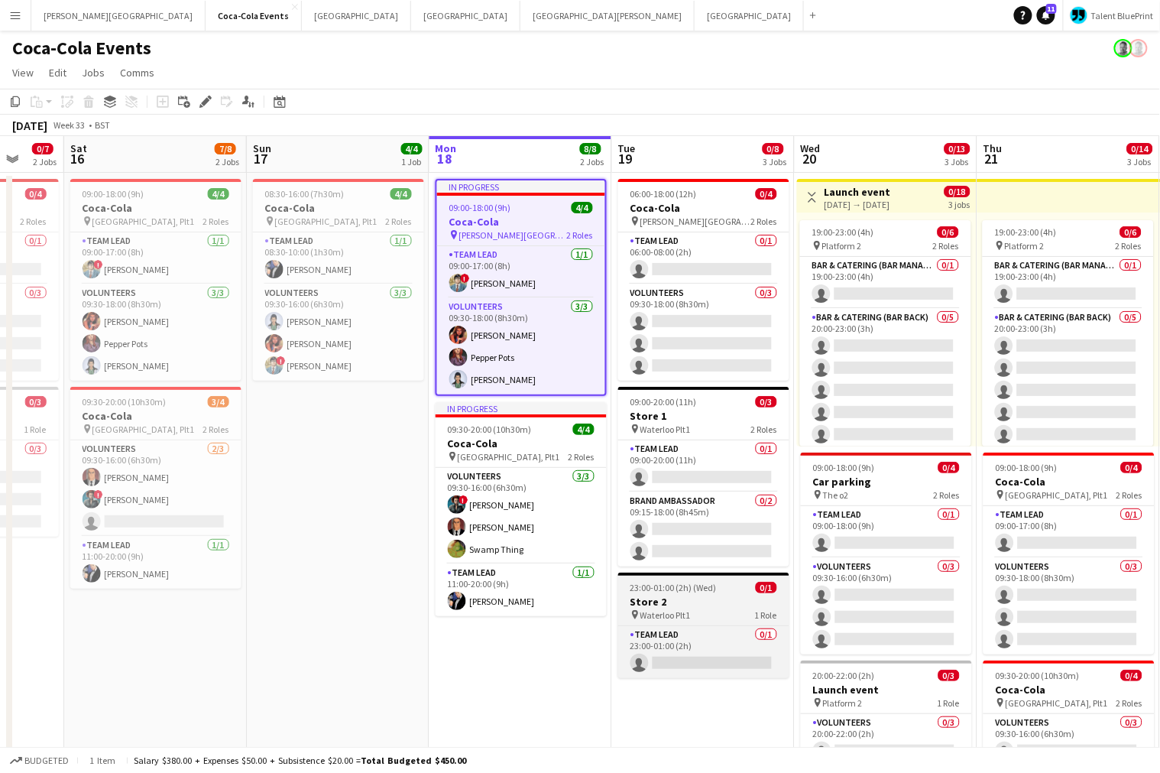
click at [707, 605] on h3 "Store 2" at bounding box center [703, 602] width 171 height 14
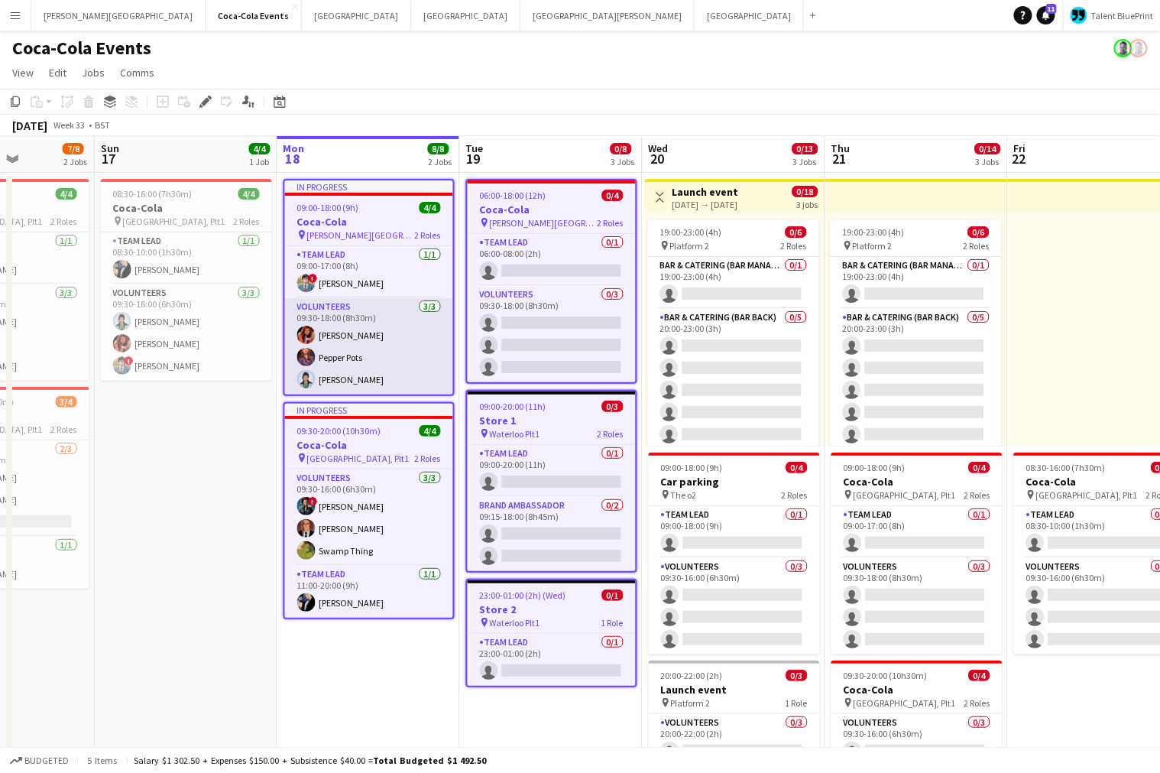
scroll to position [0, 640]
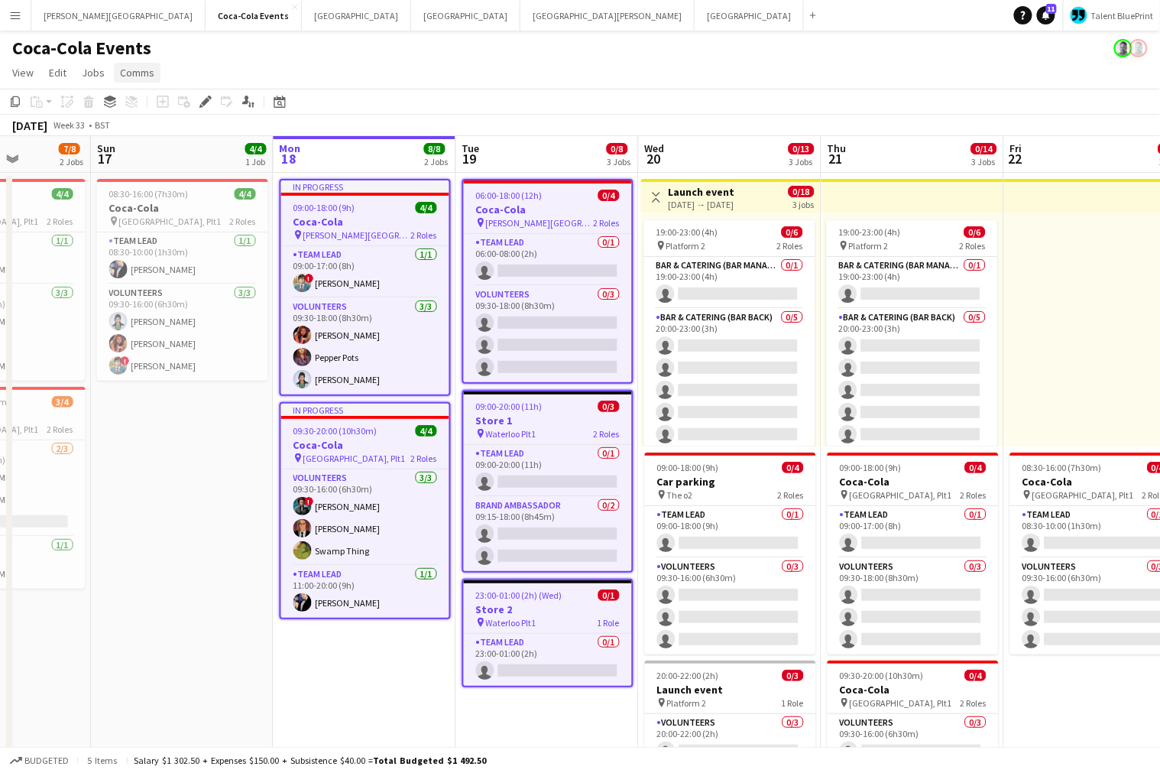
click at [131, 71] on span "Comms" at bounding box center [137, 73] width 34 height 14
click at [172, 112] on link "Notify confirmed crew" at bounding box center [176, 105] width 127 height 32
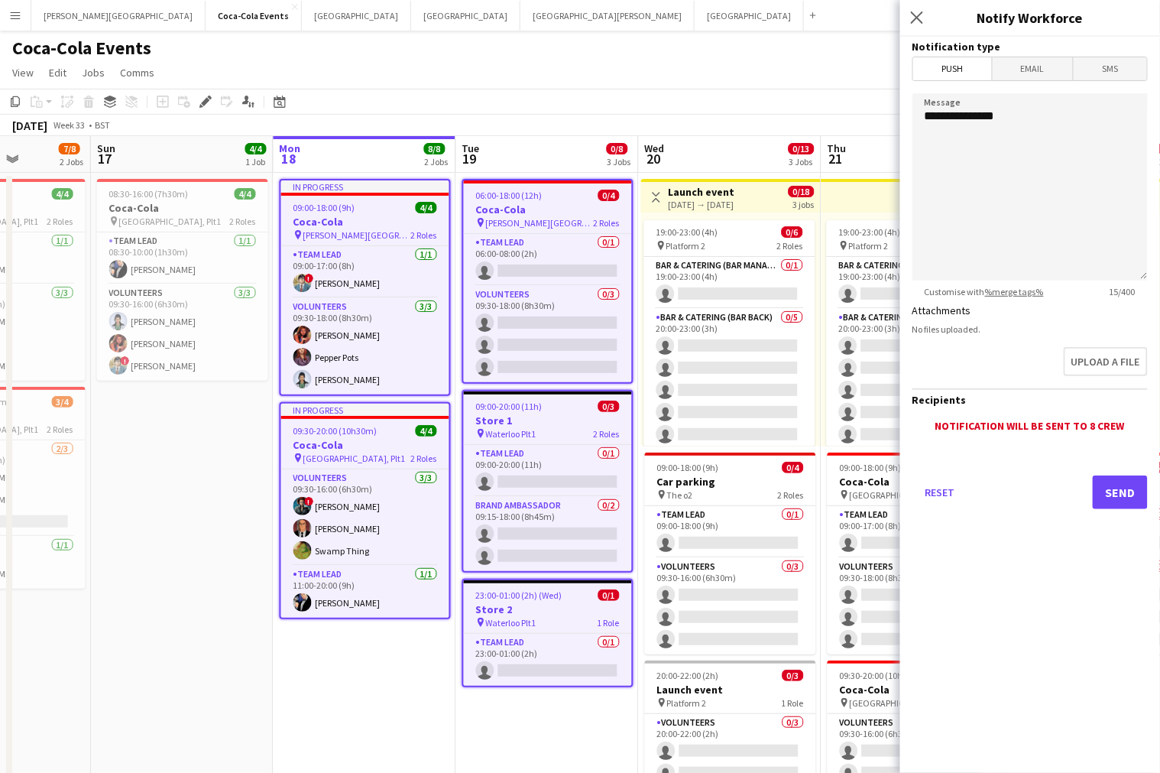
click at [1043, 69] on span "Email" at bounding box center [1033, 68] width 81 height 23
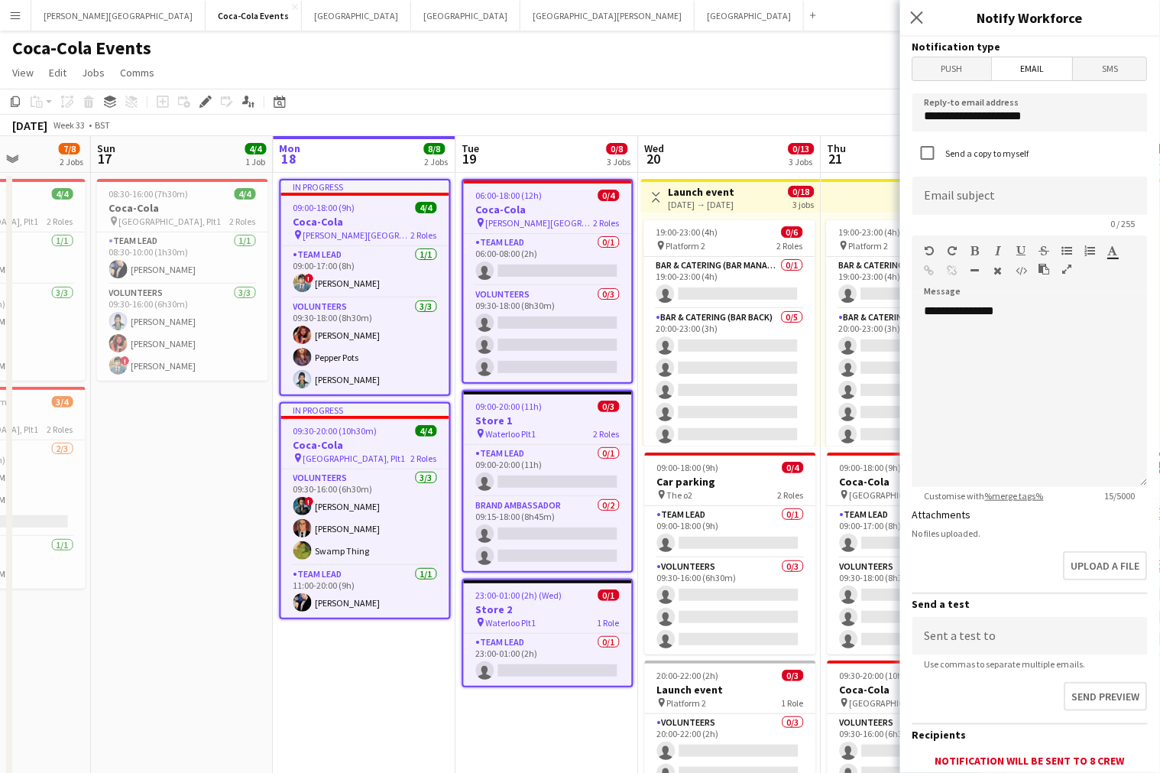
click at [1148, 71] on mat-button-toggle-group "Push Email SMS" at bounding box center [1030, 69] width 235 height 24
click at [1123, 67] on span "SMS" at bounding box center [1110, 68] width 73 height 23
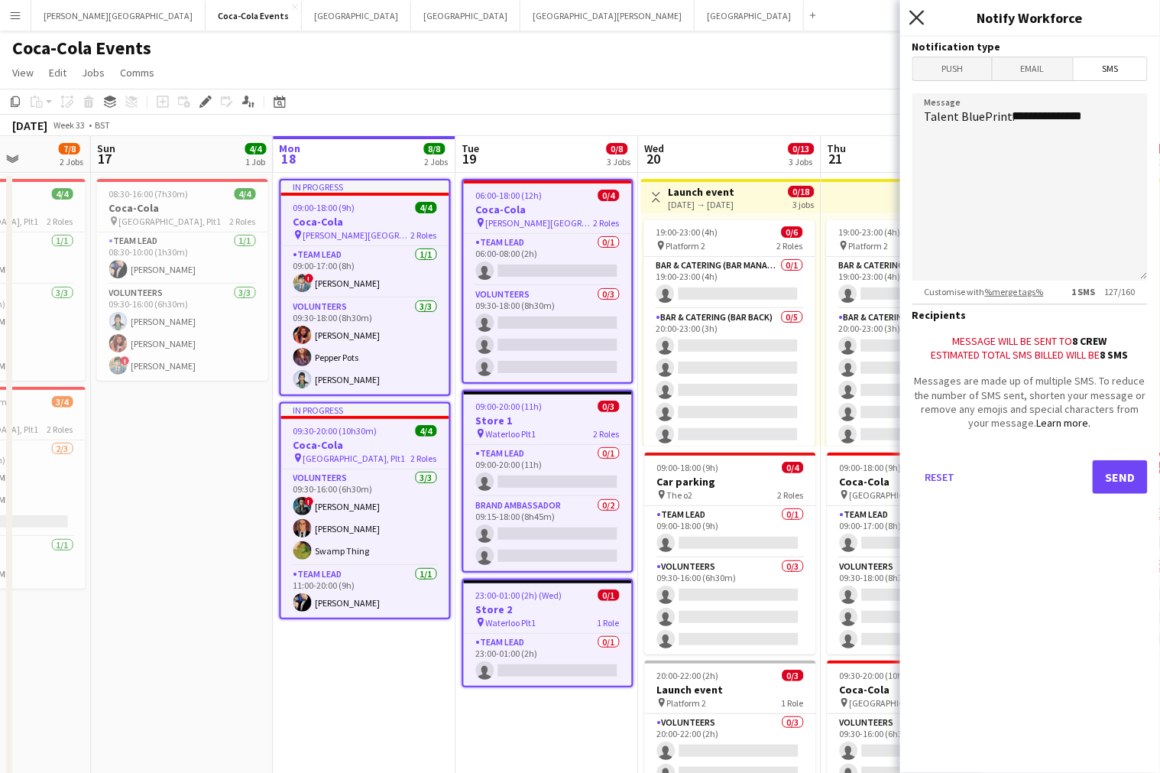
click at [917, 17] on icon at bounding box center [917, 17] width 15 height 15
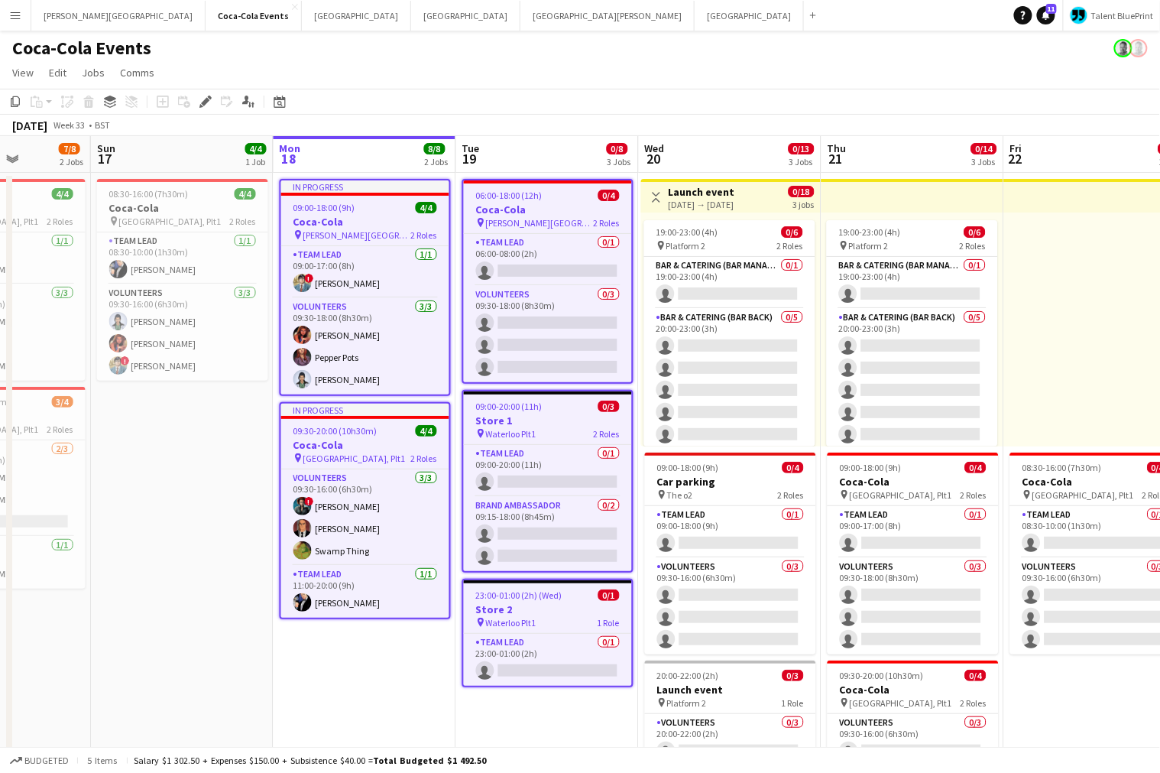
click at [339, 219] on h3 "Coca-Cola" at bounding box center [365, 222] width 168 height 14
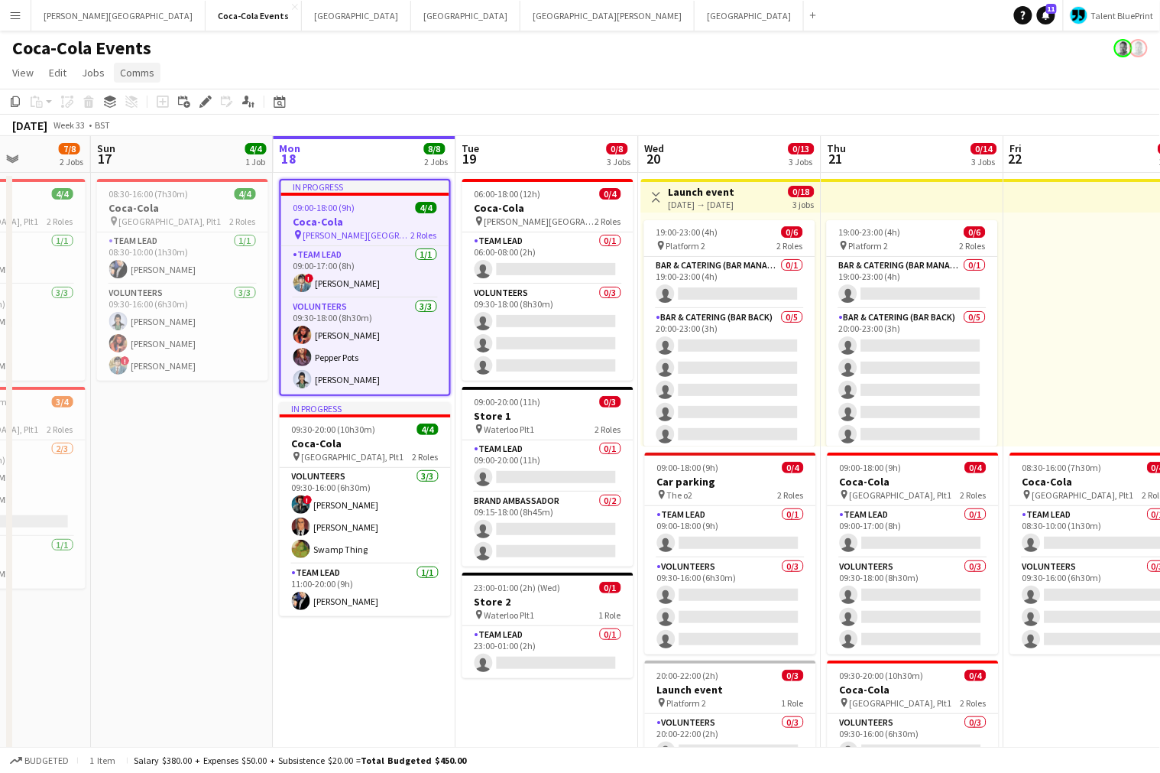
click at [143, 73] on span "Comms" at bounding box center [137, 73] width 34 height 14
click at [169, 141] on span "Create chat" at bounding box center [152, 138] width 54 height 14
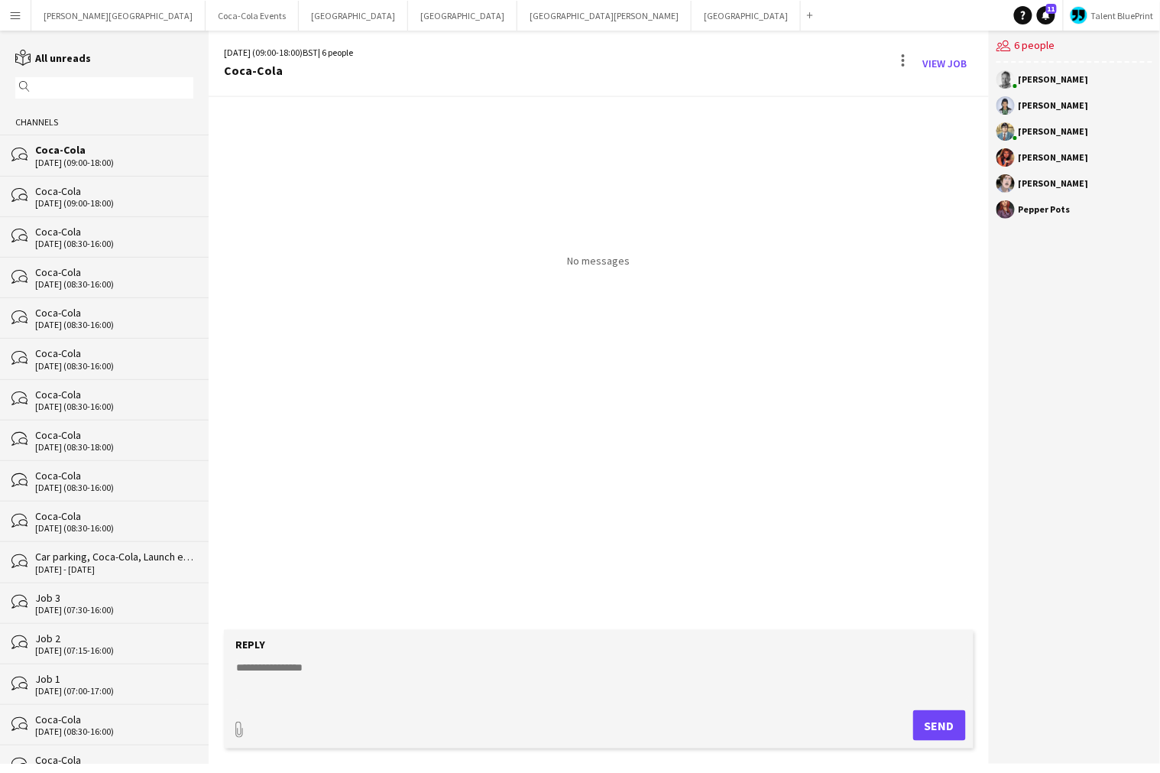
click at [313, 675] on textarea at bounding box center [602, 680] width 735 height 40
type textarea "**"
click at [939, 720] on button "Send" at bounding box center [939, 725] width 53 height 31
click at [522, 284] on div "Today Mark Walls 13:30 hi" at bounding box center [599, 363] width 780 height 533
click at [16, 20] on app-icon "Menu" at bounding box center [15, 15] width 12 height 12
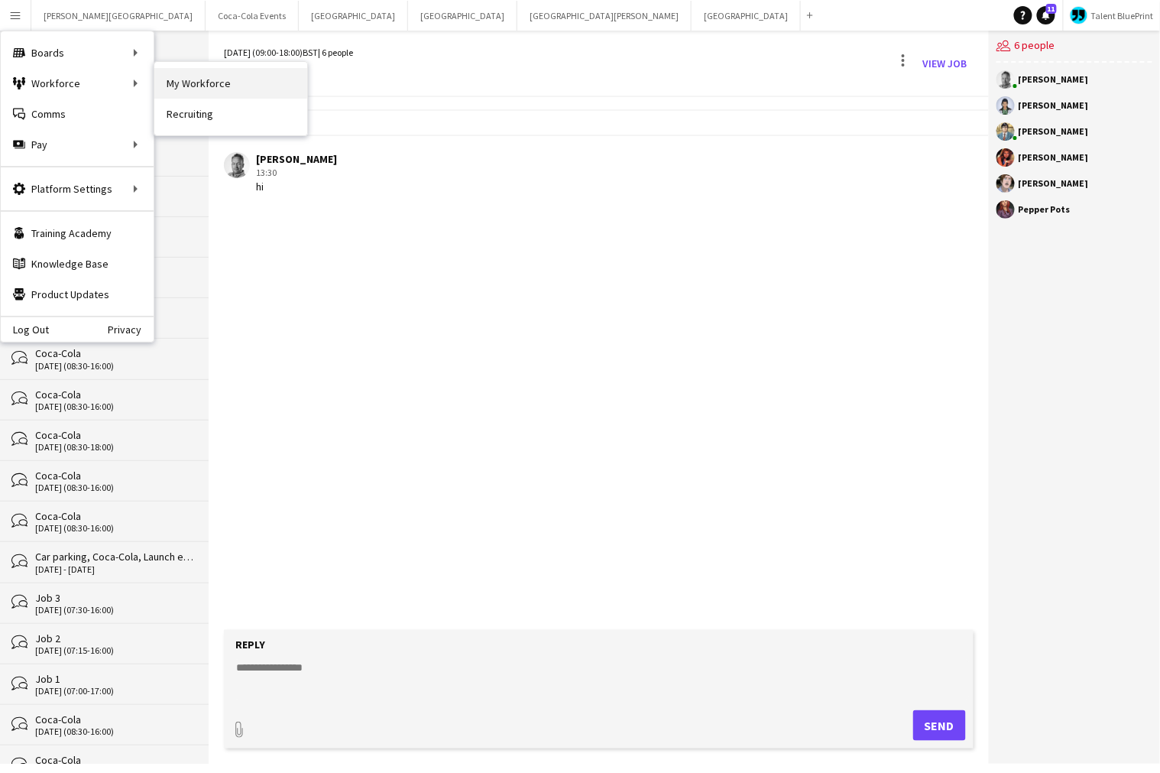
click at [197, 82] on link "My Workforce" at bounding box center [230, 83] width 153 height 31
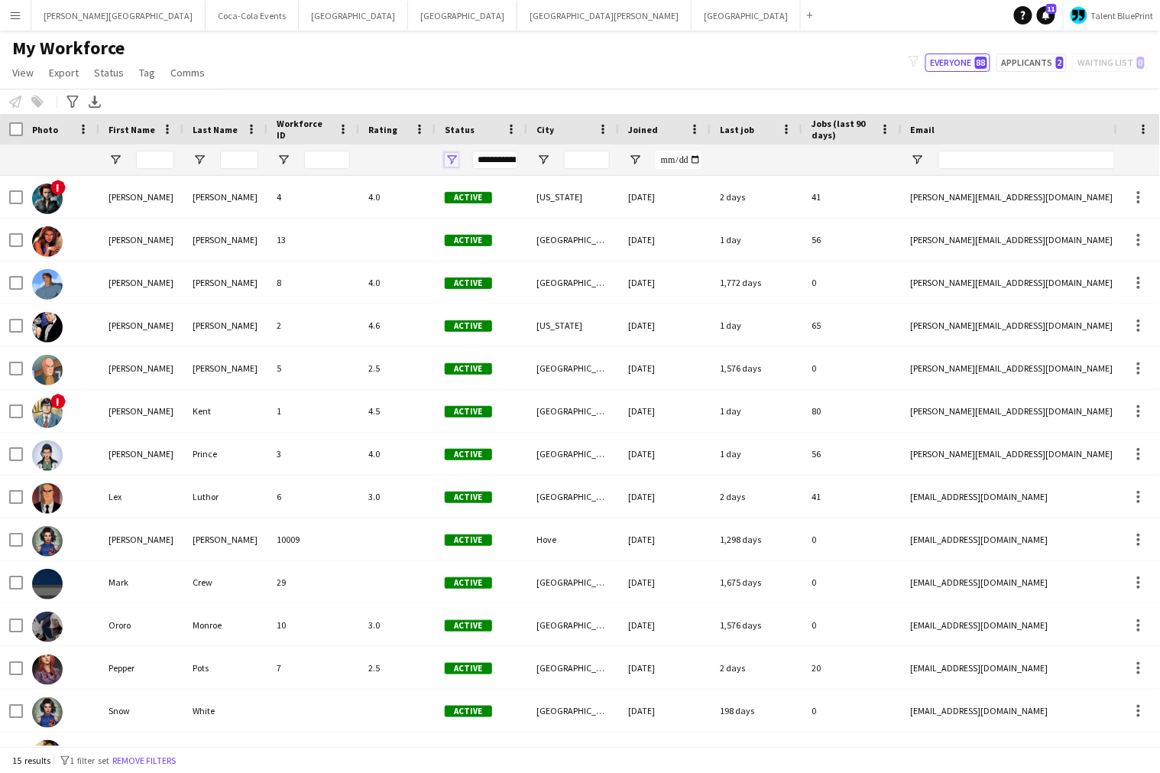
click at [454, 159] on span "Open Filter Menu" at bounding box center [452, 160] width 14 height 14
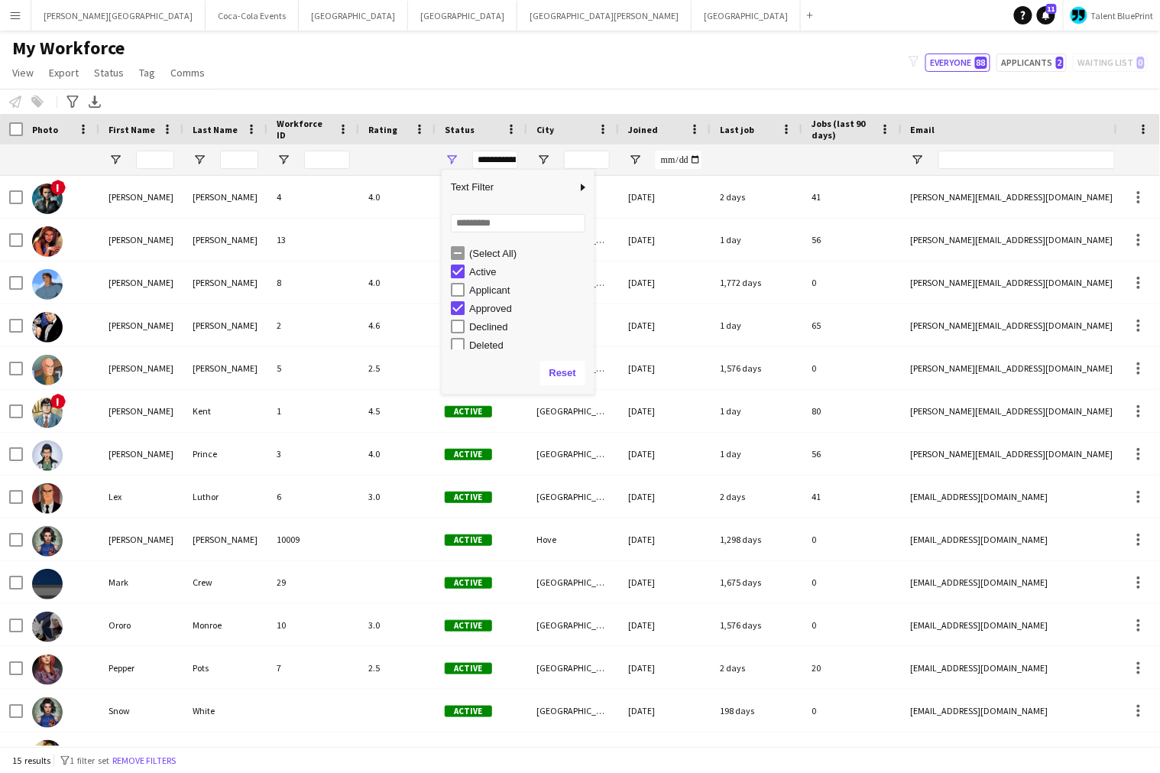
click at [345, 69] on div "My Workforce View Views Default view New view Update view Delete view Edit name…" at bounding box center [580, 63] width 1160 height 52
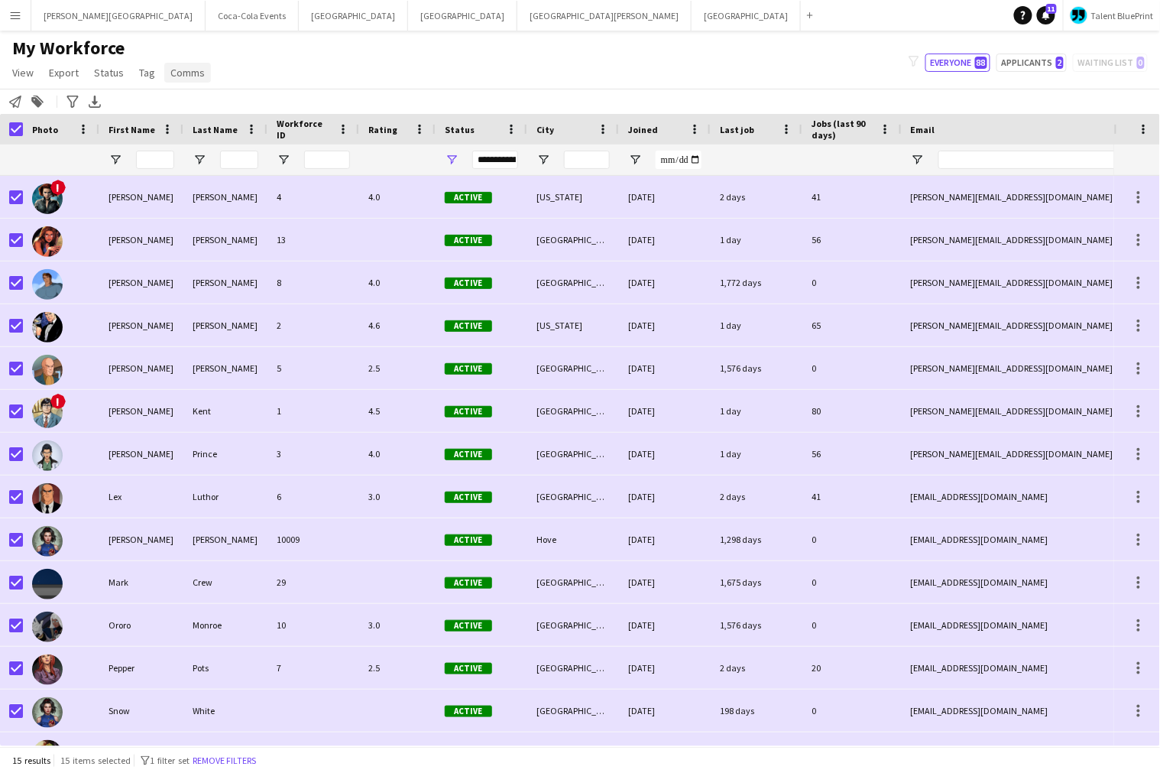
click at [199, 69] on span "Comms" at bounding box center [187, 73] width 34 height 14
click at [208, 107] on span "Send notification" at bounding box center [213, 106] width 78 height 14
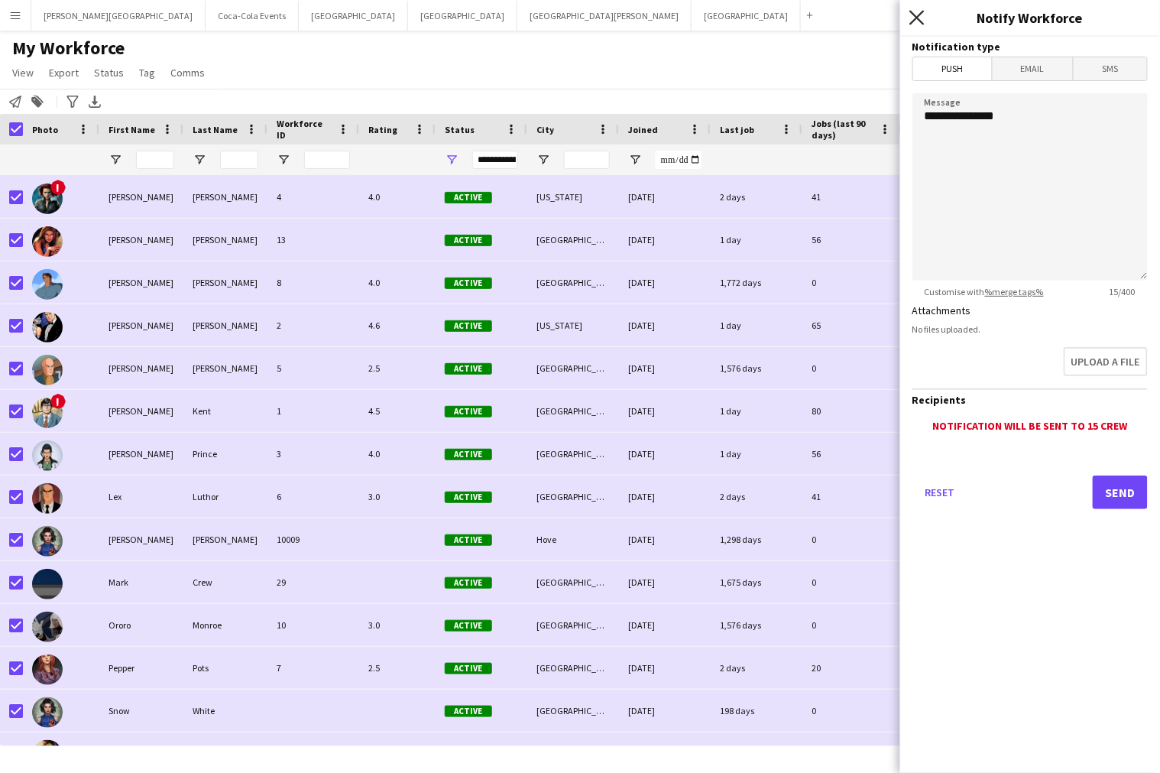
click at [917, 18] on icon at bounding box center [917, 17] width 15 height 15
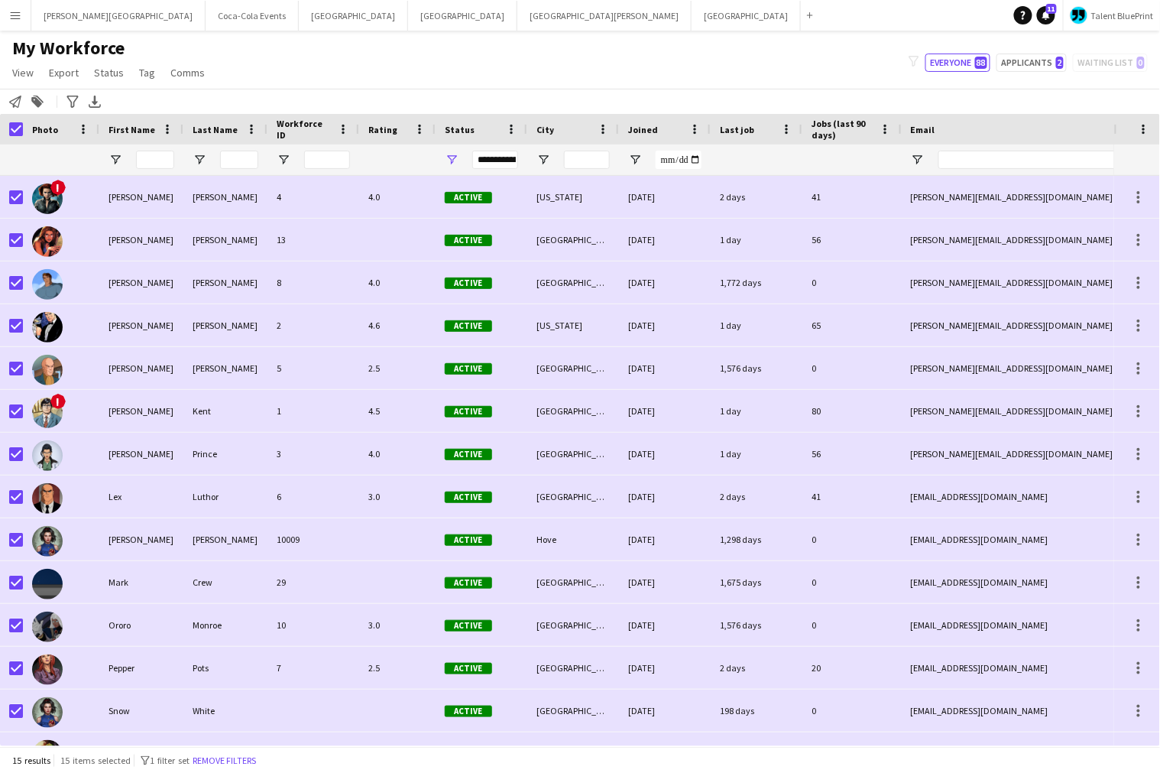
click at [685, 63] on div "My Workforce View Views Default view New view Update view Delete view Edit name…" at bounding box center [580, 63] width 1160 height 52
click at [12, 21] on app-icon "Menu" at bounding box center [15, 15] width 12 height 12
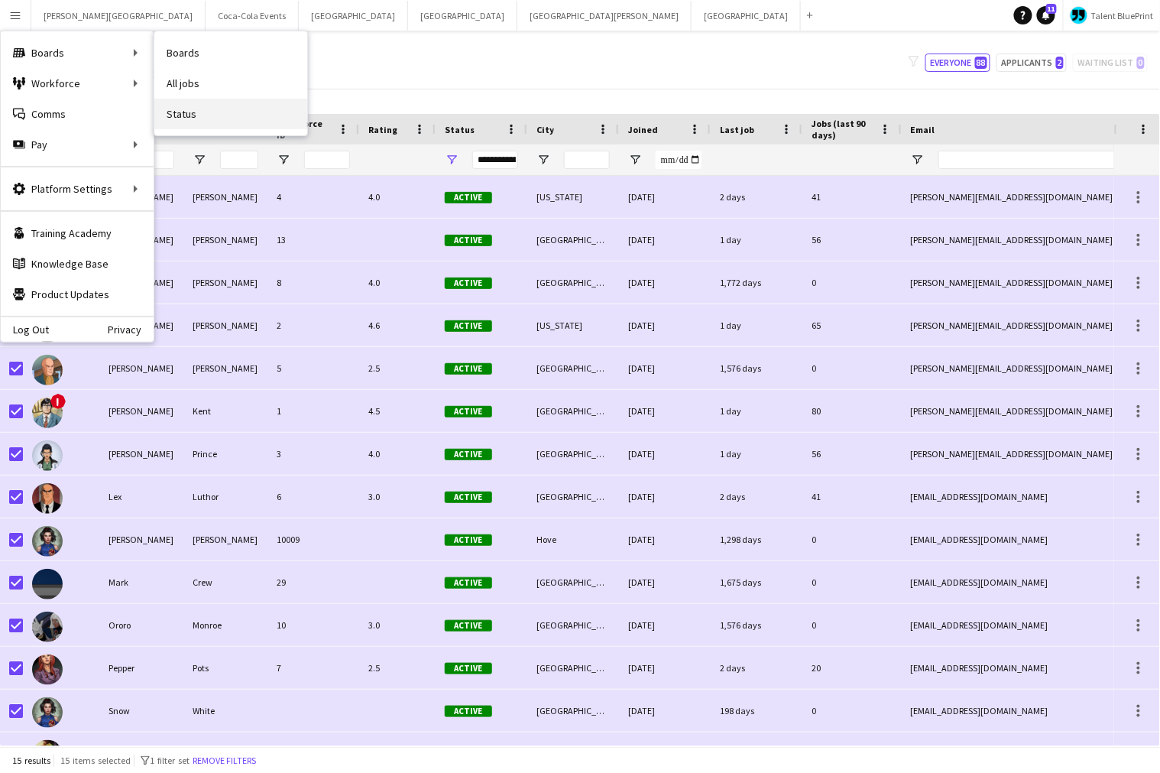
click at [187, 118] on link "Status" at bounding box center [230, 114] width 153 height 31
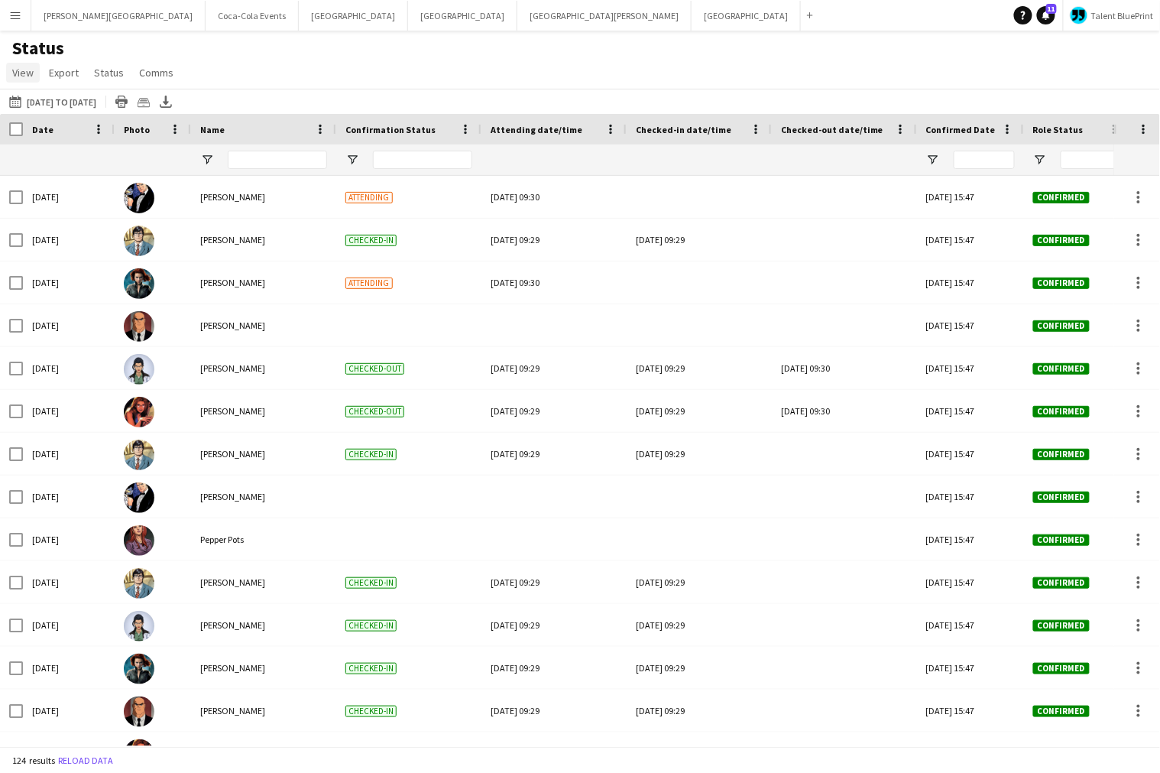
click at [21, 67] on span "View" at bounding box center [22, 73] width 21 height 14
click at [63, 148] on span "Customise view" at bounding box center [55, 151] width 73 height 14
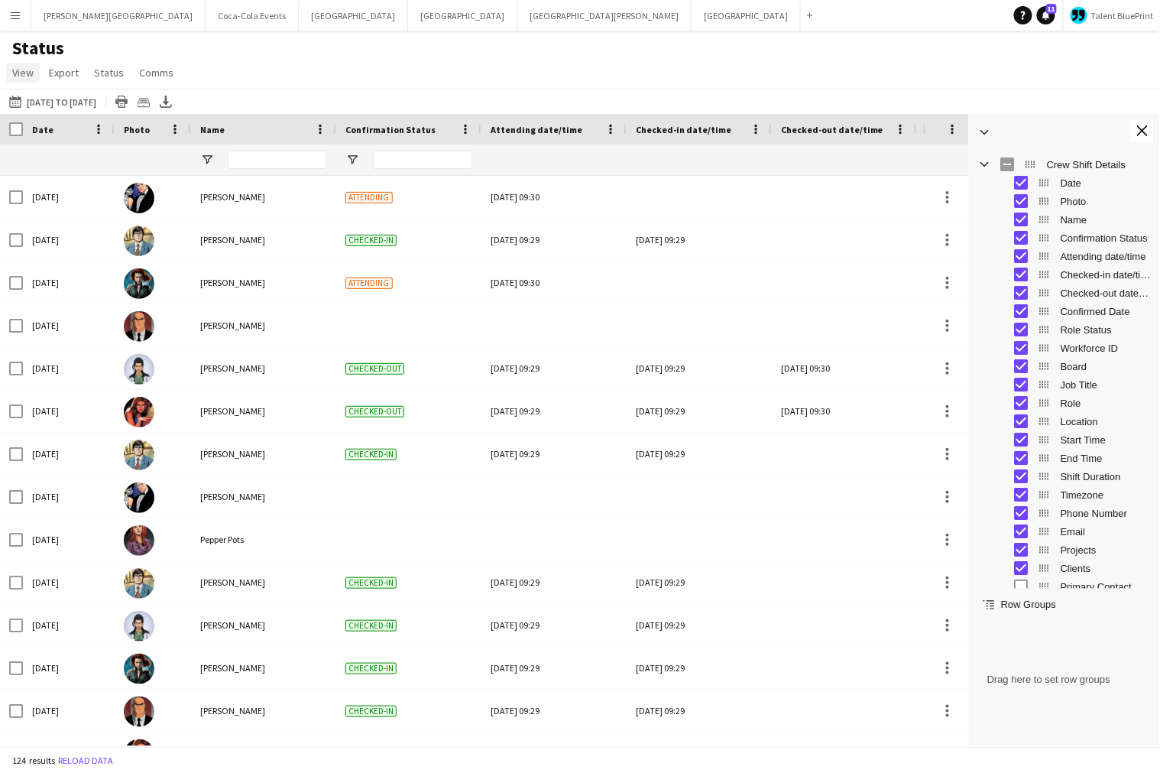
click at [24, 73] on span "View" at bounding box center [22, 73] width 21 height 14
click at [339, 81] on div "Status View Views Default view Check In Job Details Timesheets Client New view …" at bounding box center [580, 63] width 1160 height 52
click at [1143, 133] on app-icon "Close tool panel" at bounding box center [1142, 130] width 11 height 11
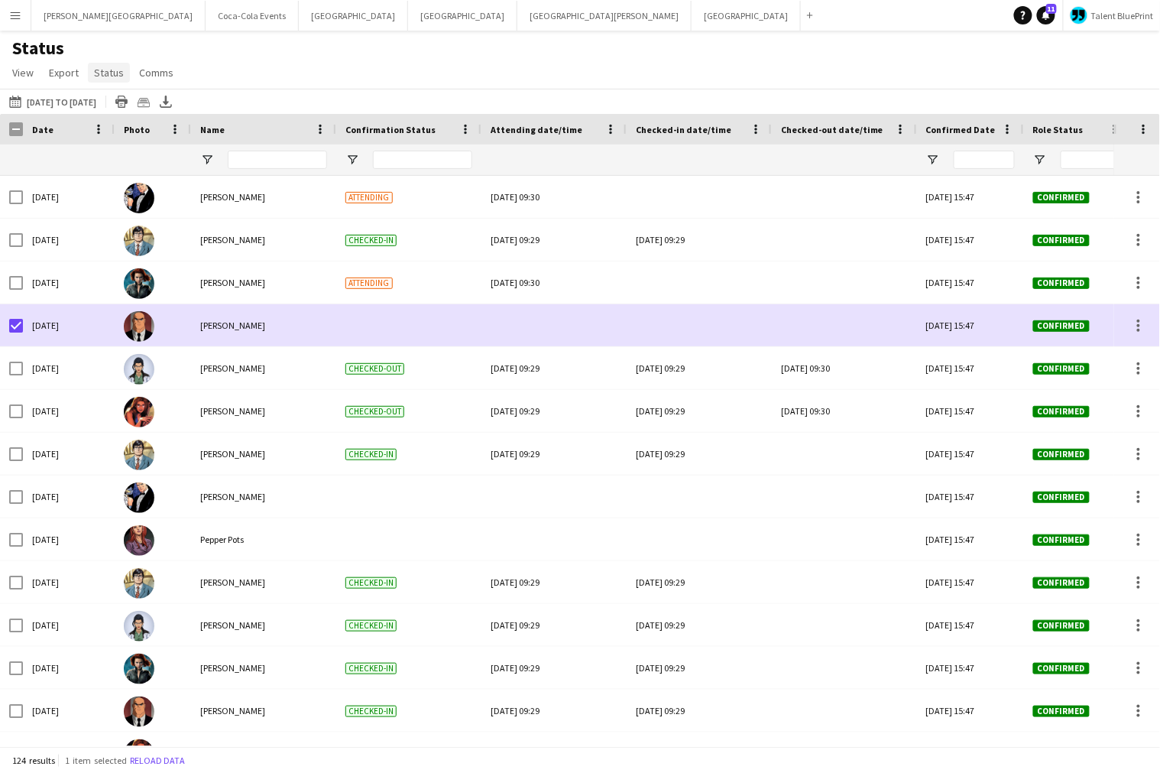
click at [107, 73] on span "Status" at bounding box center [109, 73] width 30 height 14
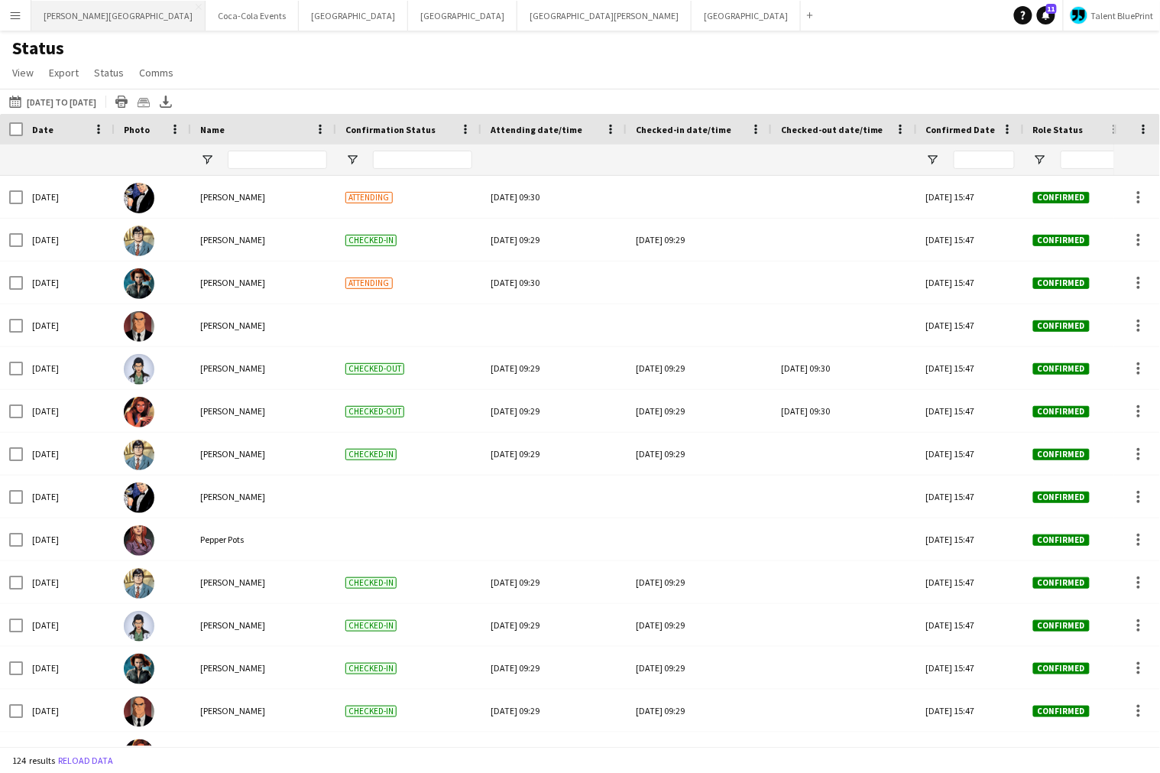
click at [64, 21] on button "[PERSON_NAME][GEOGRAPHIC_DATA] Close" at bounding box center [118, 16] width 174 height 30
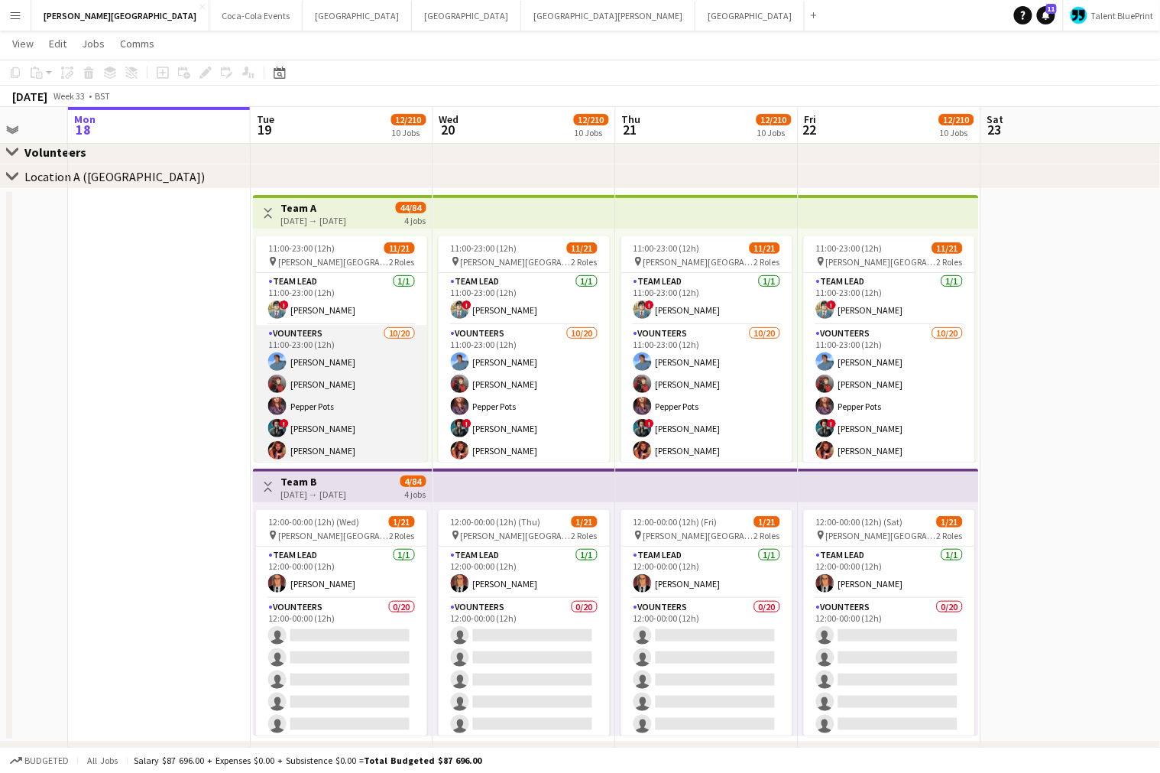
click at [336, 356] on app-card-role "Vounteers 10/20 11:00-23:00 (12h) Benjamin Grimm Wade Wilson Pepper Pots ! Aman…" at bounding box center [341, 561] width 171 height 473
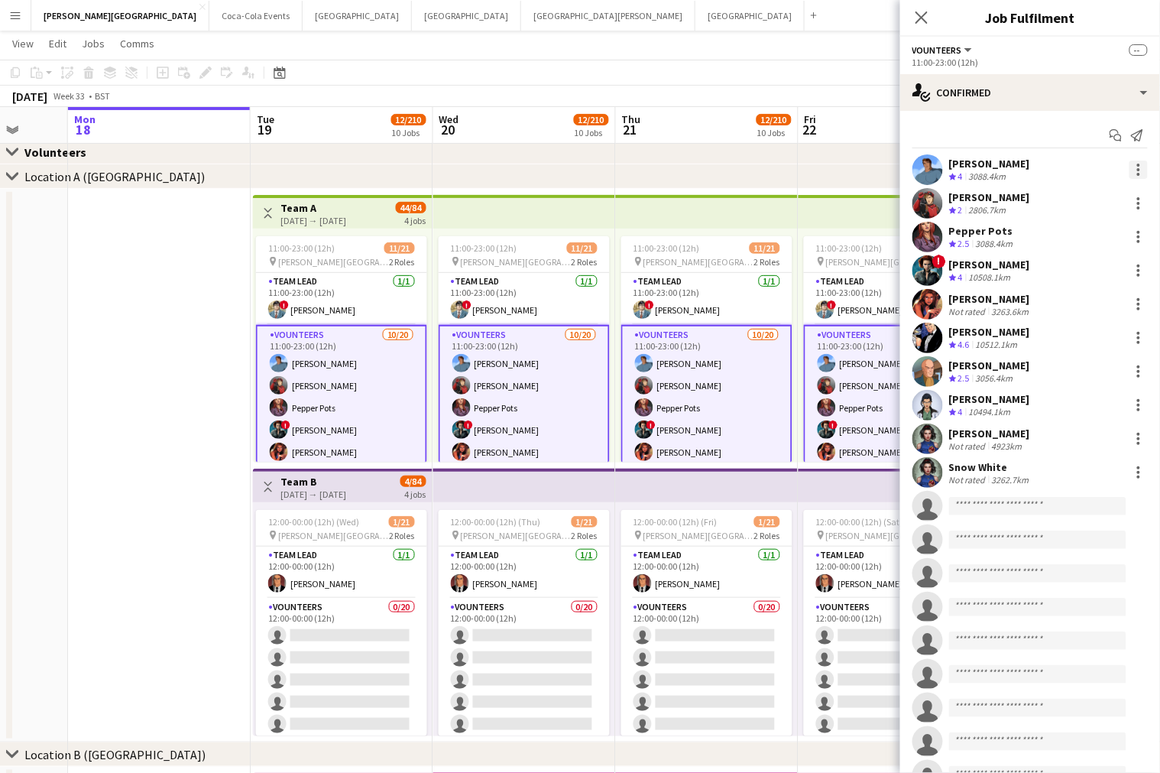
click at [1143, 169] on div at bounding box center [1139, 170] width 18 height 18
click at [923, 17] on div at bounding box center [580, 386] width 1160 height 773
click at [923, 17] on icon "Close pop-in" at bounding box center [922, 17] width 12 height 12
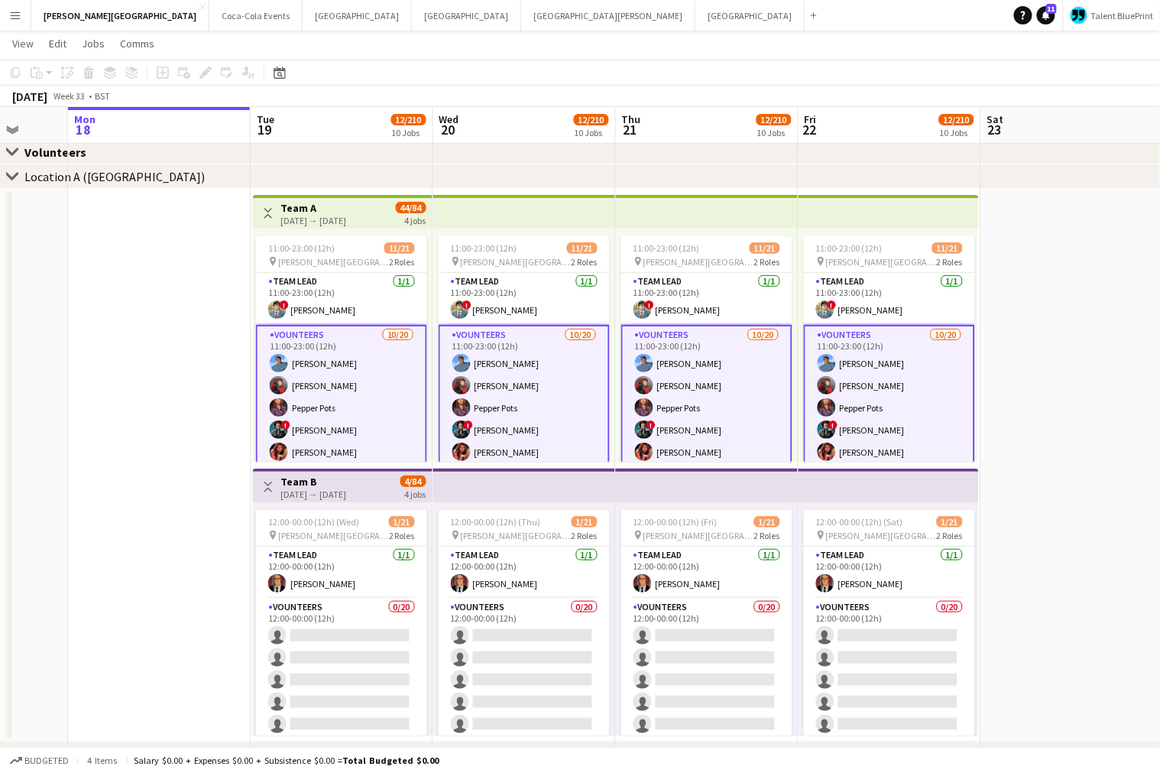
click at [186, 325] on app-date-cell at bounding box center [159, 465] width 183 height 553
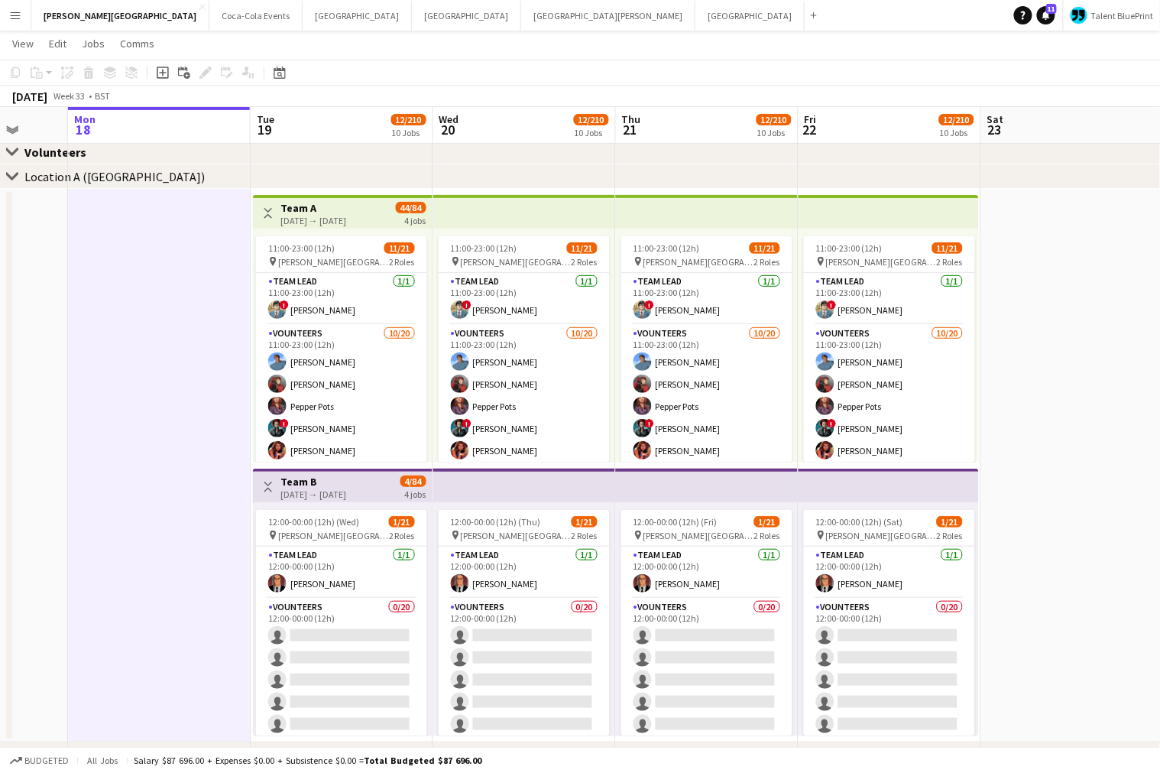
click at [90, 449] on app-date-cell at bounding box center [159, 465] width 183 height 553
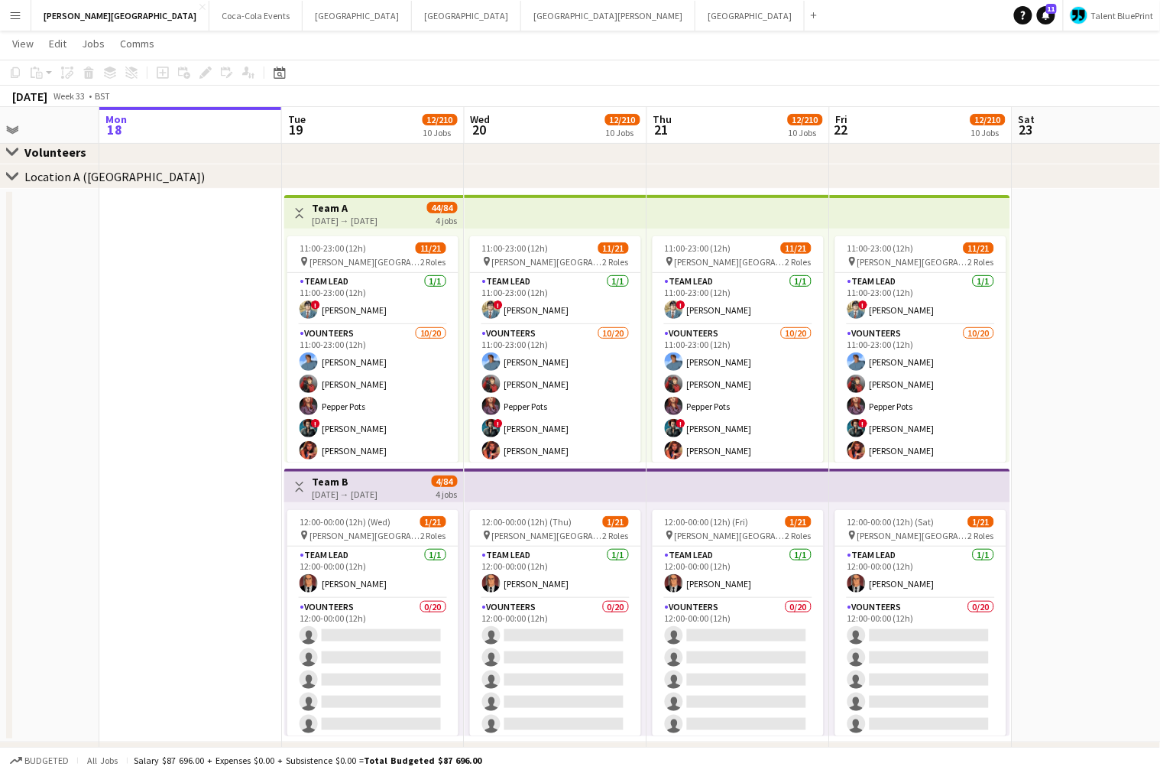
scroll to position [0, 448]
click at [235, 547] on app-date-cell at bounding box center [191, 465] width 183 height 553
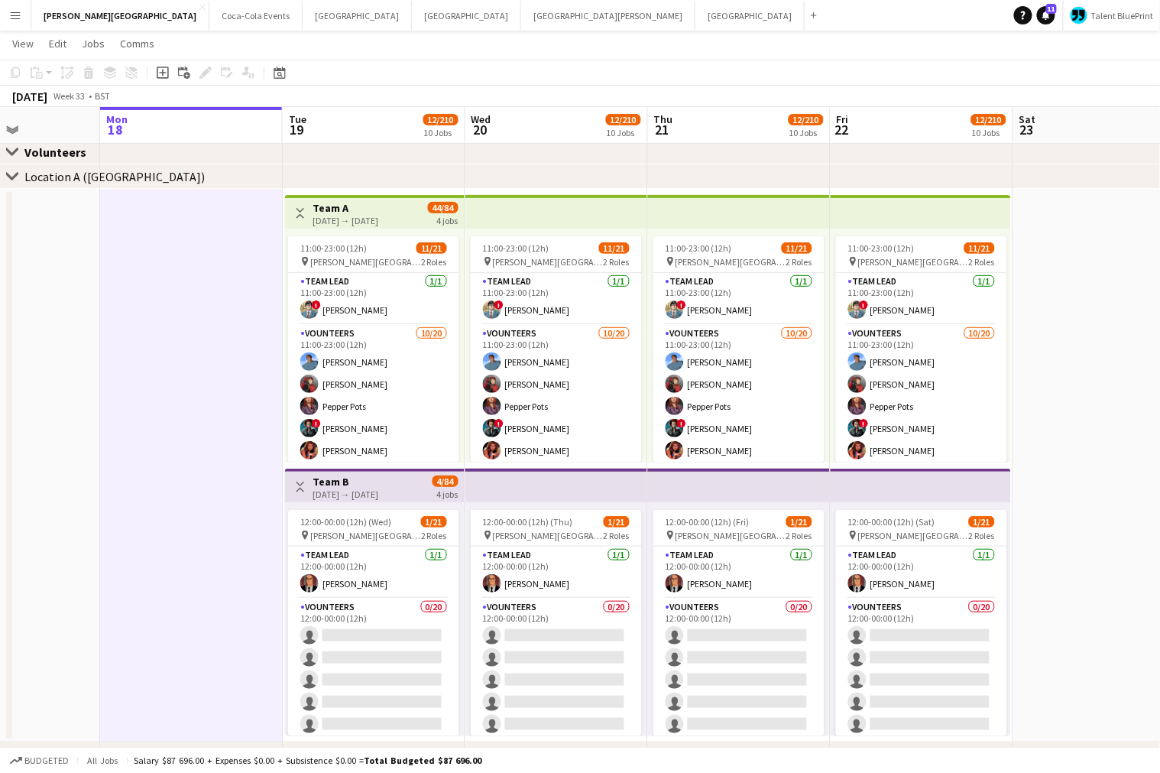
click at [235, 547] on app-date-cell at bounding box center [191, 465] width 183 height 553
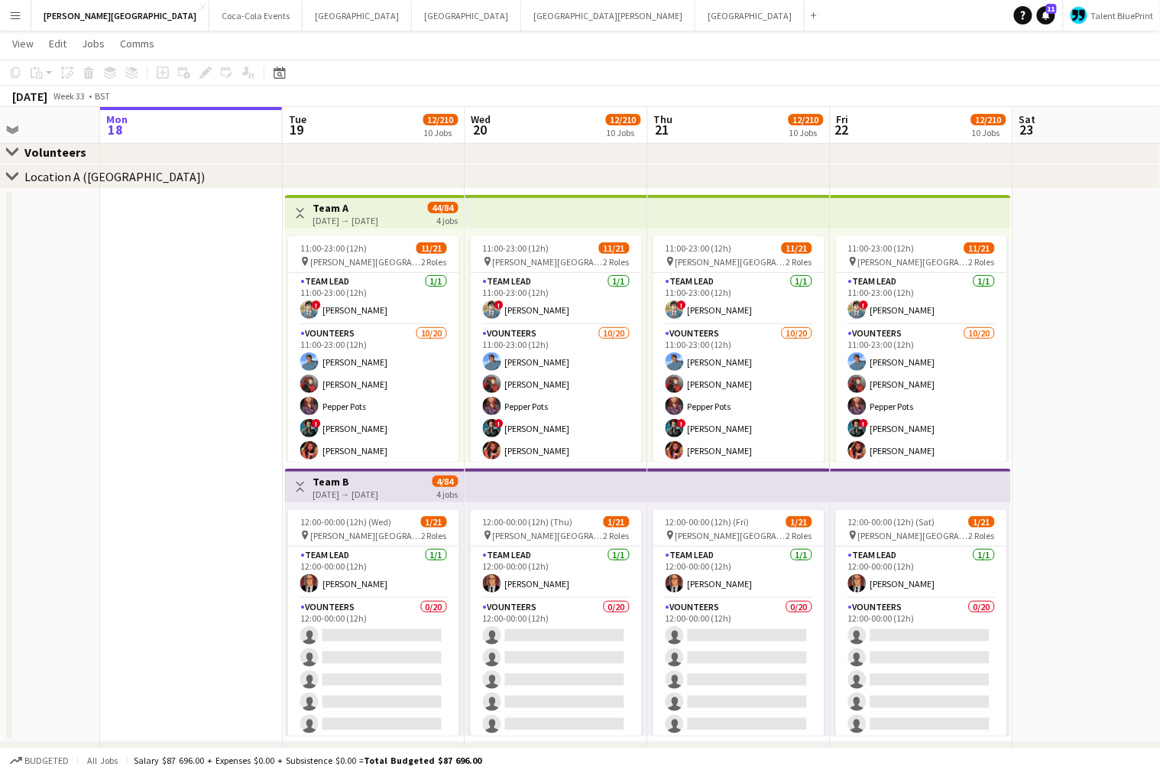
click at [11, 12] on app-icon "Menu" at bounding box center [15, 15] width 12 height 12
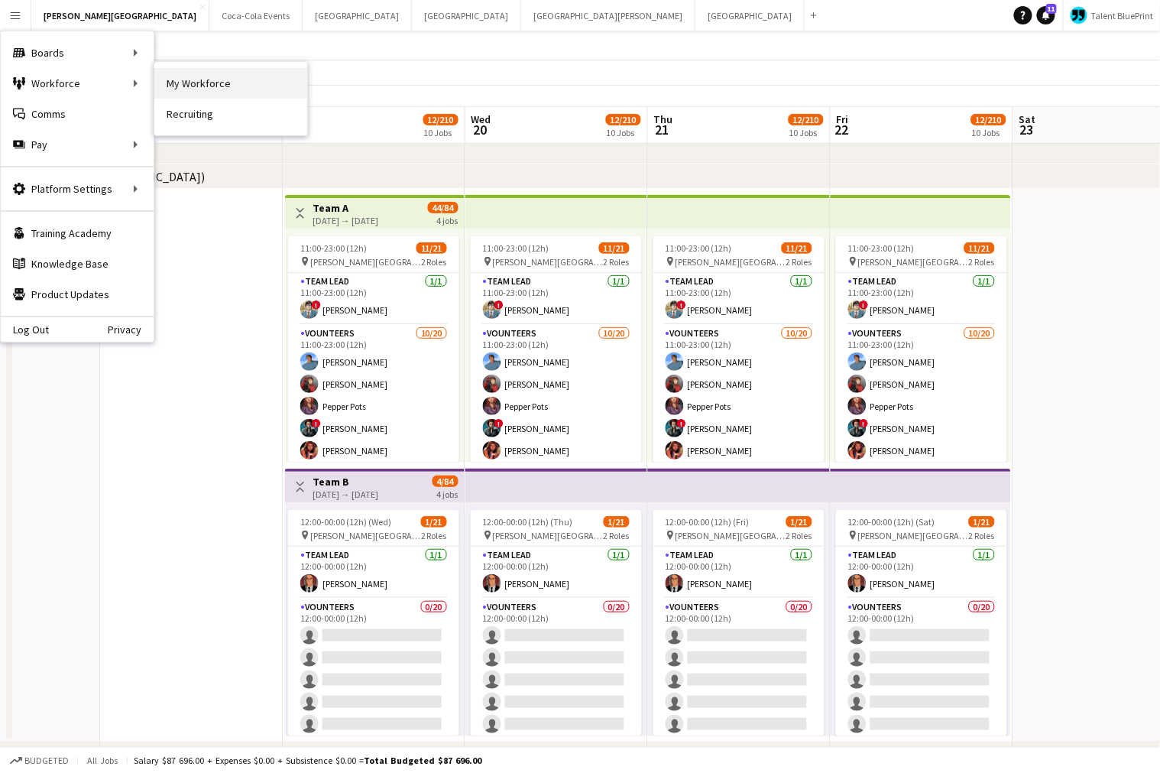
click at [182, 88] on link "My Workforce" at bounding box center [230, 83] width 153 height 31
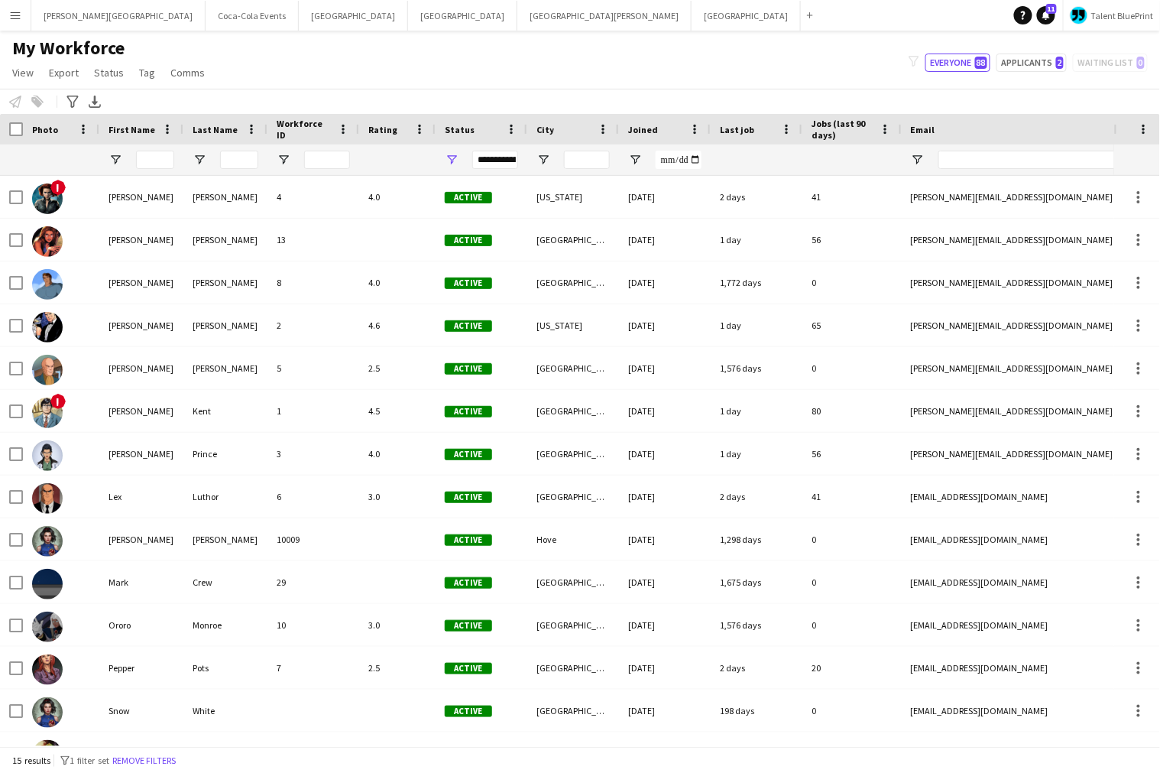
click at [6, 15] on button "Menu" at bounding box center [15, 15] width 31 height 31
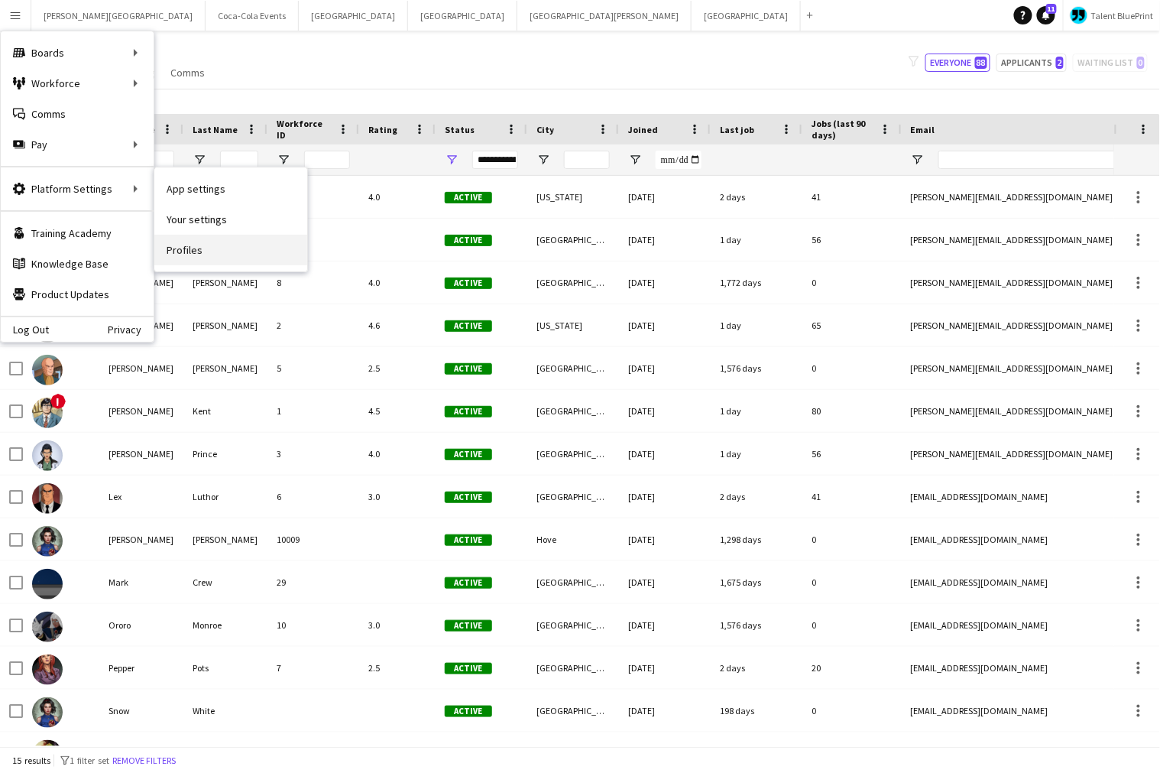
click at [200, 238] on link "Profiles" at bounding box center [230, 250] width 153 height 31
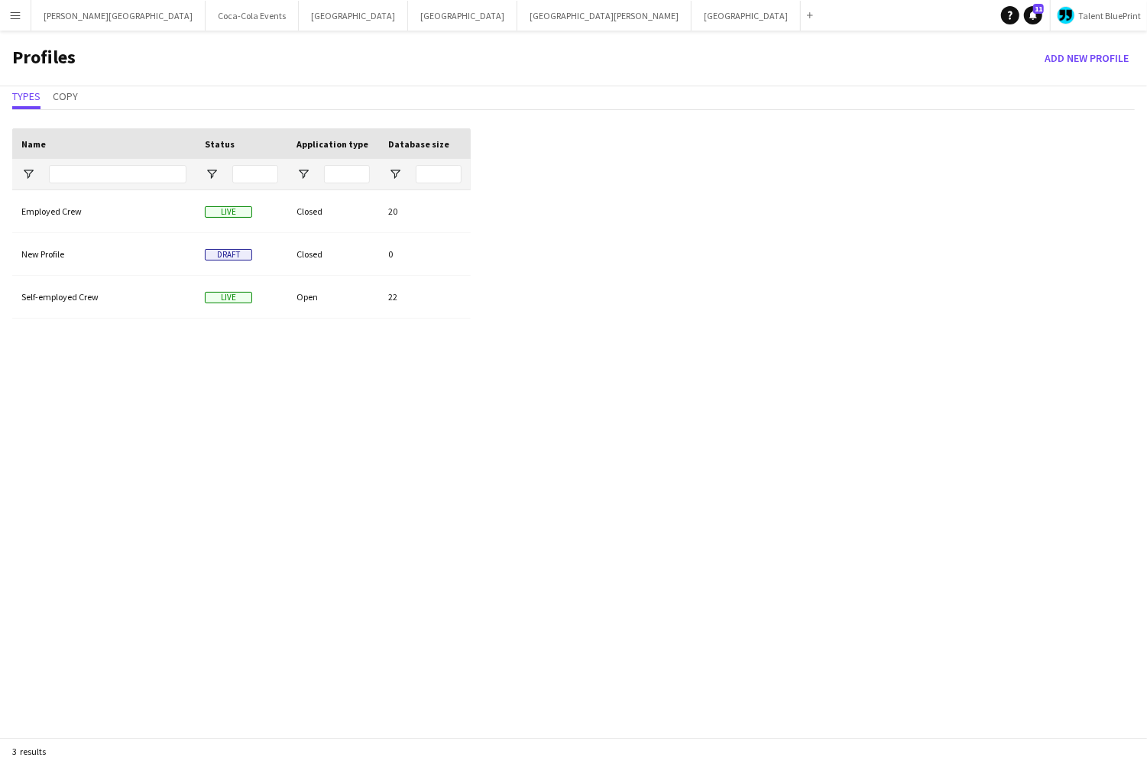
click at [103, 699] on div "Employed Crew Live Closed 20 New Profile Draft Closed 0 Self-employed Crew Live…" at bounding box center [241, 479] width 459 height 579
click at [782, 308] on div "Drag here to set row groups Drag here to set column labels Name Status Applicat…" at bounding box center [573, 449] width 1147 height 666
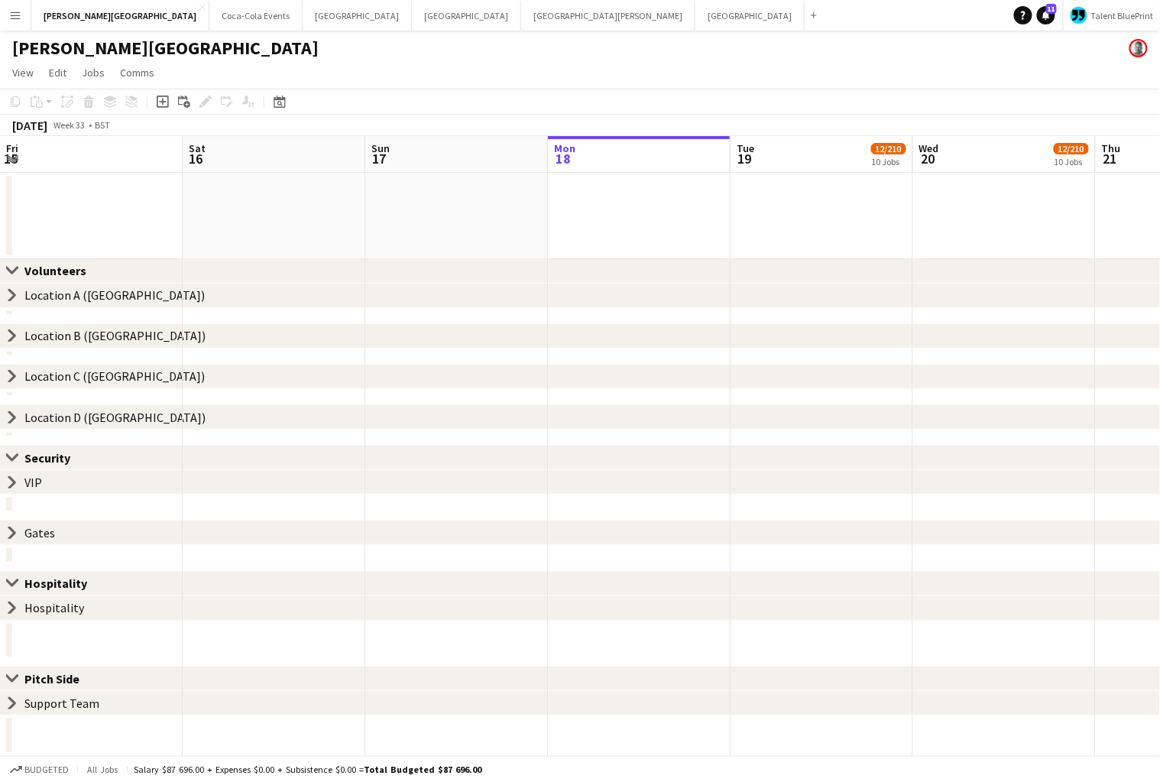
scroll to position [0, 388]
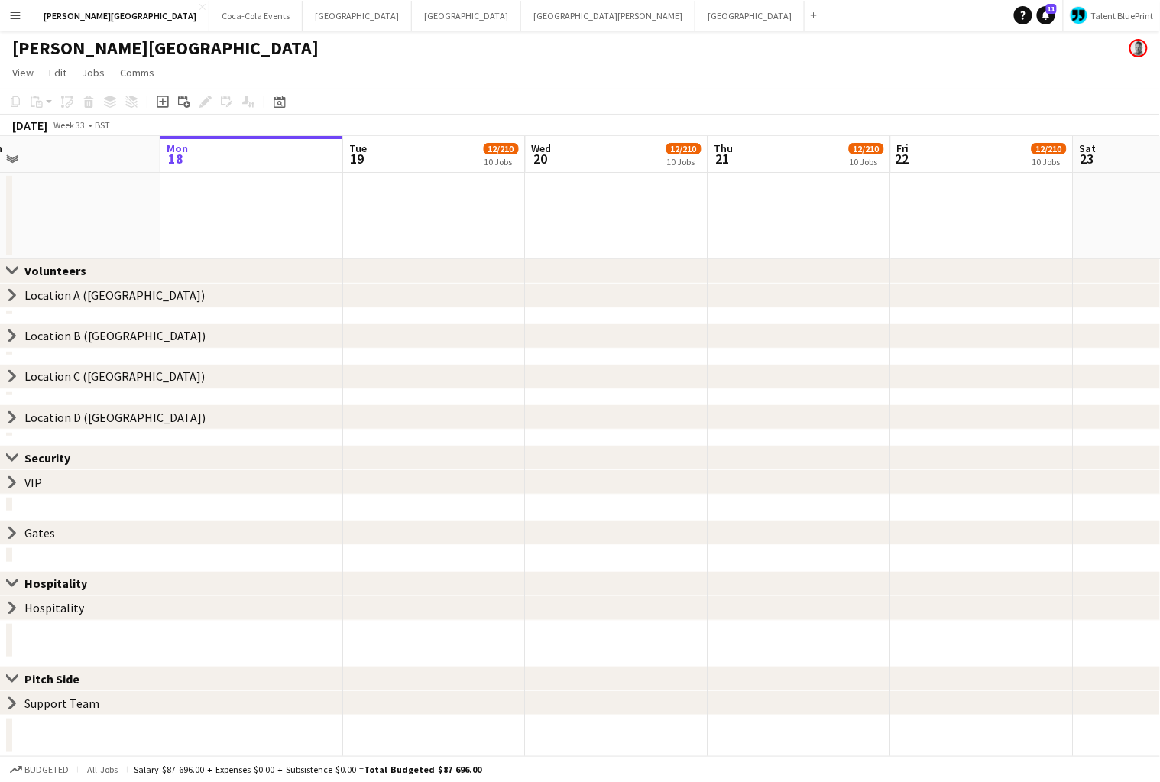
click at [12, 297] on icon at bounding box center [12, 295] width 6 height 11
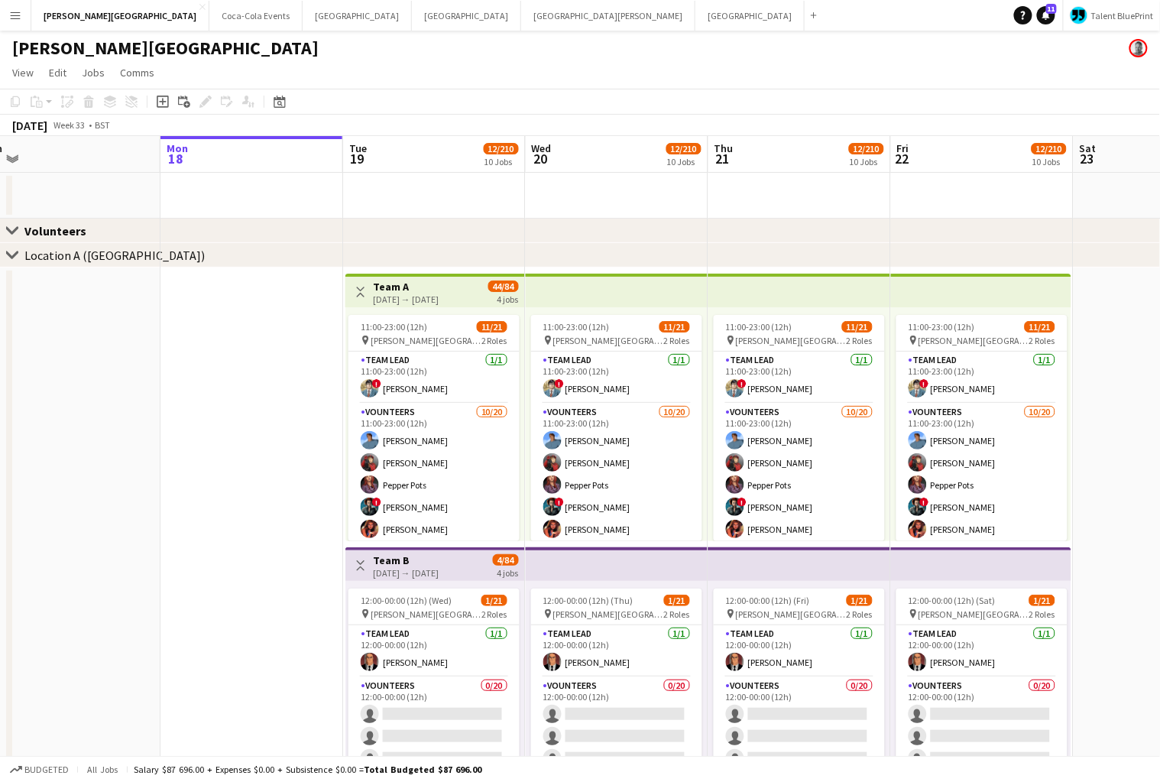
click at [11, 258] on icon at bounding box center [11, 254] width 11 height 6
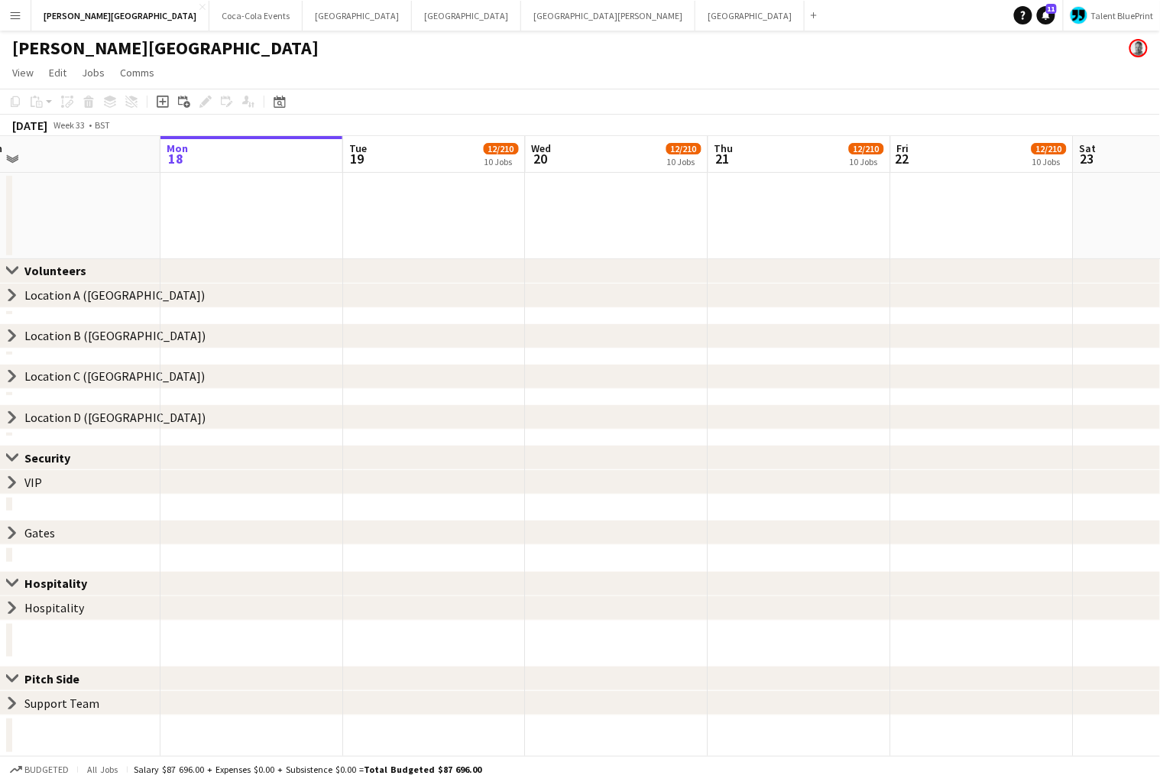
scroll to position [0, 0]
click at [16, 295] on icon "chevron-right" at bounding box center [12, 295] width 12 height 12
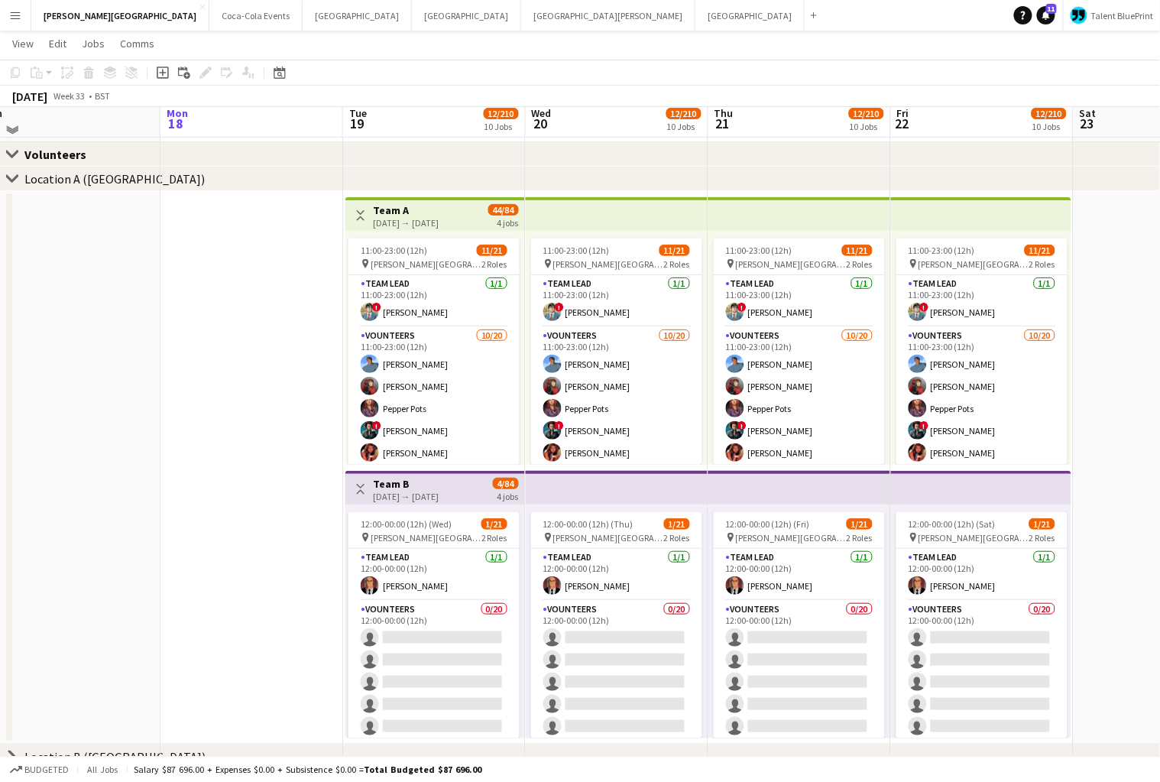
scroll to position [66, 0]
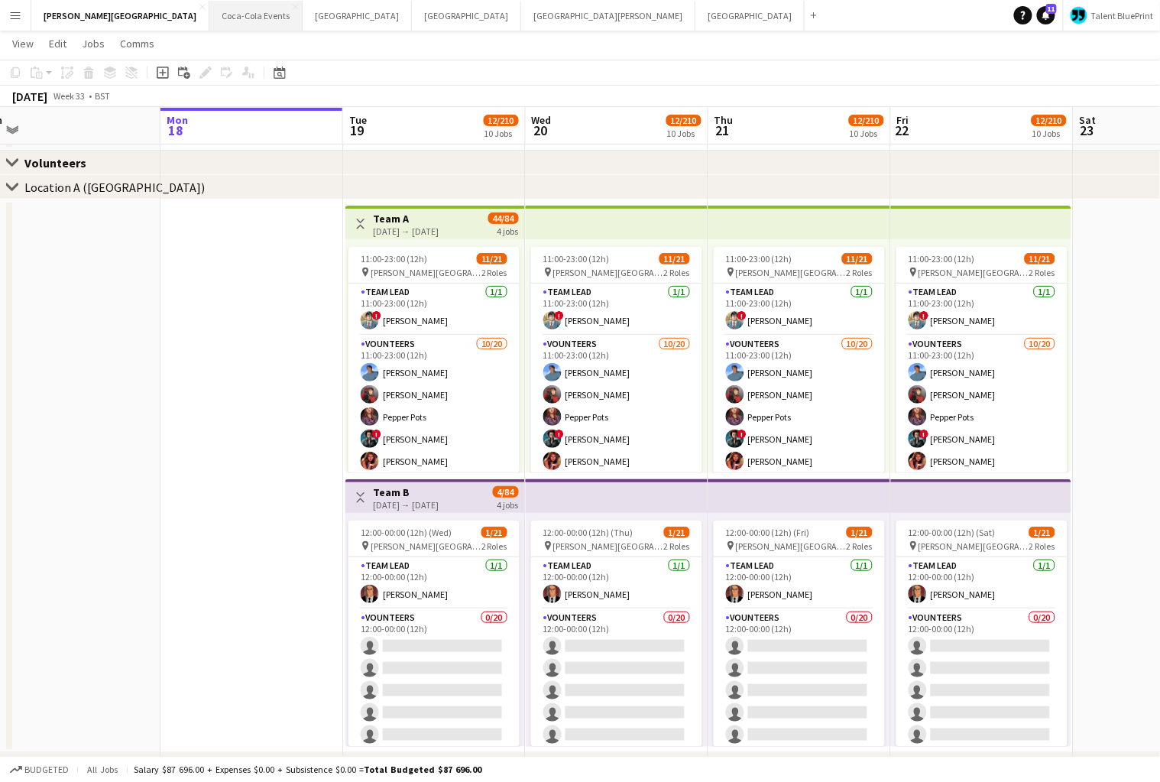
click at [209, 16] on button "Coca-Cola Events Close" at bounding box center [255, 16] width 93 height 30
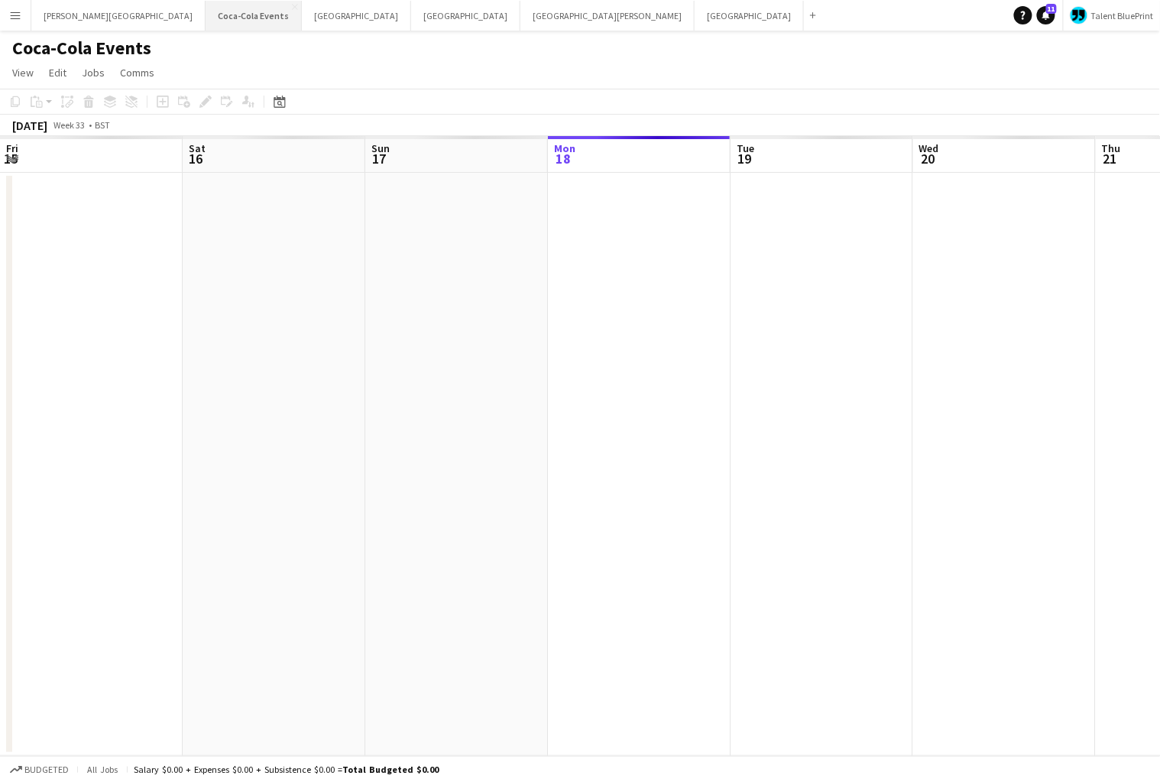
scroll to position [0, 365]
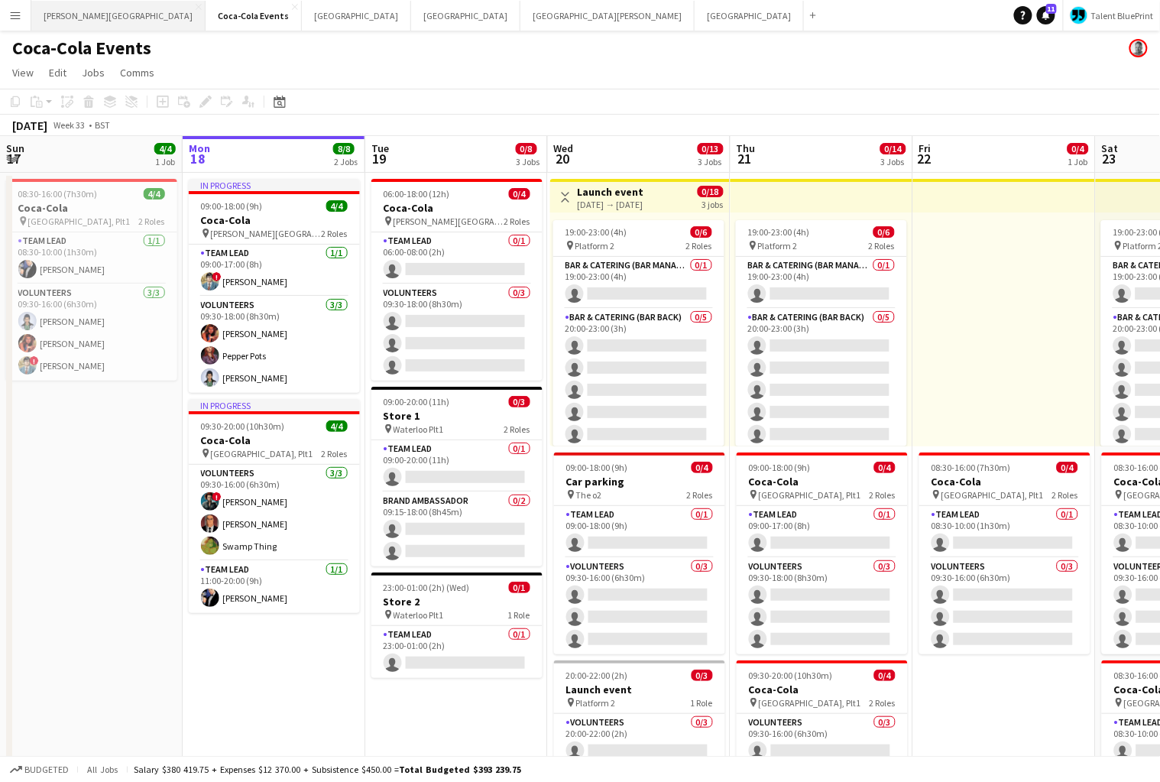
click at [94, 16] on button "[PERSON_NAME][GEOGRAPHIC_DATA] Close" at bounding box center [118, 16] width 174 height 30
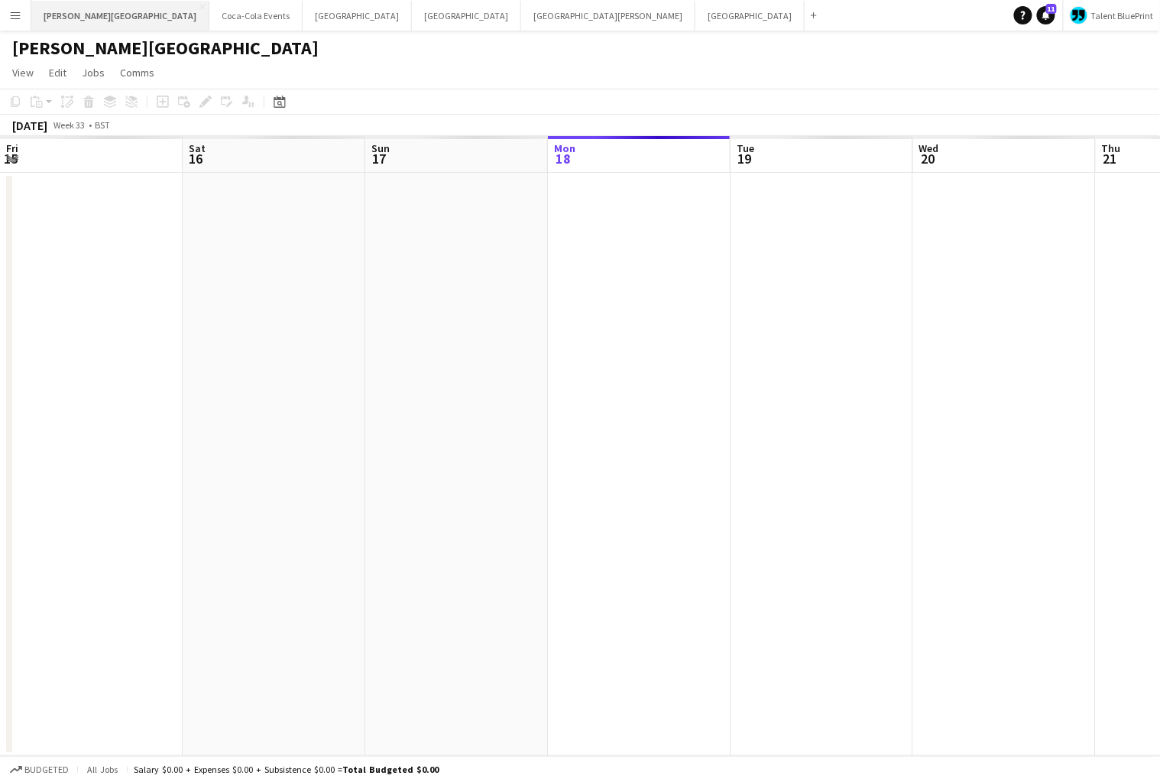
scroll to position [0, 365]
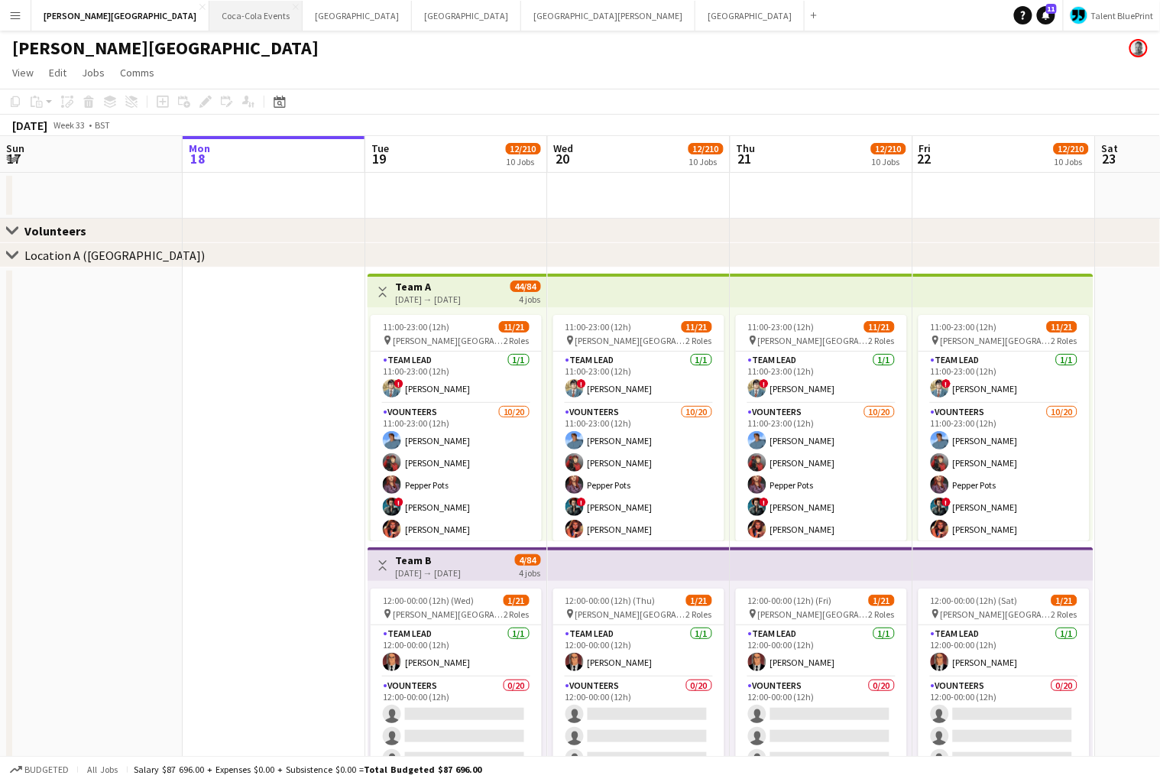
click at [209, 11] on button "Coca-Cola Events Close" at bounding box center [255, 16] width 93 height 30
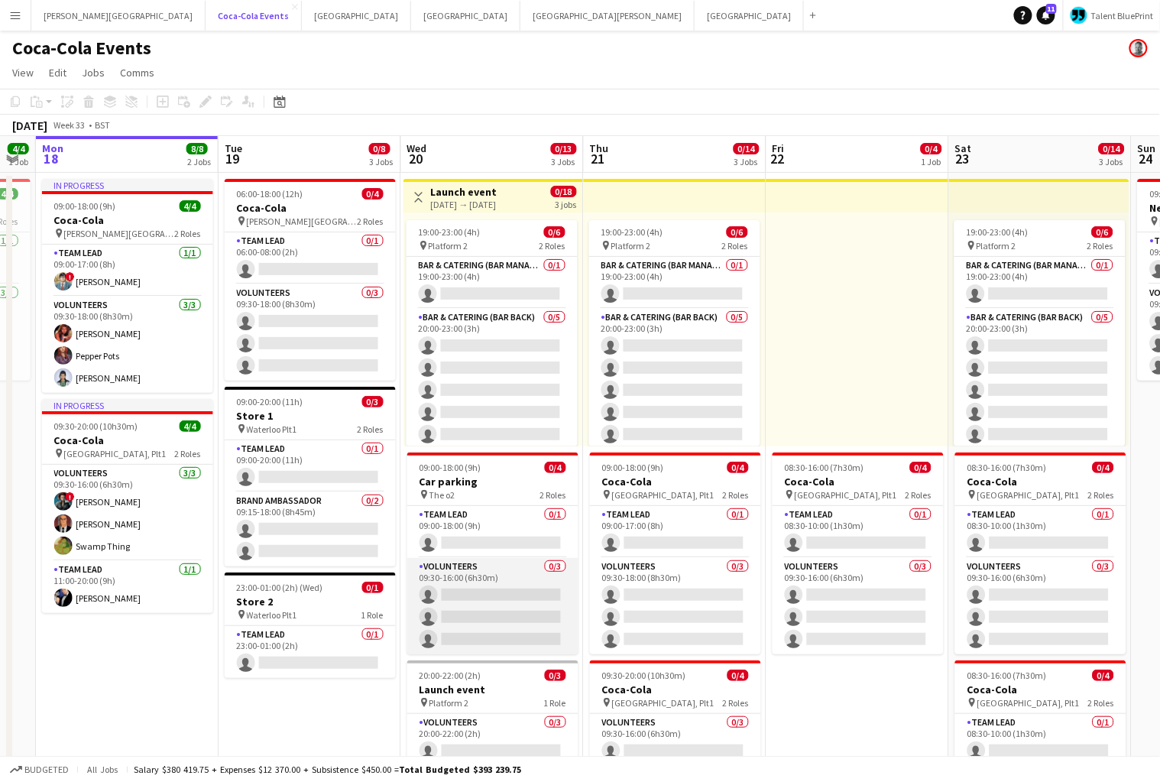
scroll to position [0, 506]
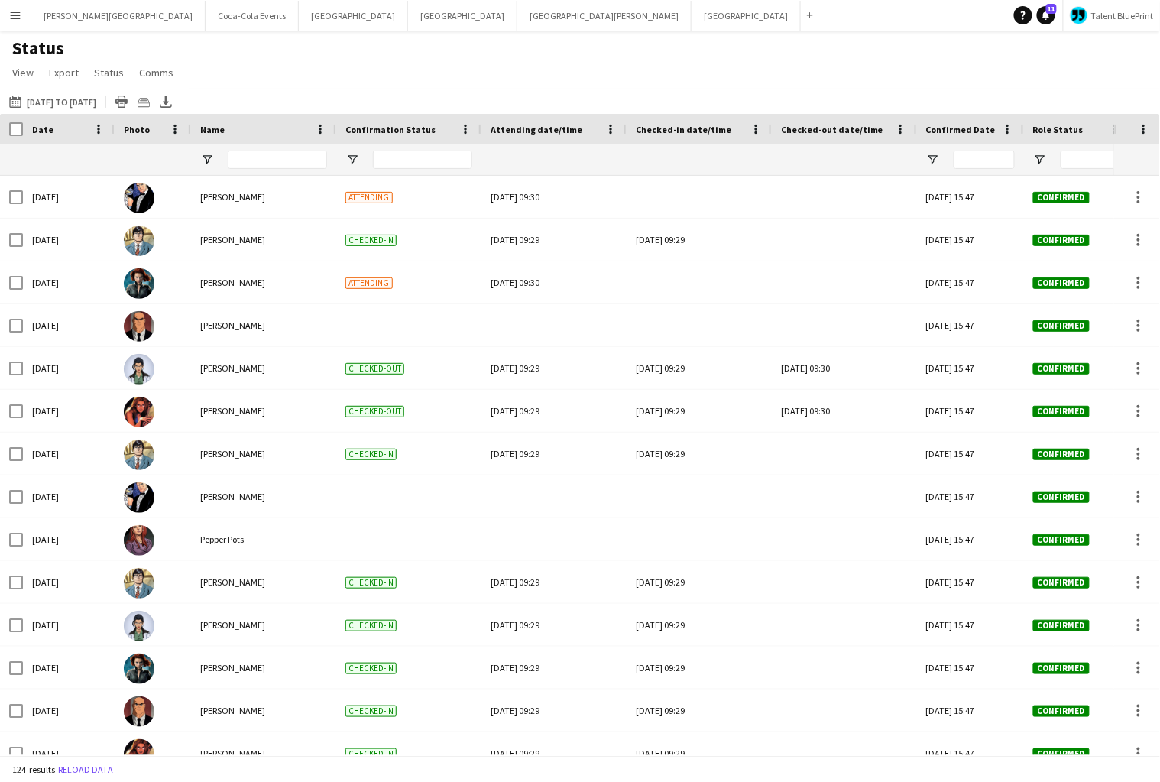
click at [264, 63] on div "Status View Views Default view Check In Job Details Timesheets Client New view …" at bounding box center [580, 63] width 1160 height 52
